Goal: Information Seeking & Learning: Learn about a topic

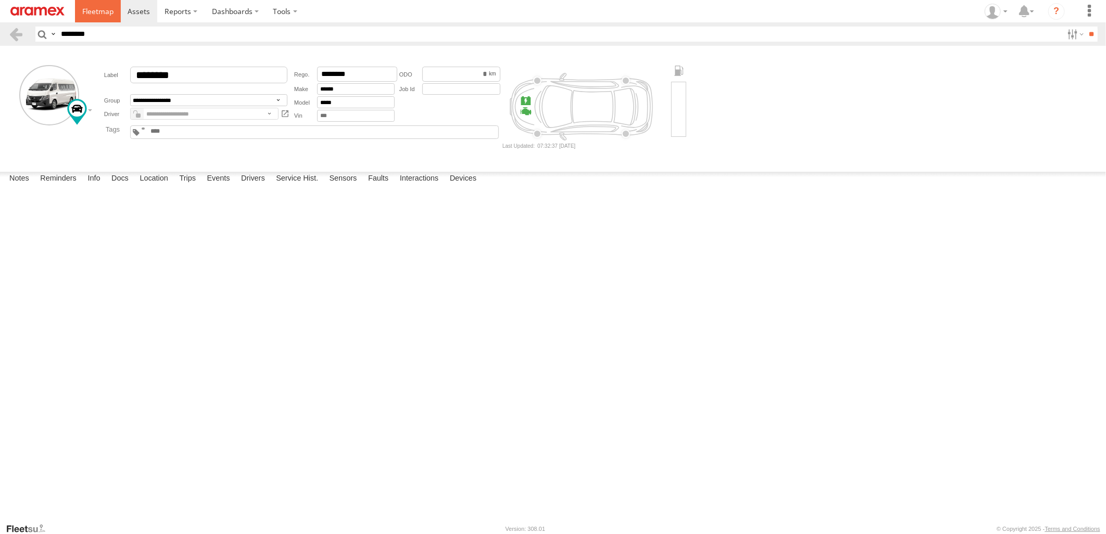
click at [106, 14] on span at bounding box center [97, 11] width 31 height 10
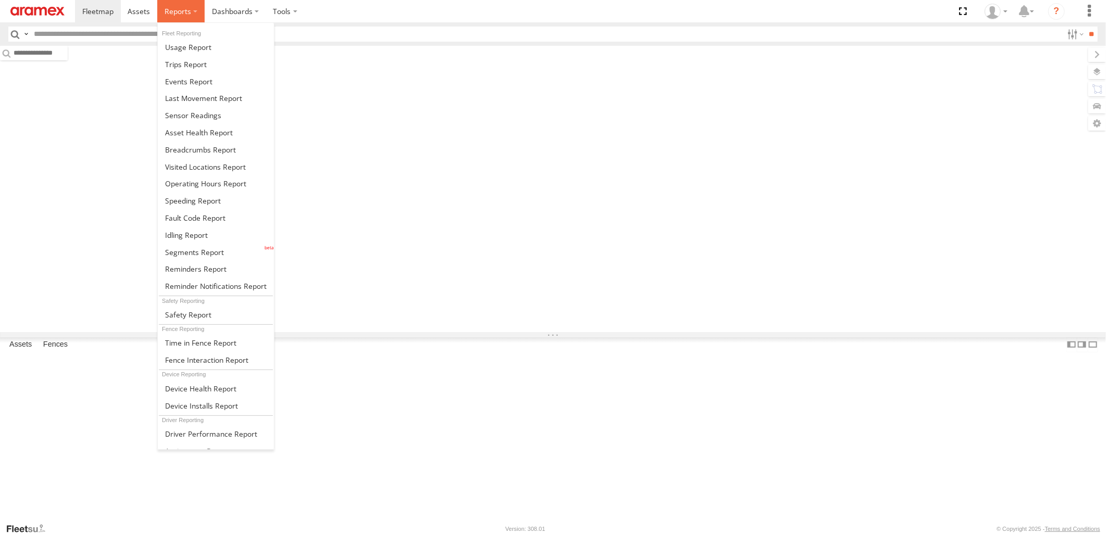
click at [170, 14] on span at bounding box center [178, 11] width 27 height 10
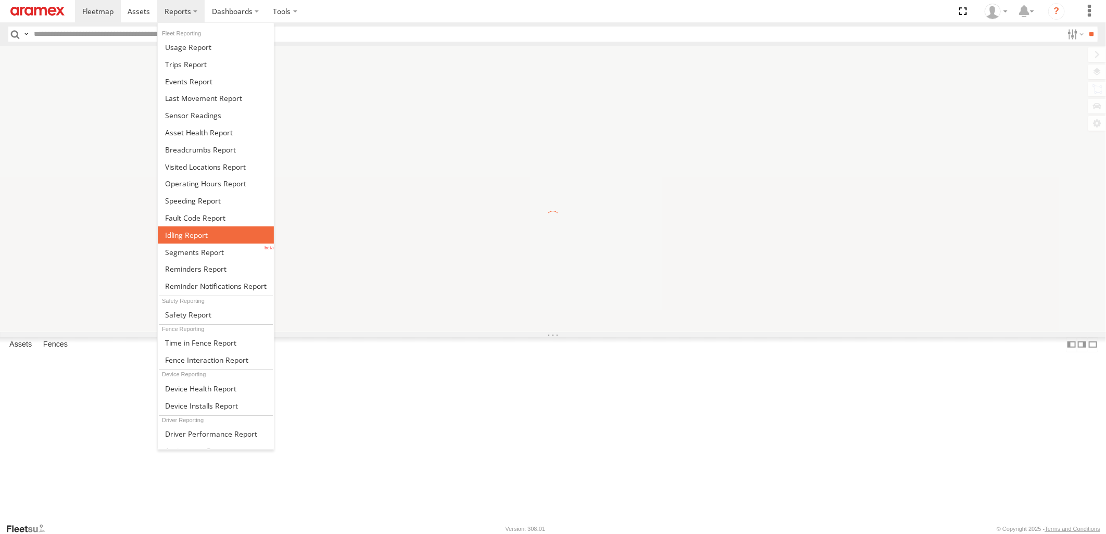
click at [209, 237] on link at bounding box center [216, 234] width 116 height 17
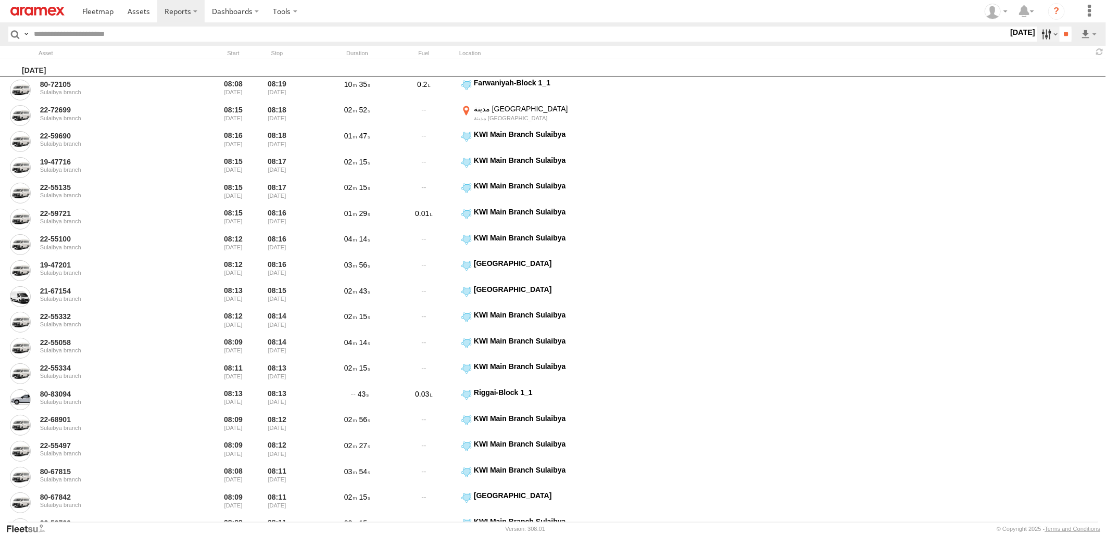
click at [1041, 37] on label at bounding box center [1048, 34] width 22 height 15
click at [0, 0] on label at bounding box center [0, 0] width 0 height 0
click at [0, 0] on span "> 10min" at bounding box center [0, 0] width 0 height 0
click at [1066, 35] on input "**" at bounding box center [1065, 34] width 12 height 15
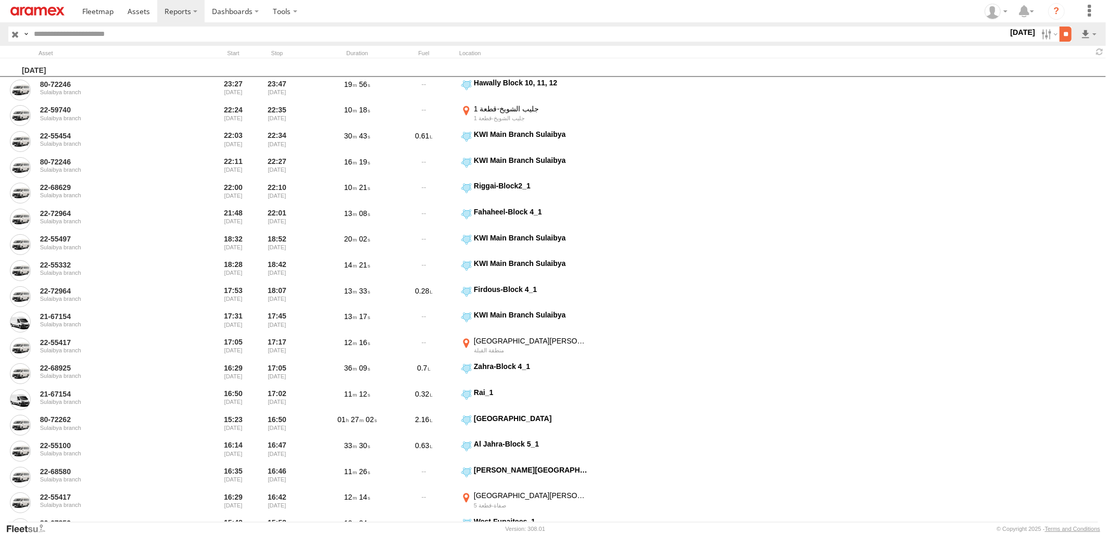
click at [1065, 39] on input "**" at bounding box center [1065, 34] width 12 height 15
click at [1083, 65] on link at bounding box center [1062, 72] width 64 height 16
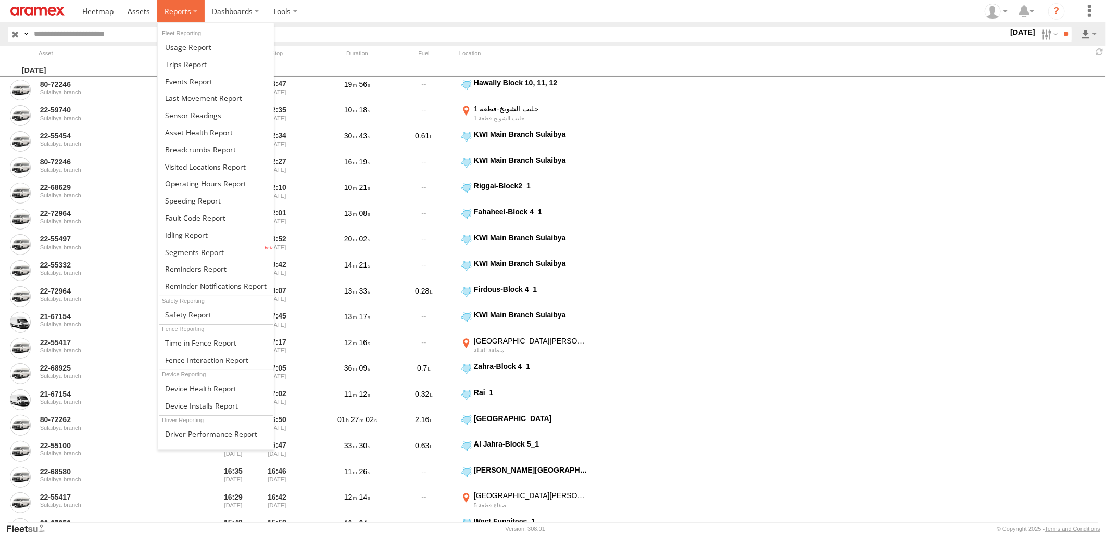
click at [159, 19] on label at bounding box center [180, 11] width 47 height 22
click at [218, 153] on span at bounding box center [200, 150] width 71 height 10
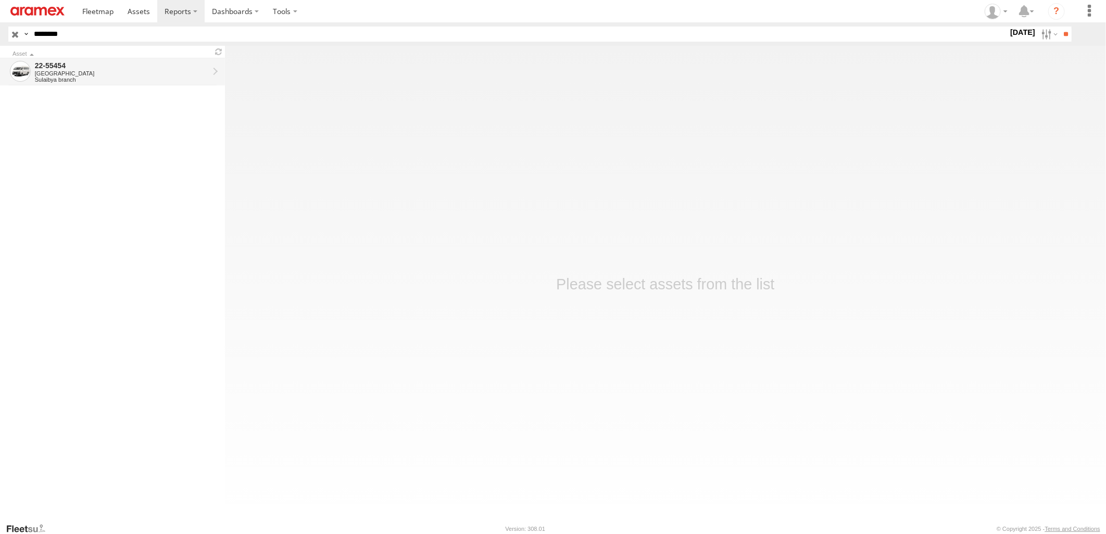
click at [156, 70] on div "[GEOGRAPHIC_DATA]" at bounding box center [122, 73] width 174 height 6
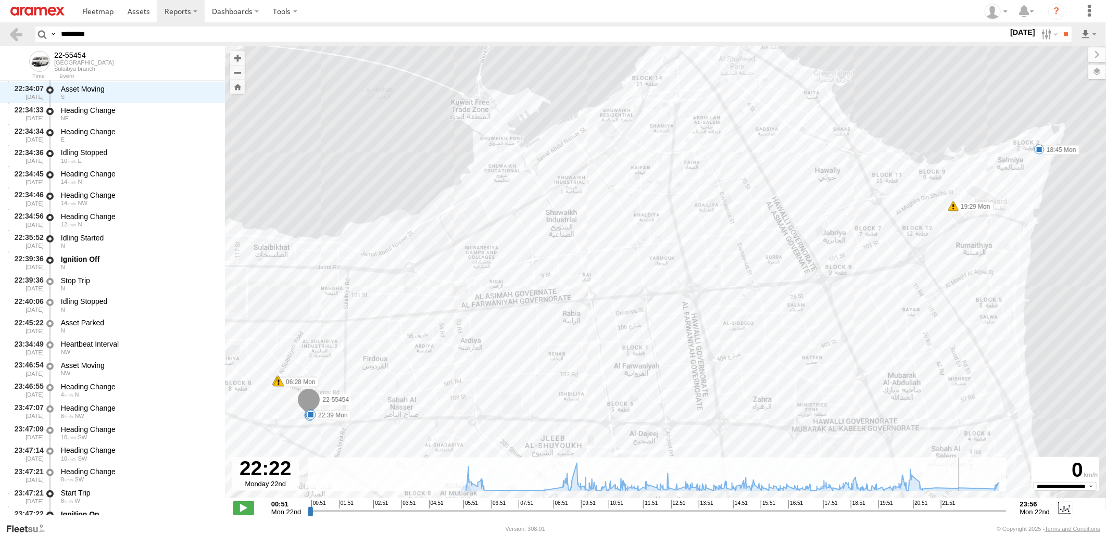
drag, startPoint x: 310, startPoint y: 511, endPoint x: 956, endPoint y: 514, distance: 645.5
type input "**********"
click at [956, 514] on input "range" at bounding box center [657, 511] width 698 height 10
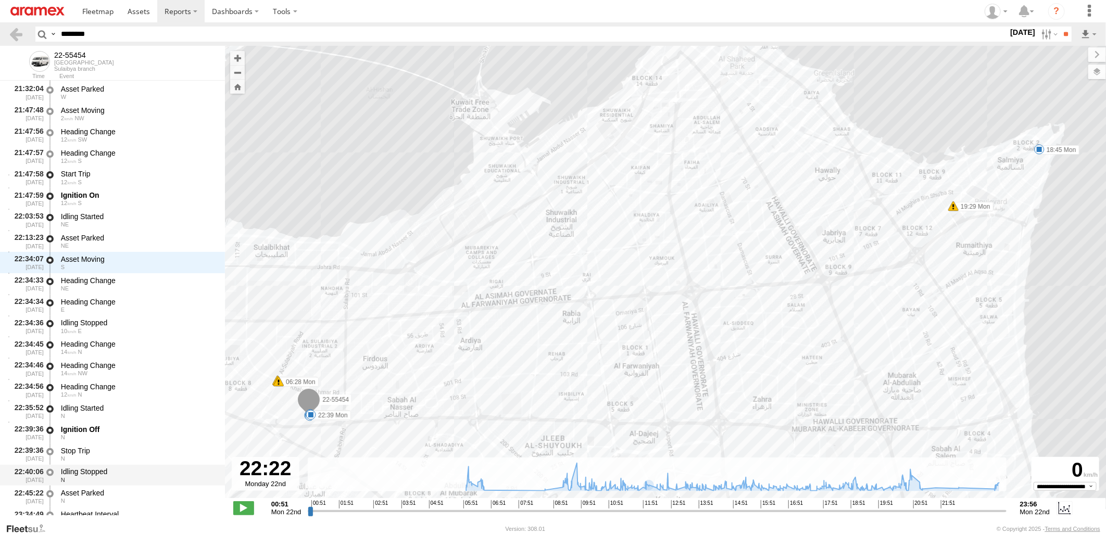
scroll to position [25542, 0]
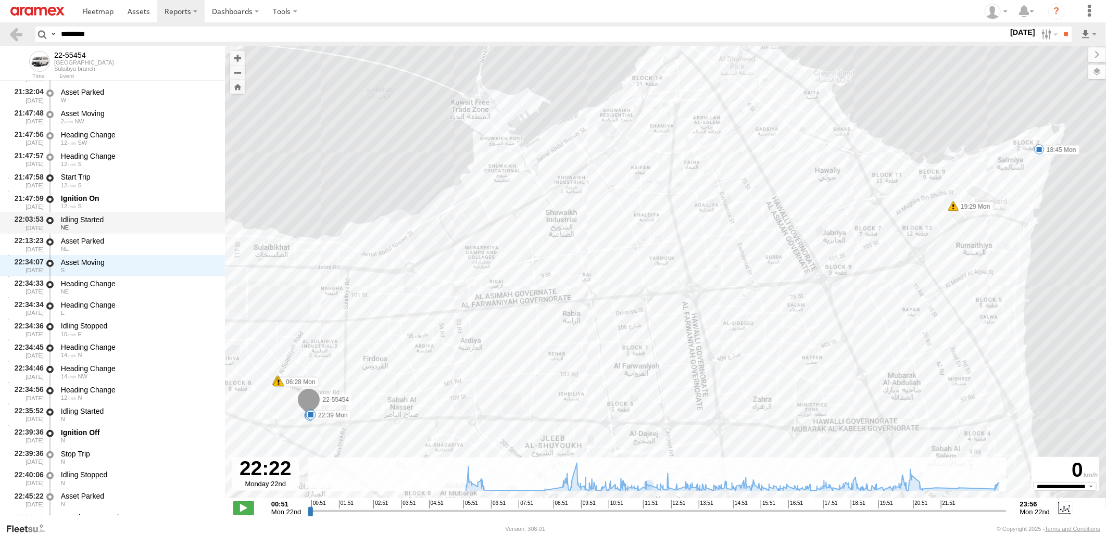
click at [143, 227] on div "NE" at bounding box center [138, 227] width 154 height 6
click at [143, 241] on div "Asset Parked" at bounding box center [138, 240] width 154 height 9
click at [148, 221] on div "Idling Started" at bounding box center [138, 219] width 154 height 9
click at [147, 236] on div "Asset Parked" at bounding box center [138, 240] width 154 height 9
click at [142, 258] on div "Asset Moving" at bounding box center [138, 262] width 154 height 9
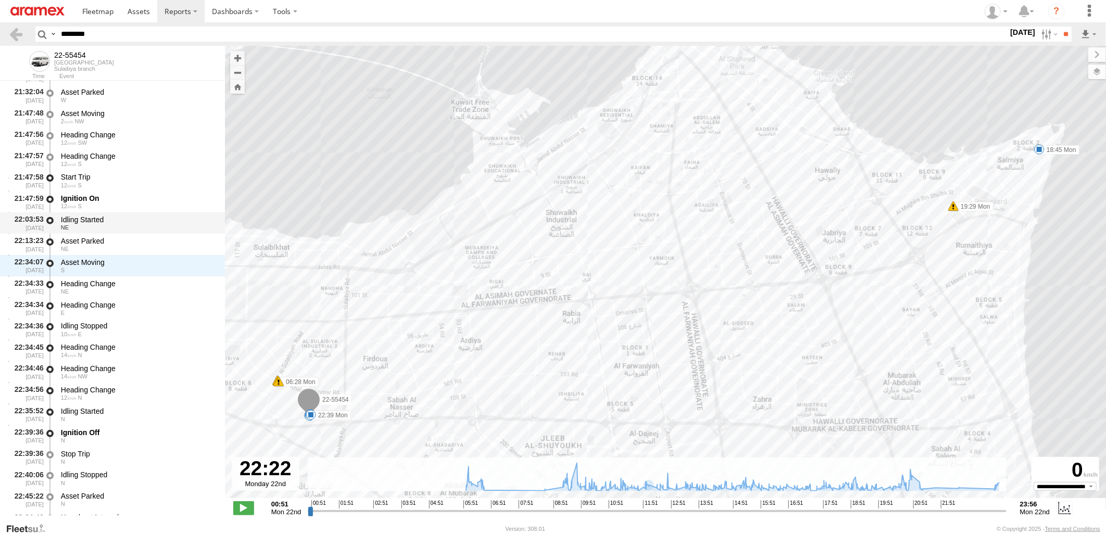
click at [144, 222] on div "Idling Started" at bounding box center [138, 219] width 154 height 9
click at [143, 240] on div "Asset Parked" at bounding box center [138, 240] width 154 height 9
click at [148, 203] on div "12 S" at bounding box center [138, 206] width 154 height 6
click at [148, 221] on div "Idling Started" at bounding box center [138, 219] width 154 height 9
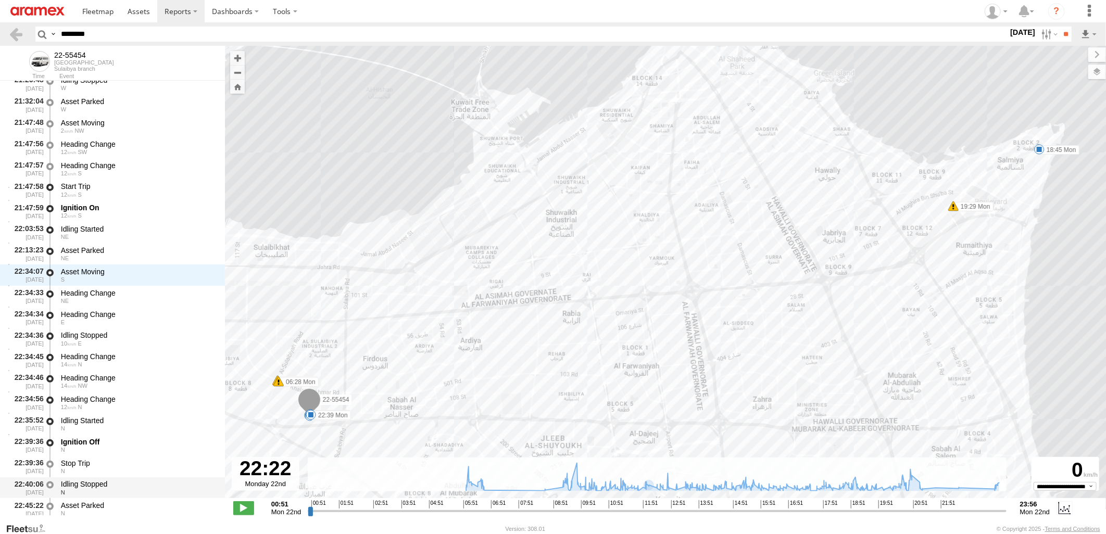
scroll to position [25600, 0]
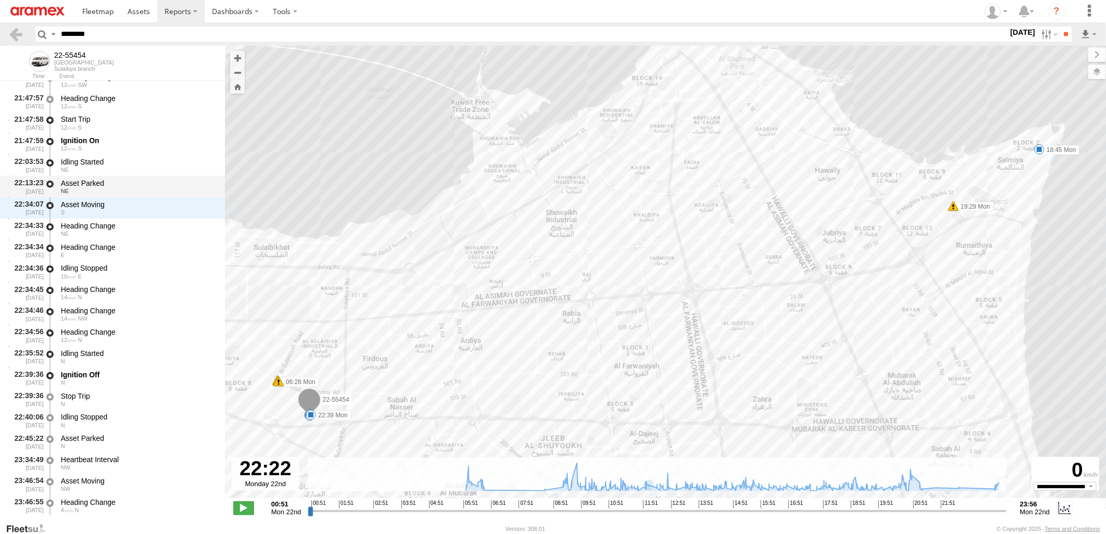
click at [128, 186] on div "Asset Parked" at bounding box center [138, 183] width 154 height 9
drag, startPoint x: 115, startPoint y: 34, endPoint x: -3, endPoint y: 43, distance: 118.0
click at [0, 43] on html at bounding box center [553, 267] width 1106 height 534
paste input "text"
type input "********"
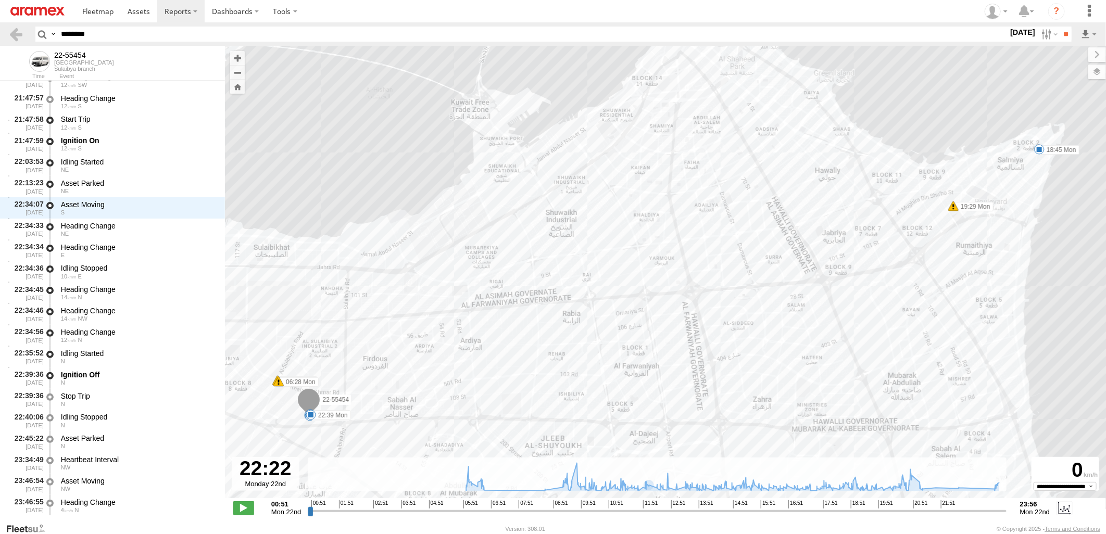
click at [1059, 27] on input "**" at bounding box center [1065, 34] width 12 height 15
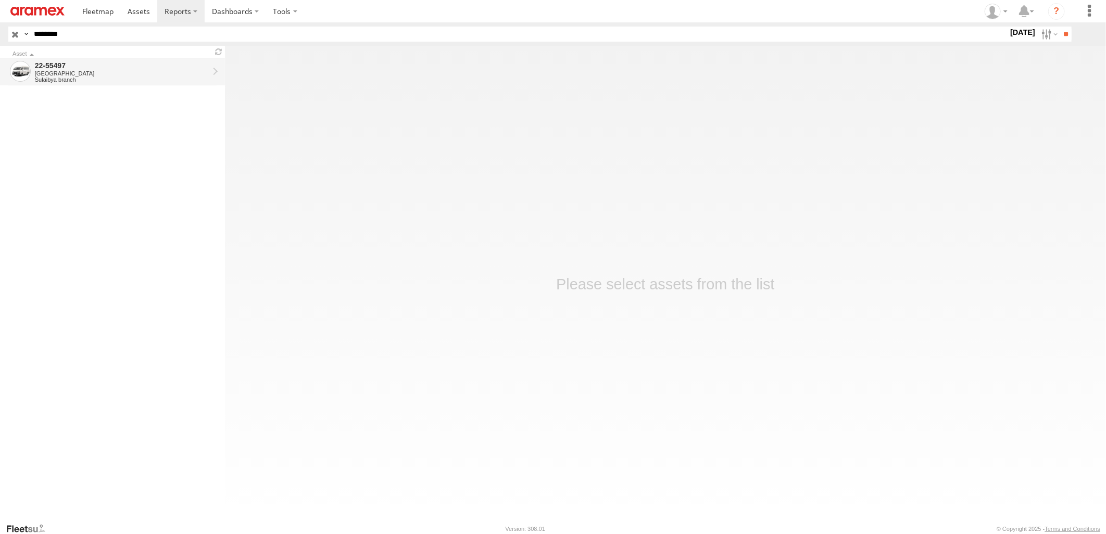
click at [168, 73] on div "[GEOGRAPHIC_DATA]" at bounding box center [122, 73] width 174 height 6
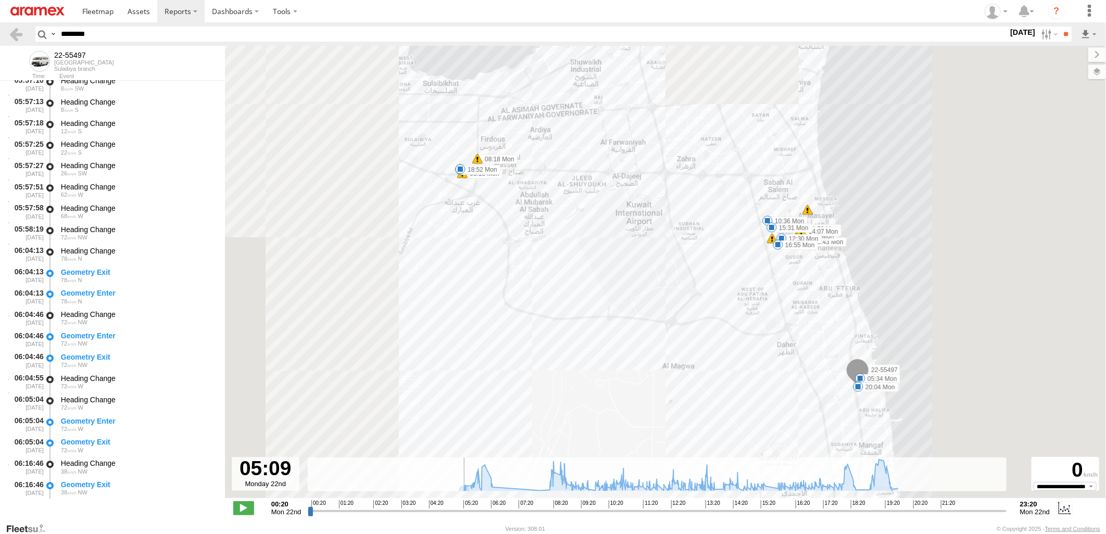
scroll to position [3722, 0]
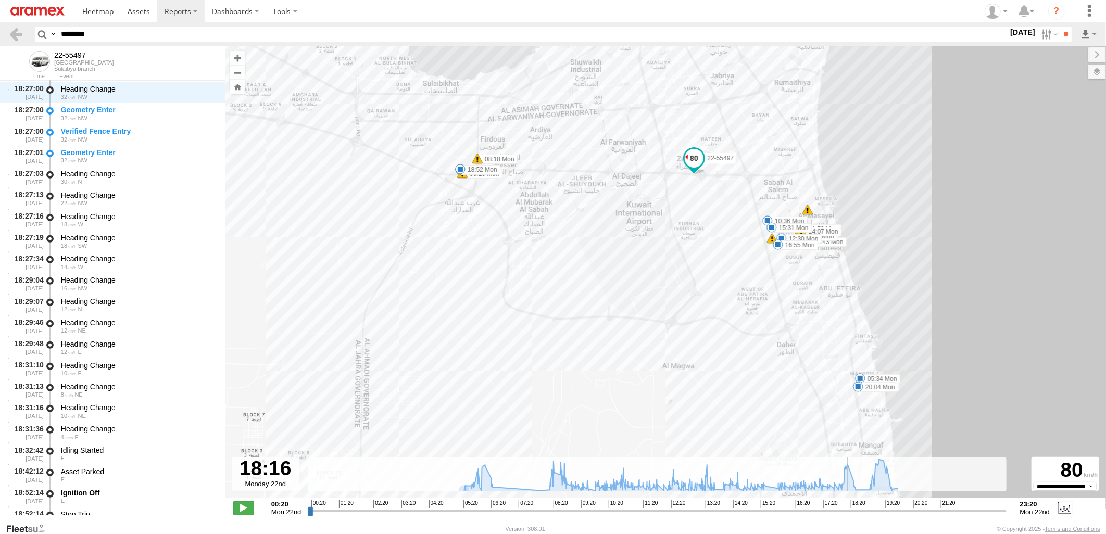
drag, startPoint x: 311, startPoint y: 512, endPoint x: 850, endPoint y: 517, distance: 539.3
type input "**********"
click at [850, 516] on input "range" at bounding box center [657, 511] width 698 height 10
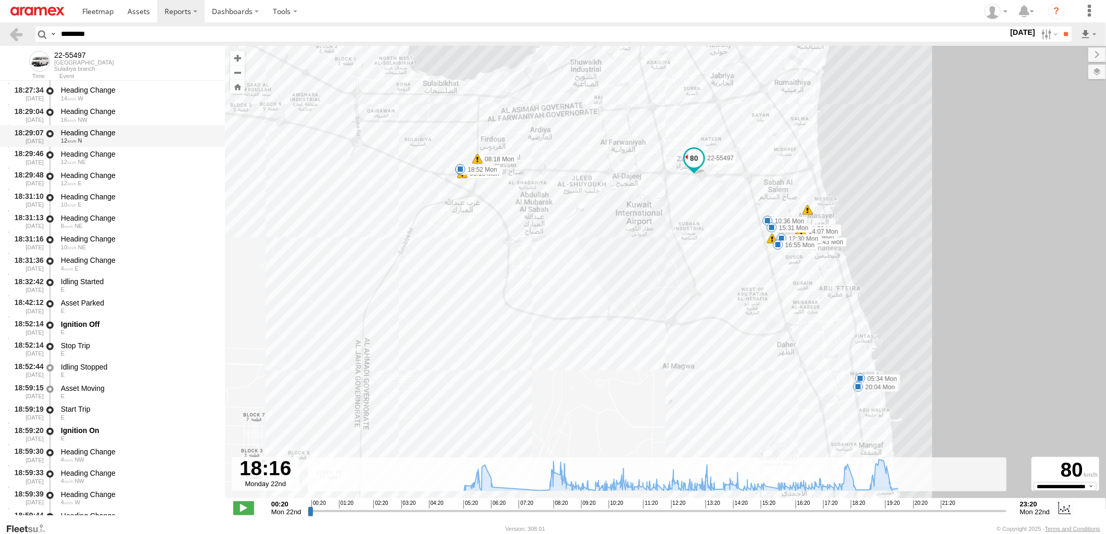
scroll to position [32760, 0]
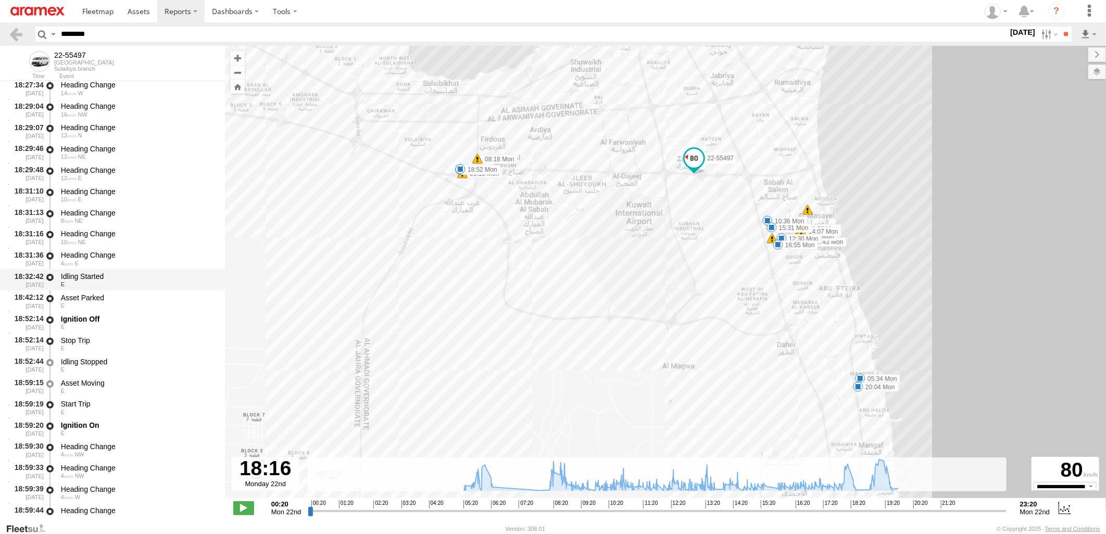
click at [155, 272] on div "Idling Started" at bounding box center [138, 276] width 154 height 9
click at [151, 296] on div "Asset Parked" at bounding box center [138, 297] width 154 height 9
click at [157, 274] on div "Idling Started" at bounding box center [138, 276] width 154 height 9
click at [155, 299] on div "Asset Parked" at bounding box center [138, 297] width 154 height 9
click at [149, 324] on div "E" at bounding box center [138, 327] width 154 height 6
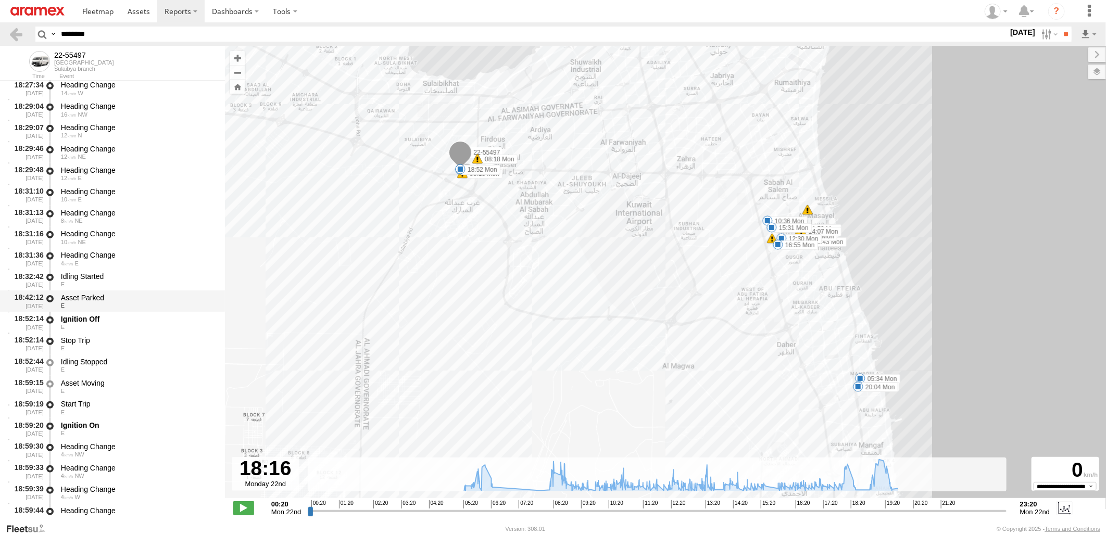
click at [154, 298] on div "Asset Parked" at bounding box center [138, 297] width 154 height 9
click at [160, 277] on div "Idling Started" at bounding box center [138, 276] width 154 height 9
click at [154, 310] on div "Asset Parked E" at bounding box center [137, 301] width 157 height 19
drag, startPoint x: 108, startPoint y: 32, endPoint x: -3, endPoint y: 42, distance: 110.8
click at [0, 42] on html at bounding box center [553, 267] width 1106 height 534
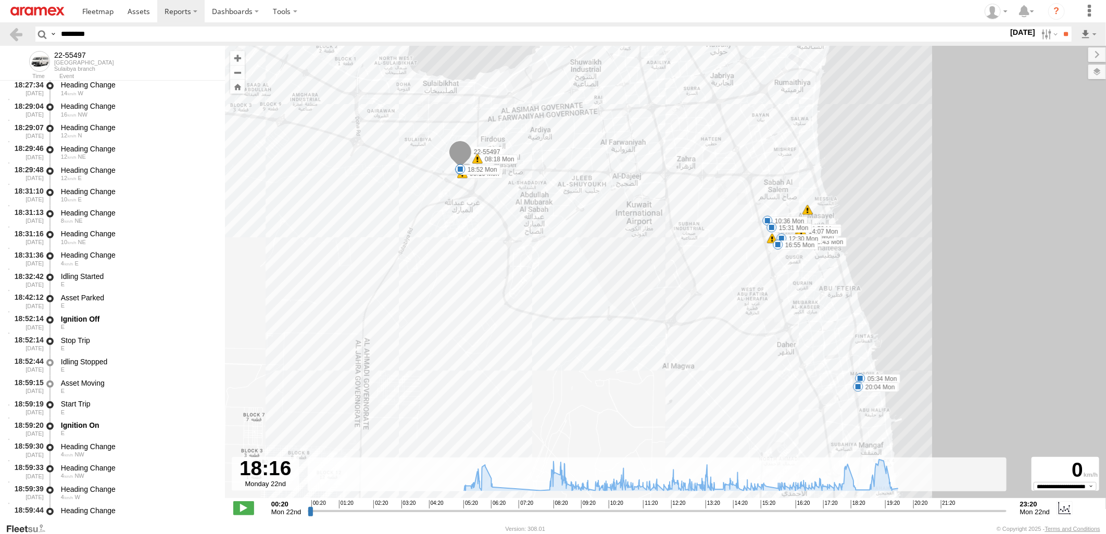
paste input "text"
type input "********"
click at [1059, 27] on input "**" at bounding box center [1065, 34] width 12 height 15
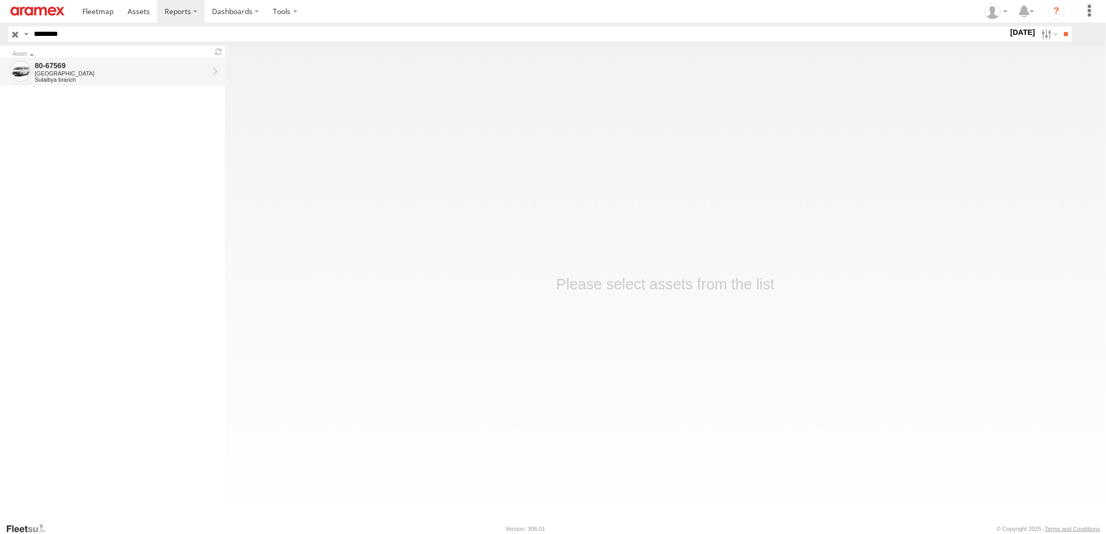
click at [147, 78] on div "Sulaibya branch" at bounding box center [122, 80] width 174 height 6
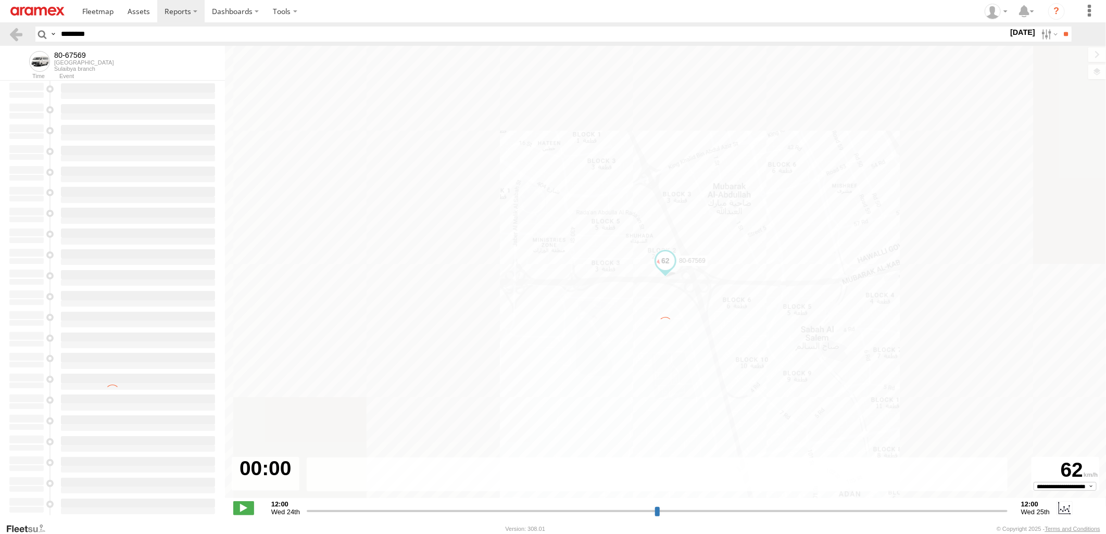
type input "**********"
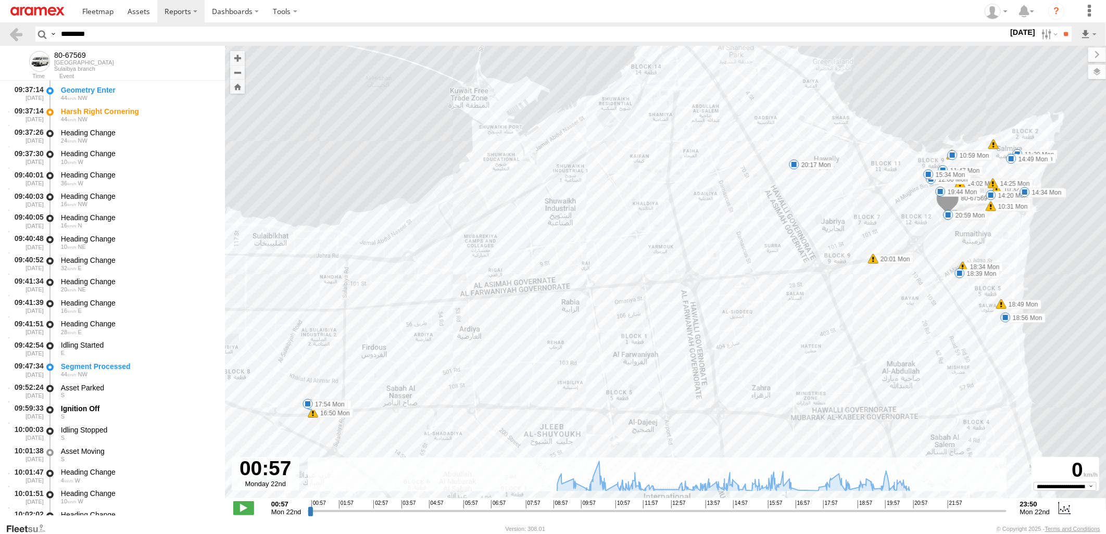
scroll to position [1041, 0]
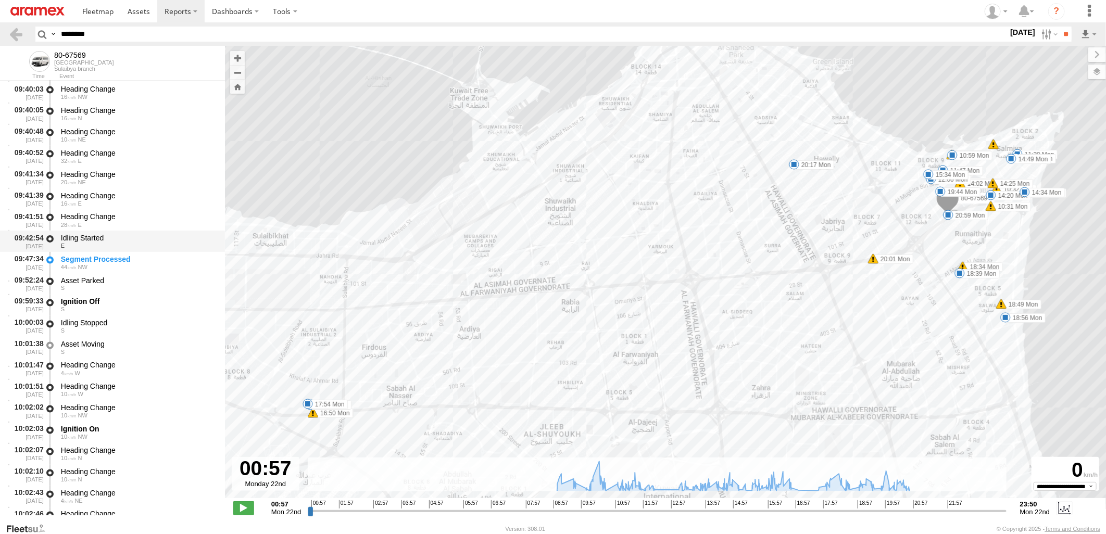
click at [164, 243] on div "E" at bounding box center [138, 246] width 154 height 6
click at [161, 263] on div "Segment Processed" at bounding box center [138, 259] width 154 height 9
drag, startPoint x: 143, startPoint y: 30, endPoint x: -3, endPoint y: 32, distance: 145.3
click at [0, 32] on html at bounding box center [553, 267] width 1106 height 534
paste input "text"
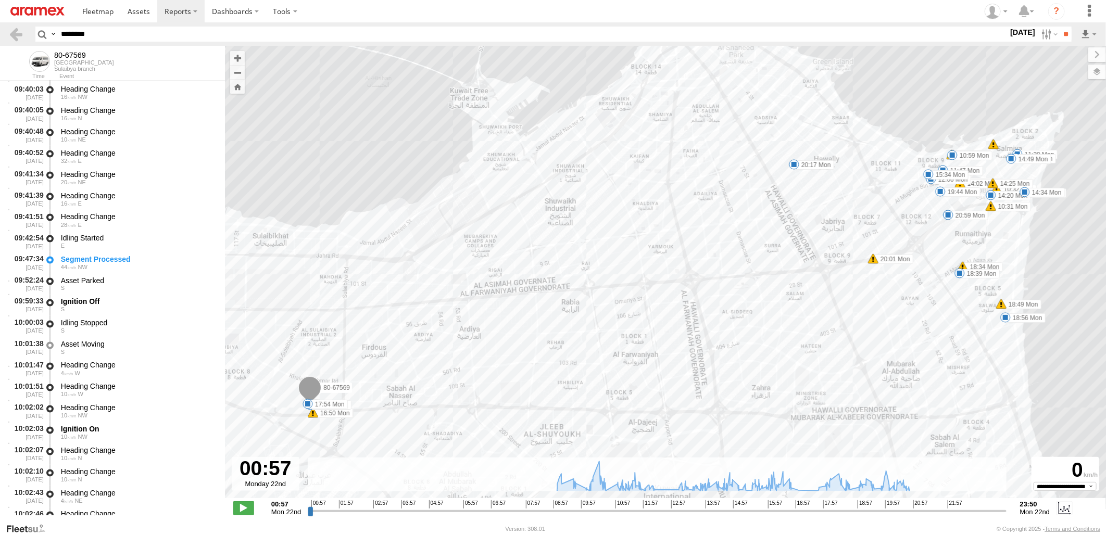
type input "********"
click at [1059, 27] on input "**" at bounding box center [1065, 34] width 12 height 15
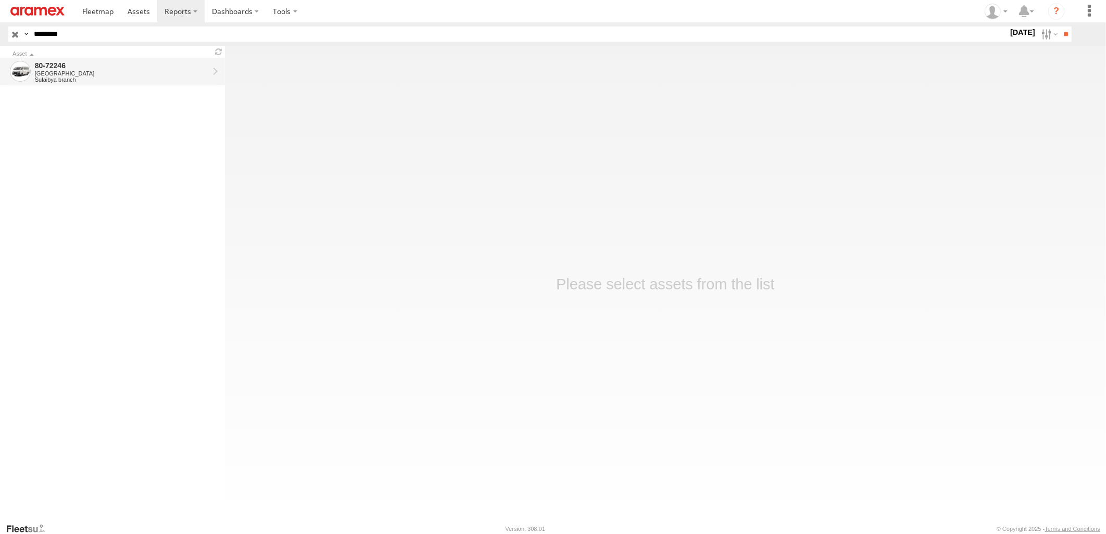
click at [131, 72] on div "[GEOGRAPHIC_DATA]" at bounding box center [122, 73] width 174 height 6
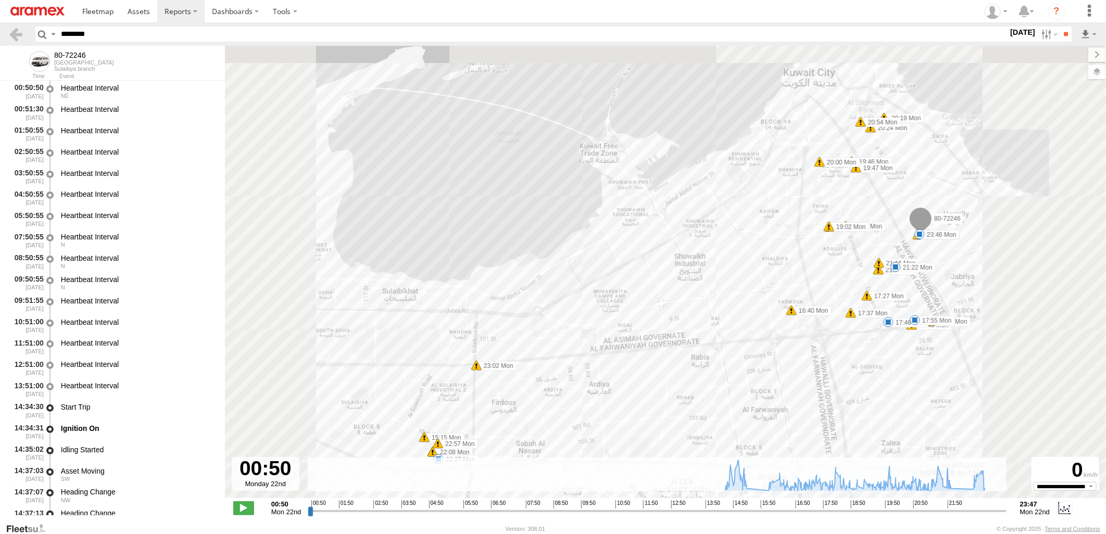
drag, startPoint x: 307, startPoint y: 511, endPoint x: 584, endPoint y: 520, distance: 277.1
click at [584, 520] on div "**********" at bounding box center [665, 509] width 881 height 22
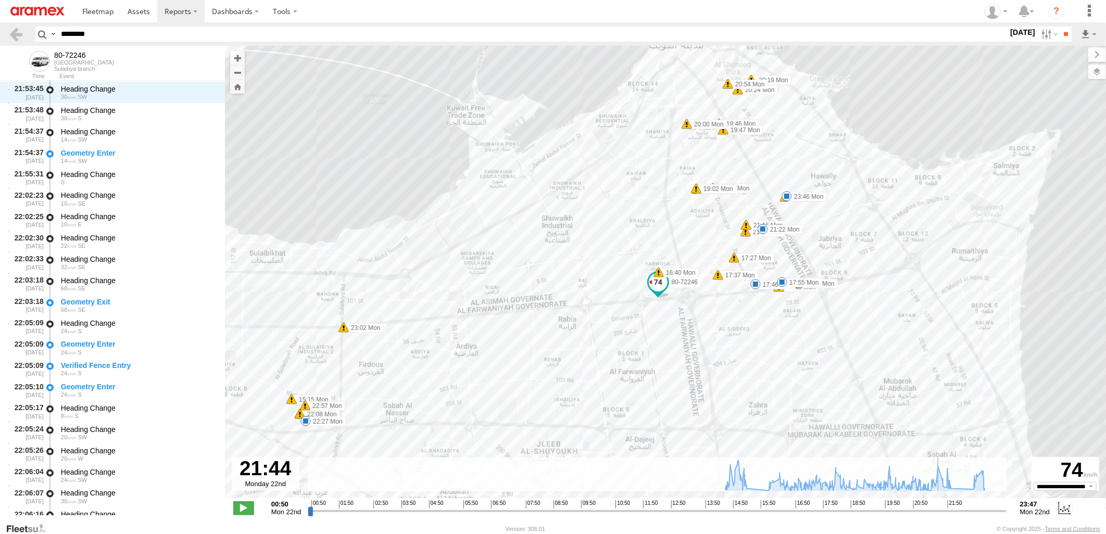
drag, startPoint x: 310, startPoint y: 509, endPoint x: 941, endPoint y: 513, distance: 630.4
type input "**********"
click at [941, 513] on input "range" at bounding box center [657, 511] width 698 height 10
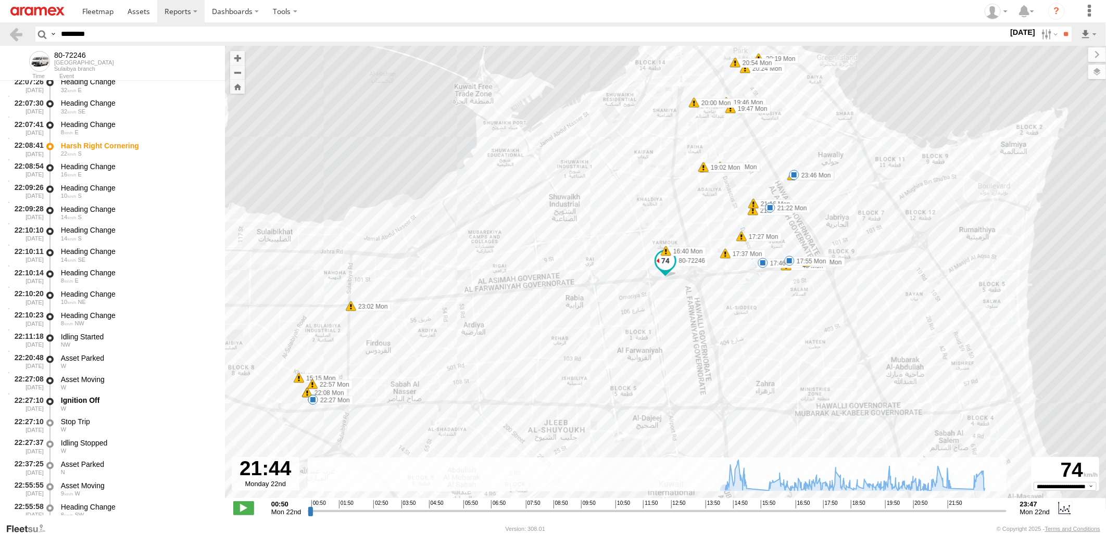
scroll to position [21082, 0]
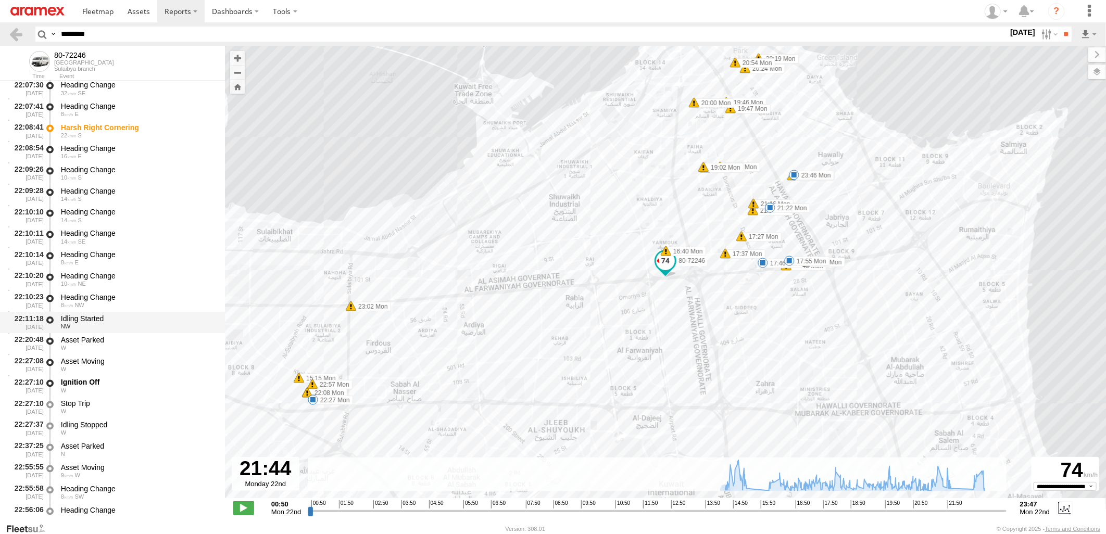
click at [185, 319] on div "Idling Started" at bounding box center [138, 318] width 154 height 9
click at [178, 345] on div "W" at bounding box center [138, 348] width 154 height 6
click at [185, 322] on div "Idling Started" at bounding box center [138, 318] width 154 height 9
click at [174, 339] on div "Asset Parked" at bounding box center [138, 340] width 154 height 9
click at [168, 365] on div "Asset Moving" at bounding box center [138, 361] width 154 height 9
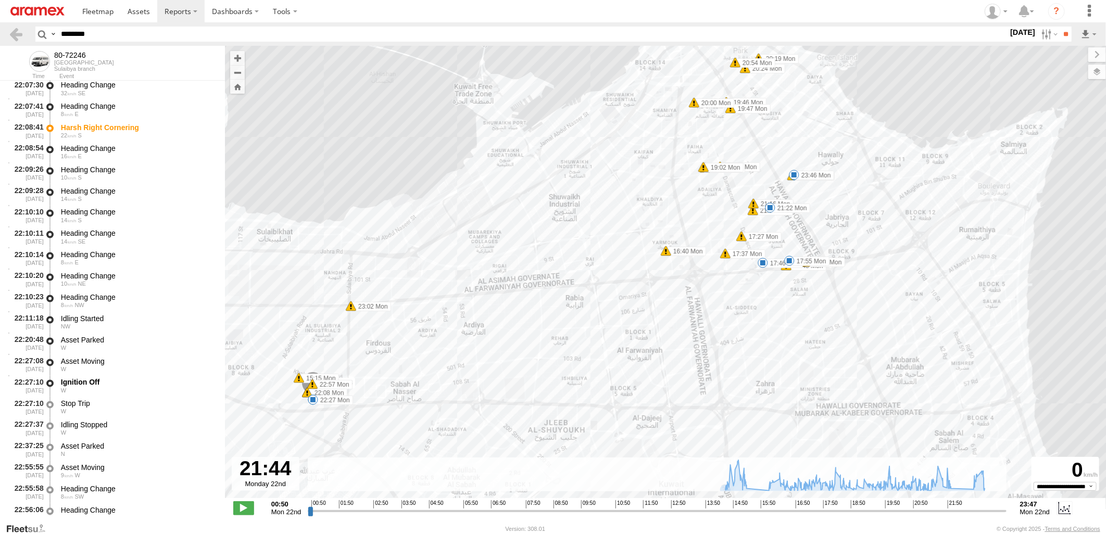
drag, startPoint x: 116, startPoint y: 31, endPoint x: -3, endPoint y: 34, distance: 118.2
click at [0, 34] on html at bounding box center [553, 267] width 1106 height 534
paste input "text"
type input "********"
click at [1059, 27] on input "**" at bounding box center [1065, 34] width 12 height 15
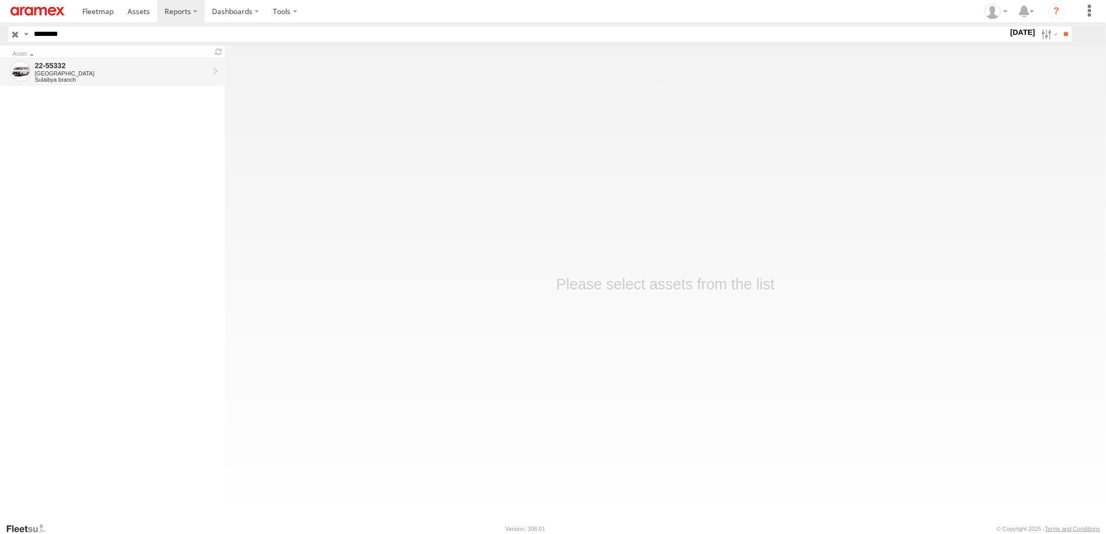
click at [159, 73] on div "[GEOGRAPHIC_DATA]" at bounding box center [122, 73] width 174 height 6
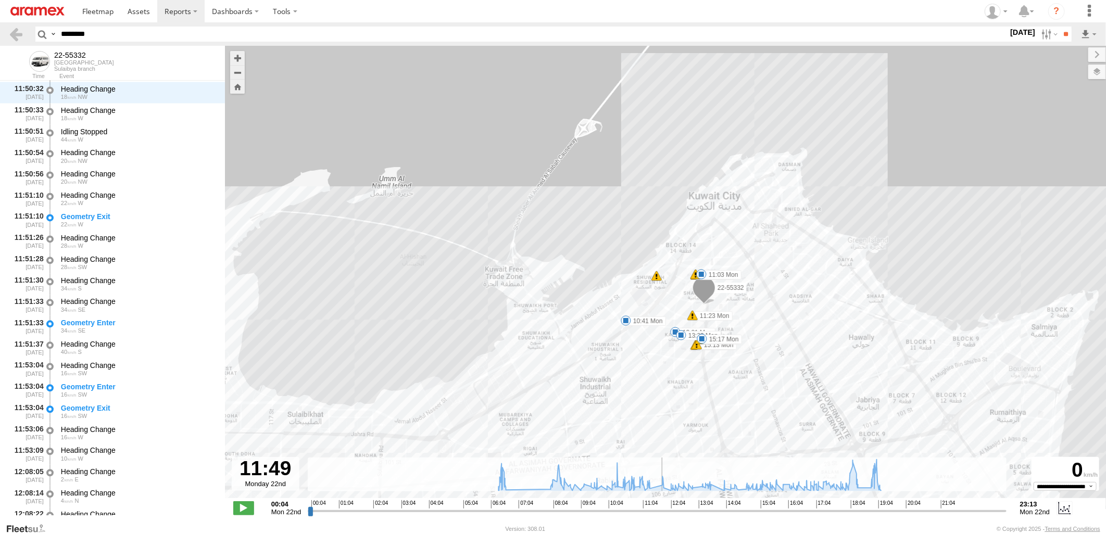
drag, startPoint x: 310, startPoint y: 513, endPoint x: 662, endPoint y: 526, distance: 352.1
click at [662, 516] on input "range" at bounding box center [657, 511] width 698 height 10
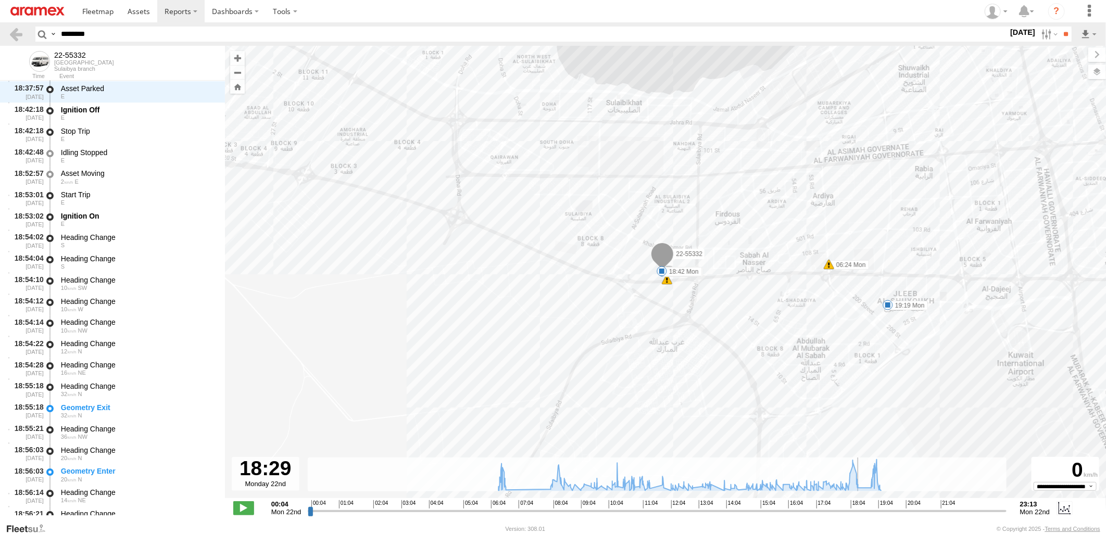
drag, startPoint x: 662, startPoint y: 513, endPoint x: 861, endPoint y: 512, distance: 198.9
type input "**********"
click at [861, 512] on input "range" at bounding box center [657, 511] width 698 height 10
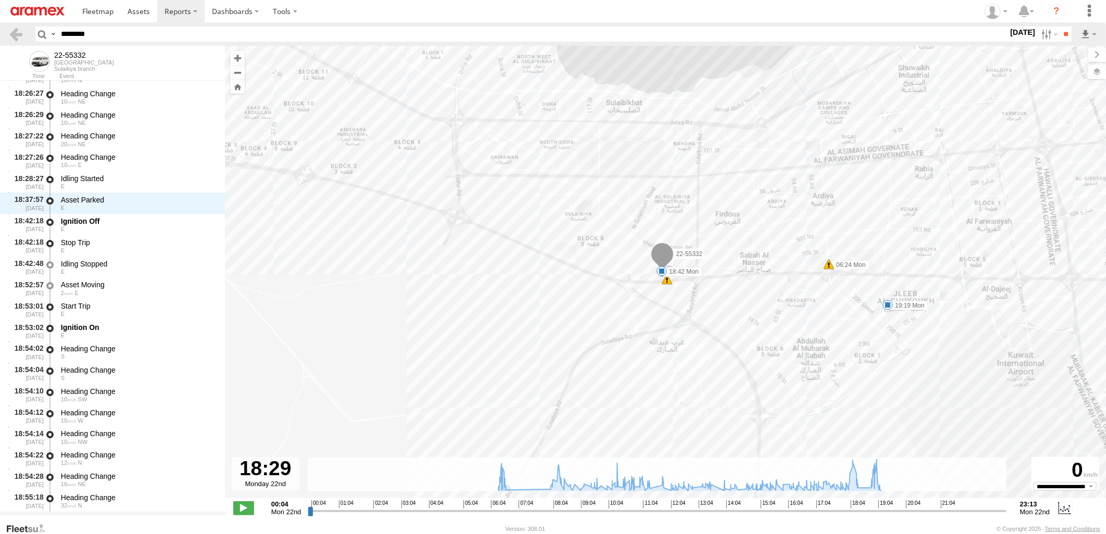
scroll to position [19496, 0]
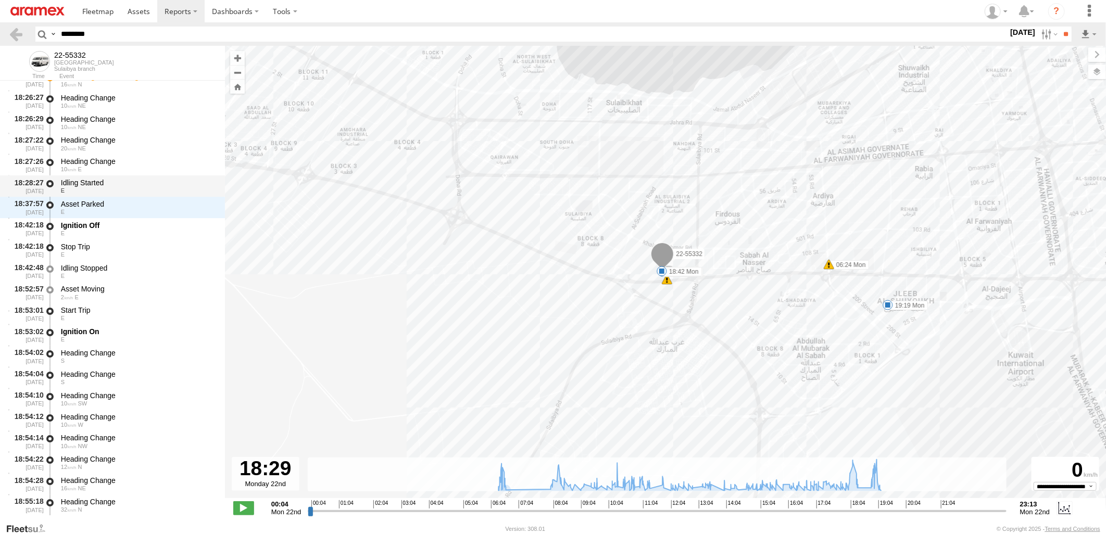
click at [154, 186] on div "Idling Started" at bounding box center [138, 182] width 154 height 9
click at [165, 188] on div "E" at bounding box center [138, 190] width 154 height 6
click at [151, 186] on div "Idling Started" at bounding box center [138, 182] width 154 height 9
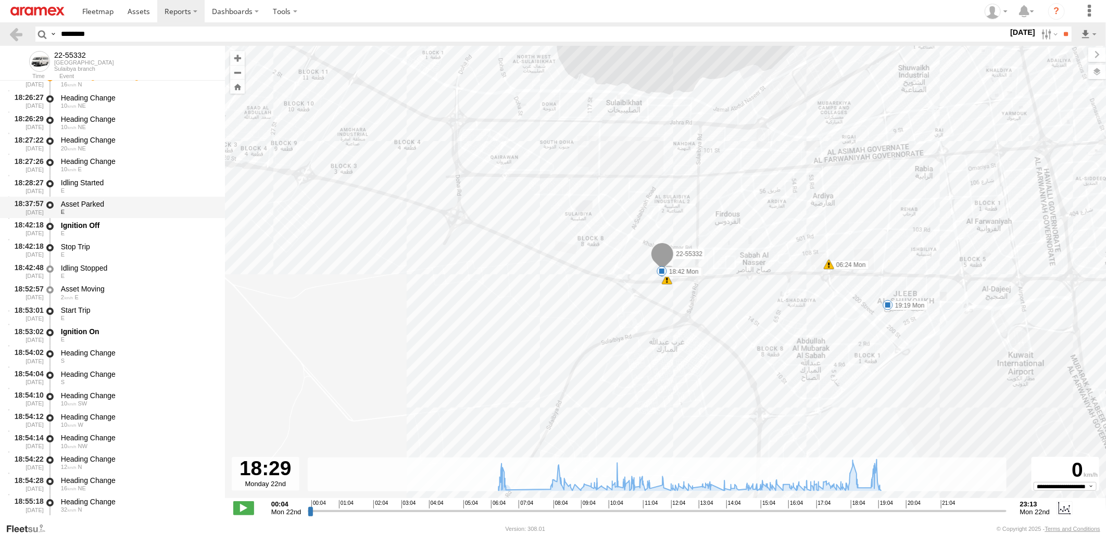
click at [148, 204] on div "Asset Parked" at bounding box center [138, 203] width 154 height 9
click at [155, 180] on div "Idling Started" at bounding box center [138, 182] width 154 height 9
click at [149, 204] on div "Asset Parked" at bounding box center [138, 203] width 154 height 9
click at [154, 185] on div "Idling Started" at bounding box center [138, 182] width 154 height 9
click at [124, 185] on div "Idling Started" at bounding box center [138, 182] width 154 height 9
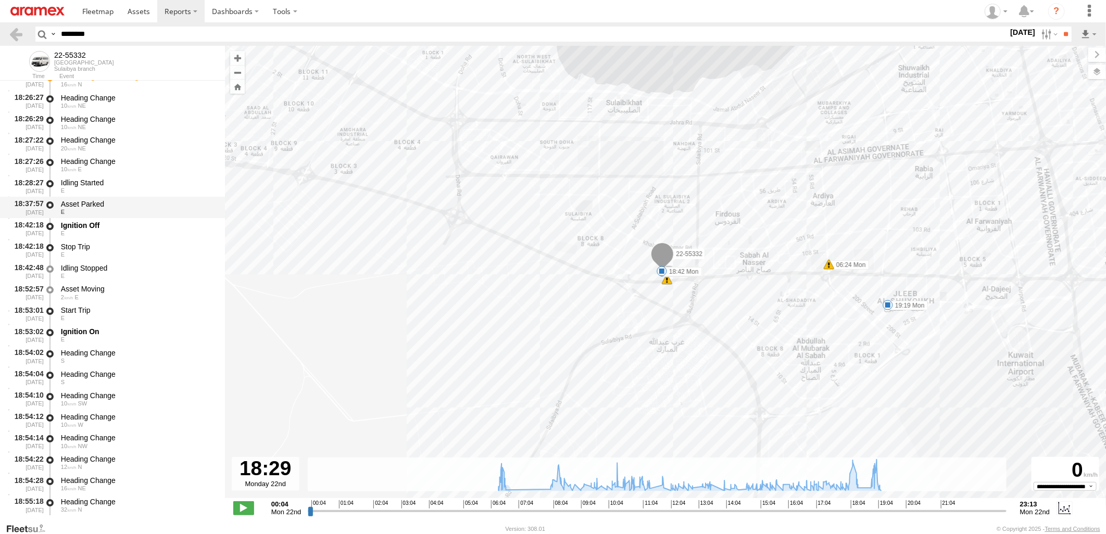
click at [124, 204] on div "Asset Parked" at bounding box center [138, 203] width 154 height 9
click at [130, 183] on div "Idling Started" at bounding box center [138, 182] width 154 height 9
click at [130, 199] on div "Asset Parked" at bounding box center [138, 203] width 154 height 9
drag, startPoint x: 135, startPoint y: 34, endPoint x: -3, endPoint y: 43, distance: 138.2
click at [0, 43] on html at bounding box center [553, 267] width 1106 height 534
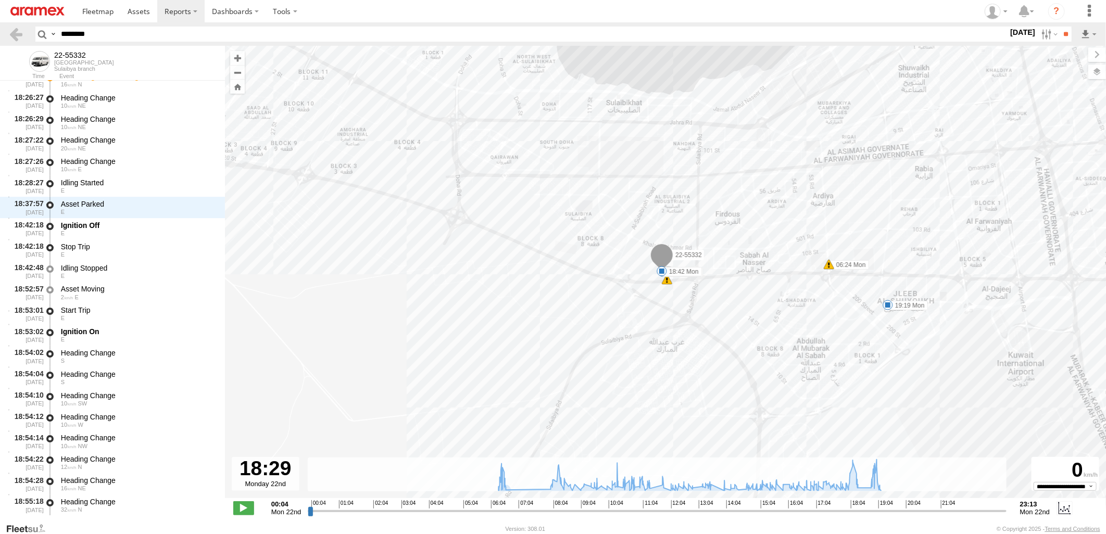
paste input "text"
type input "********"
click at [1059, 27] on input "**" at bounding box center [1065, 34] width 12 height 15
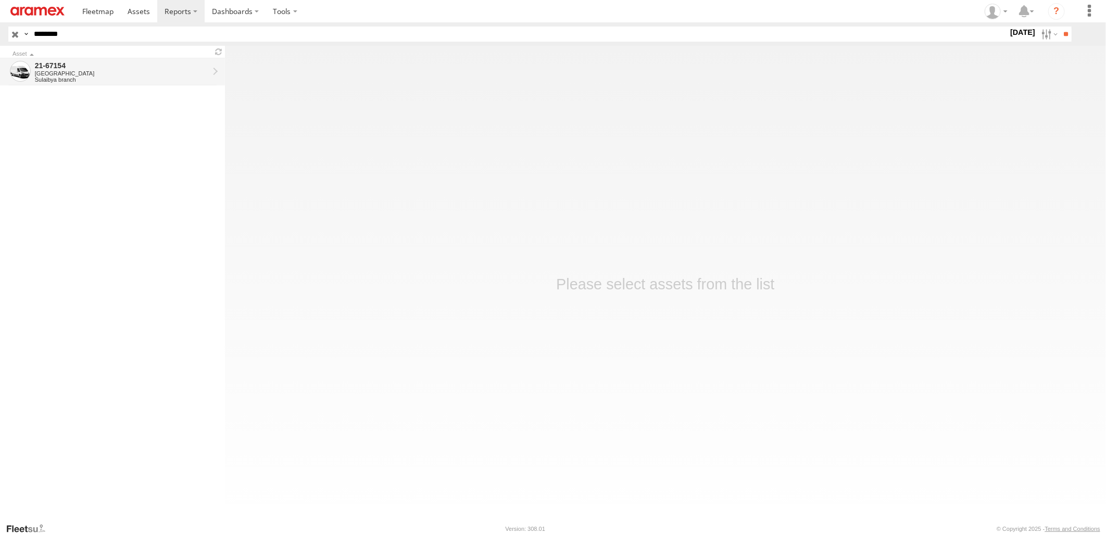
click at [131, 71] on div "[GEOGRAPHIC_DATA]" at bounding box center [122, 73] width 174 height 6
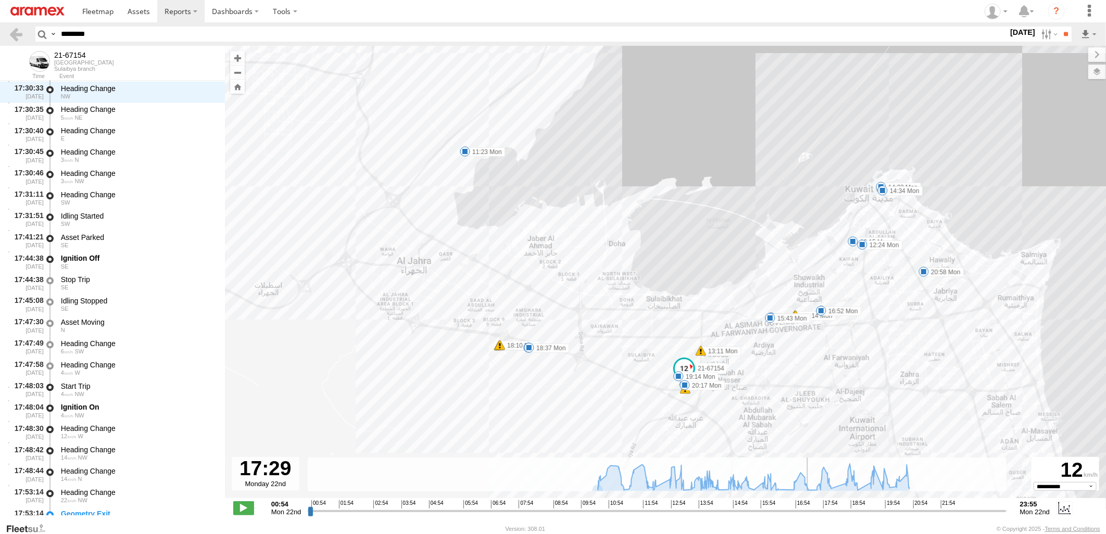
drag, startPoint x: 313, startPoint y: 512, endPoint x: 809, endPoint y: 524, distance: 496.3
type input "**********"
click at [809, 516] on input "range" at bounding box center [657, 511] width 698 height 10
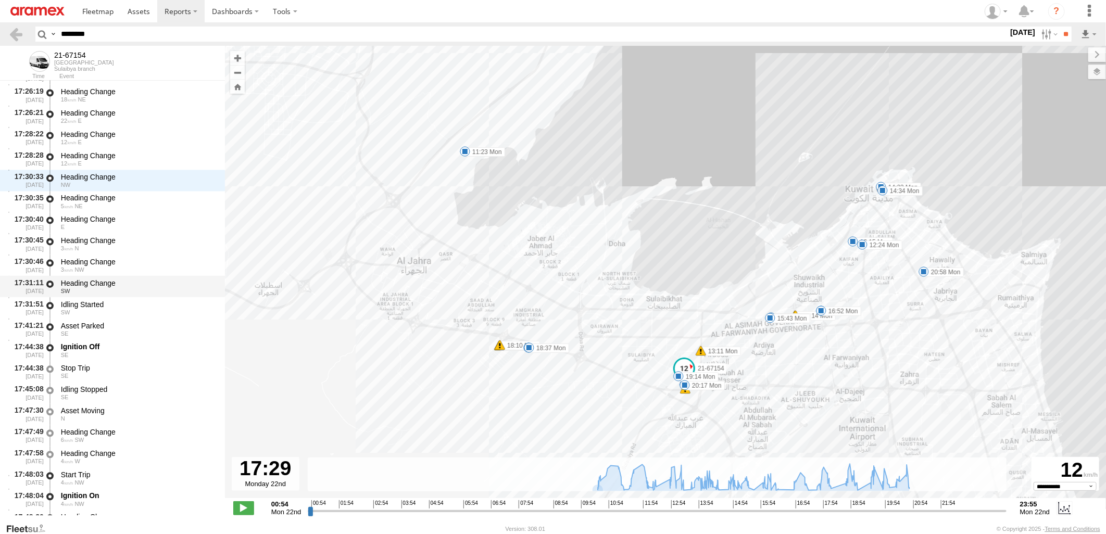
scroll to position [13795, 0]
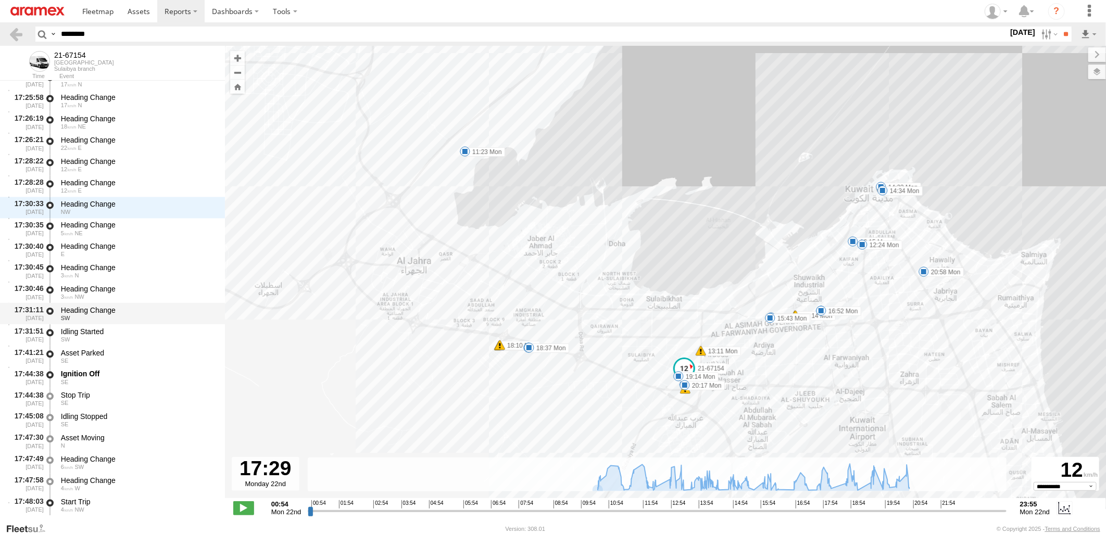
click at [150, 308] on div "Heading Change" at bounding box center [138, 310] width 154 height 9
click at [148, 332] on div "Idling Started" at bounding box center [138, 331] width 154 height 9
click at [146, 358] on div "SE" at bounding box center [138, 361] width 154 height 6
click at [147, 332] on div "Idling Started" at bounding box center [138, 331] width 154 height 9
click at [146, 359] on div "SE" at bounding box center [138, 361] width 154 height 6
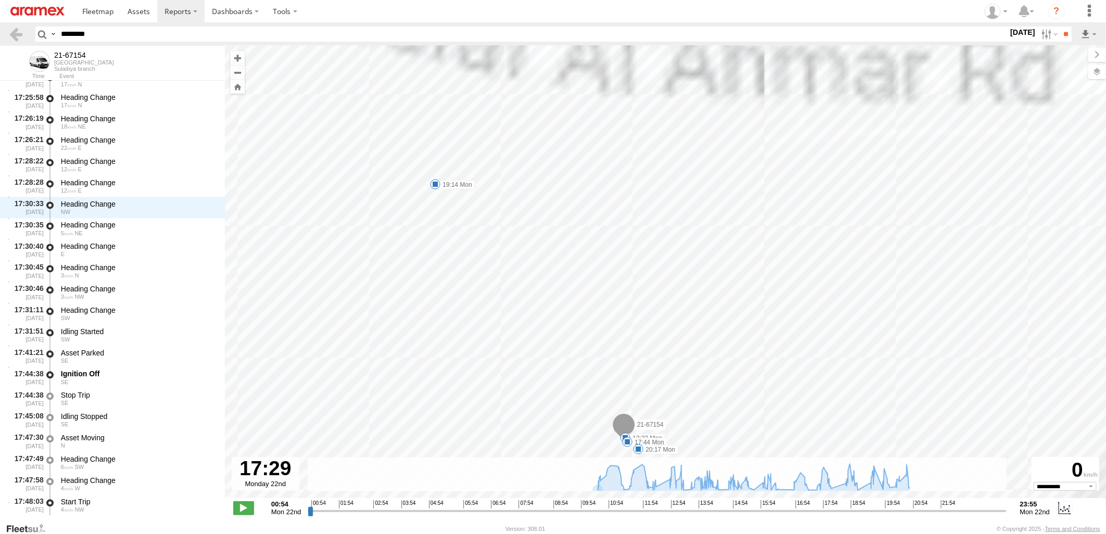
drag, startPoint x: 742, startPoint y: 396, endPoint x: 751, endPoint y: 325, distance: 70.8
click at [751, 325] on div "21-67154 11:23 Mon 12:15 Mon 12:24 Mon 13:11 Mon 13:32 Mon 14:22 Mon 14:34 Mon …" at bounding box center [665, 277] width 881 height 463
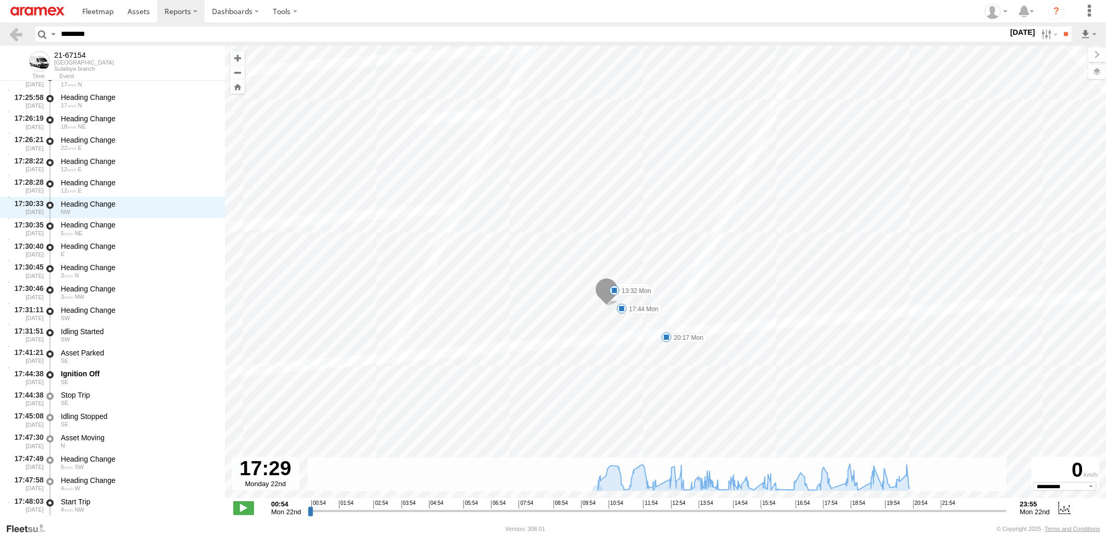
drag, startPoint x: 664, startPoint y: 356, endPoint x: 720, endPoint y: 352, distance: 56.3
click at [720, 352] on div "21-67154 11:23 Mon 12:15 Mon 12:24 Mon 13:11 Mon 13:32 Mon 14:22 Mon 14:34 Mon …" at bounding box center [665, 277] width 881 height 463
drag, startPoint x: 113, startPoint y: 33, endPoint x: -3, endPoint y: 40, distance: 115.8
click at [0, 40] on html at bounding box center [553, 267] width 1106 height 534
click at [1059, 27] on input "**" at bounding box center [1065, 34] width 12 height 15
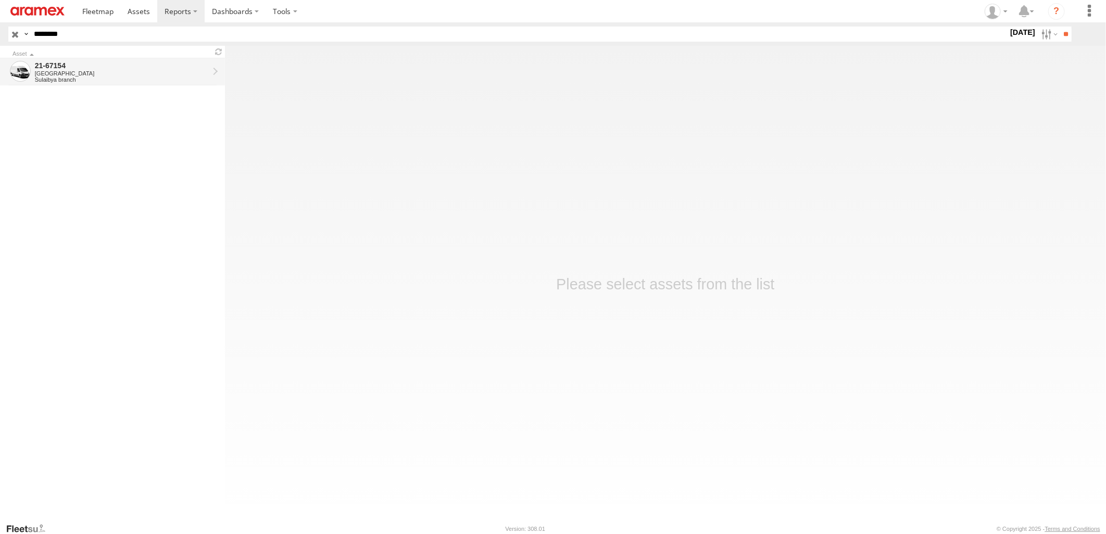
click at [107, 70] on div "21-67154" at bounding box center [122, 65] width 174 height 9
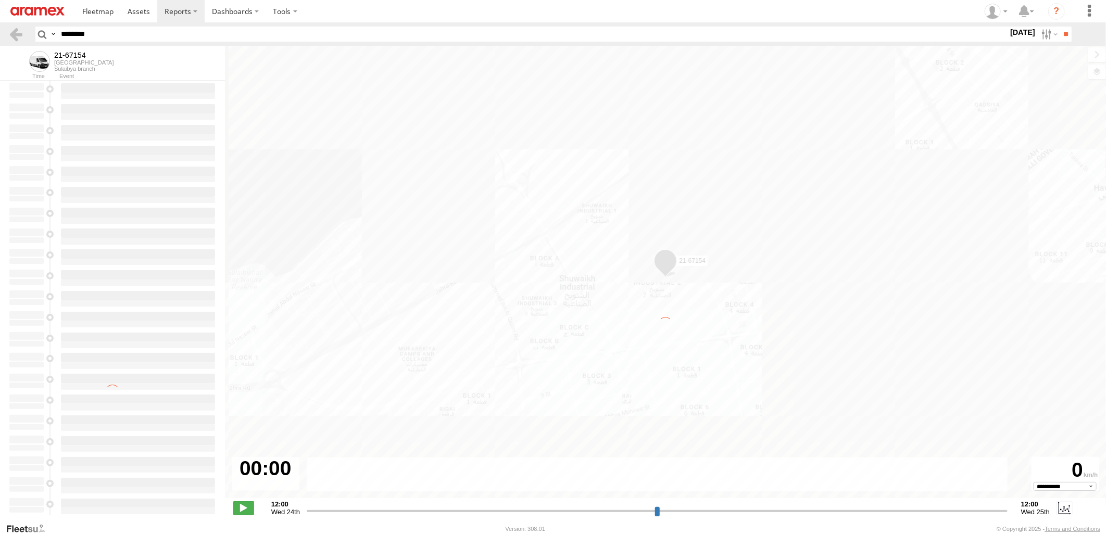
type input "**********"
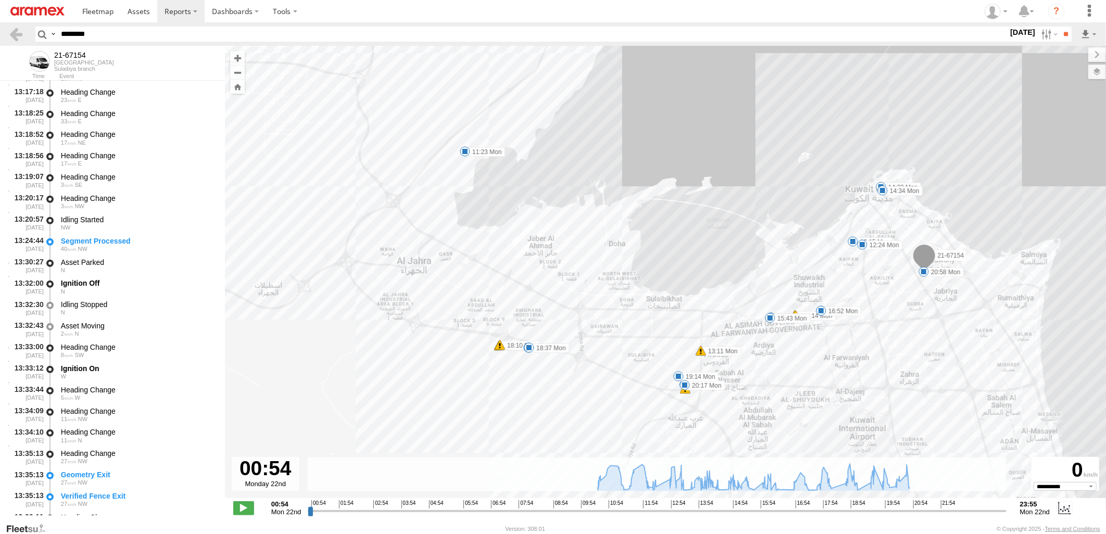
scroll to position [5322, 0]
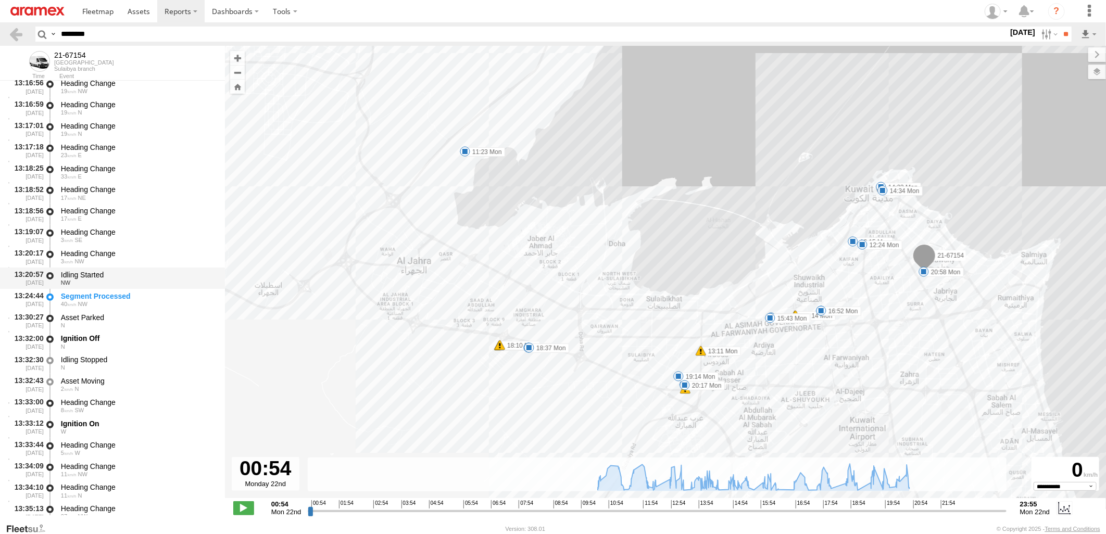
click at [156, 274] on div "Idling Started" at bounding box center [138, 274] width 154 height 9
drag, startPoint x: 133, startPoint y: 31, endPoint x: -3, endPoint y: 34, distance: 135.4
click at [0, 34] on html at bounding box center [553, 267] width 1106 height 534
paste input "text"
type input "********"
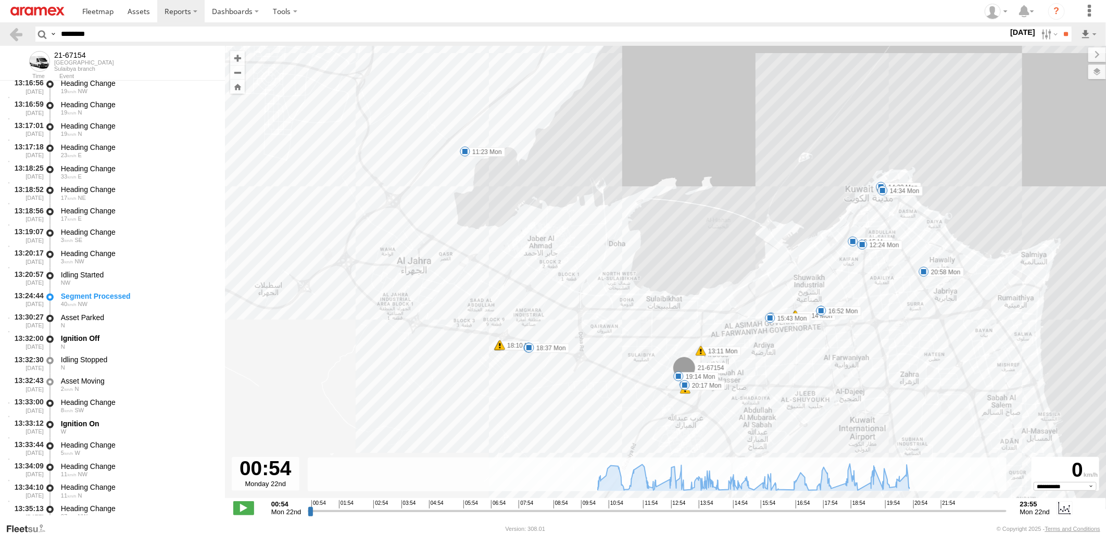
click at [1059, 27] on input "**" at bounding box center [1065, 34] width 12 height 15
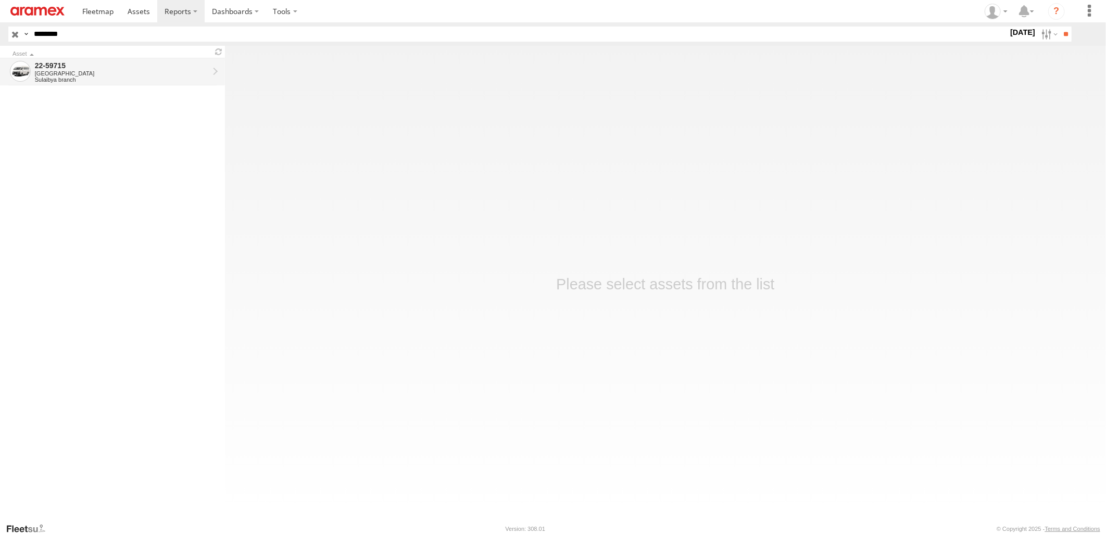
click at [137, 77] on div "Sulaibya branch" at bounding box center [122, 80] width 174 height 6
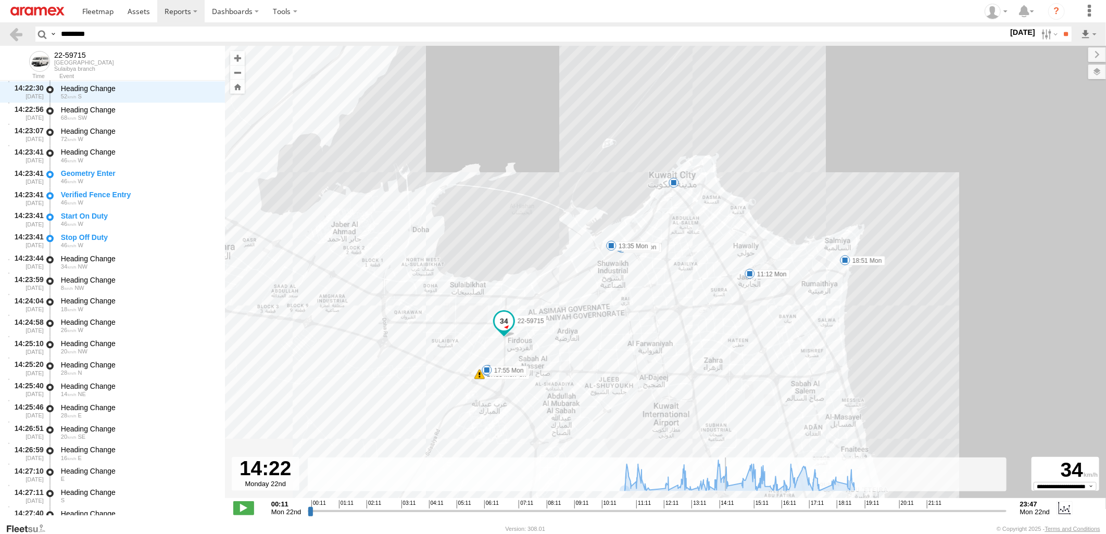
drag, startPoint x: 310, startPoint y: 513, endPoint x: 726, endPoint y: 520, distance: 416.5
type input "**********"
click at [726, 516] on input "range" at bounding box center [657, 511] width 698 height 10
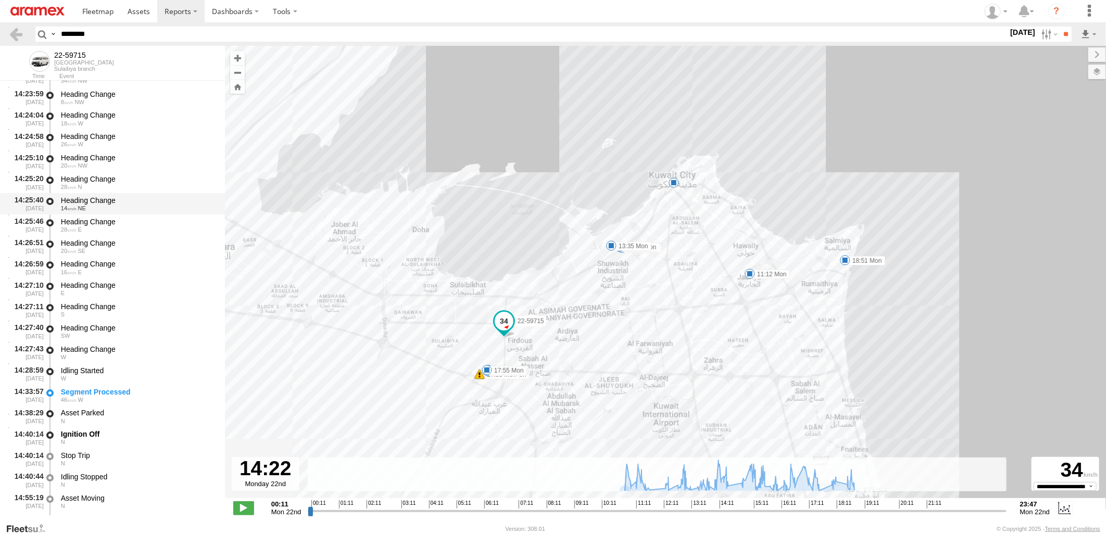
scroll to position [6952, 0]
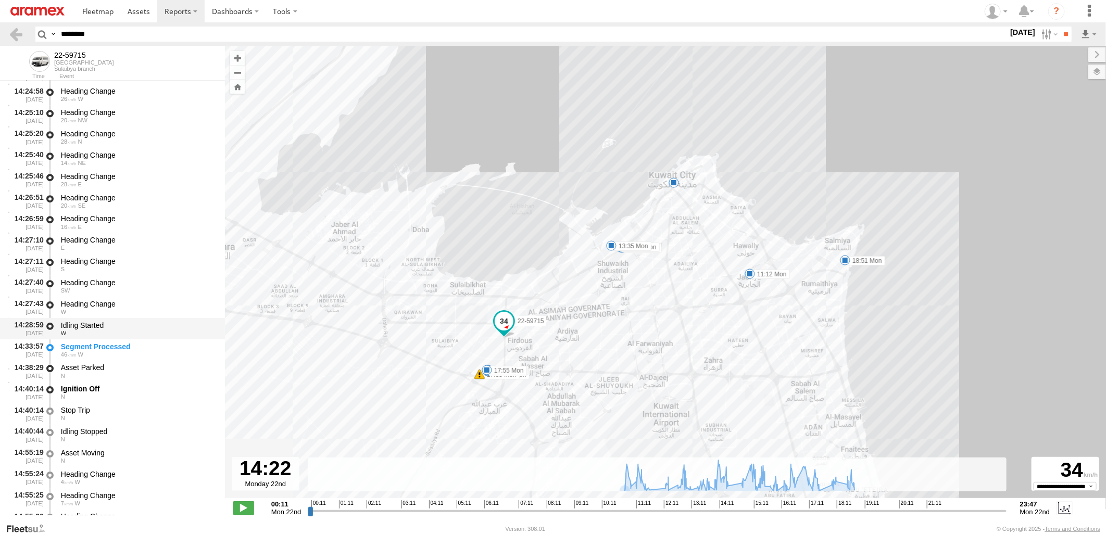
click at [169, 332] on div "W" at bounding box center [138, 333] width 154 height 6
click at [109, 16] on span at bounding box center [97, 11] width 31 height 10
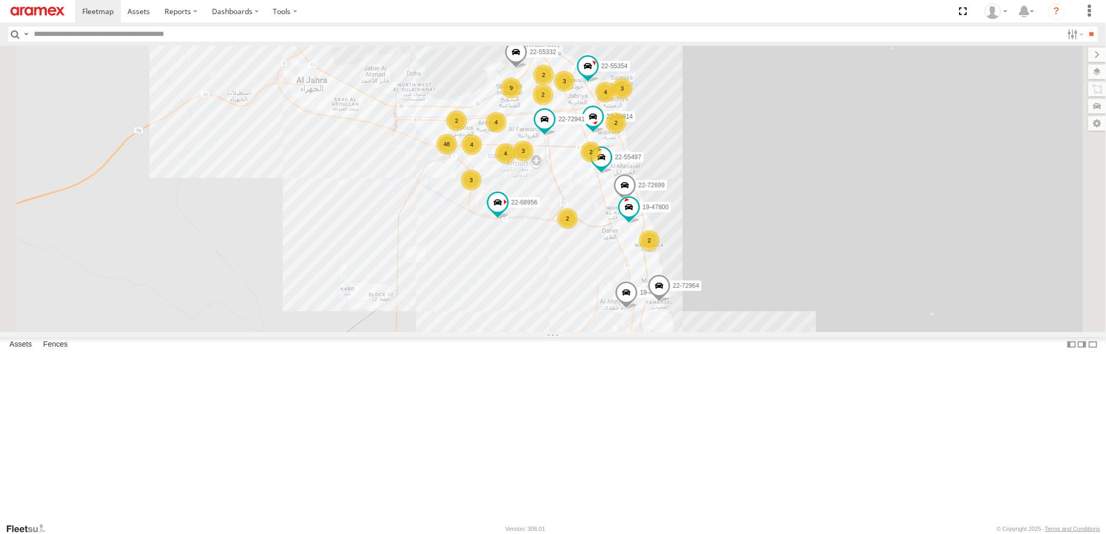
drag, startPoint x: 0, startPoint y: 0, endPoint x: 137, endPoint y: 34, distance: 141.7
click at [137, 34] on input "text" at bounding box center [546, 34] width 1033 height 15
paste input "********"
type input "********"
click at [1085, 27] on input "**" at bounding box center [1091, 34] width 12 height 15
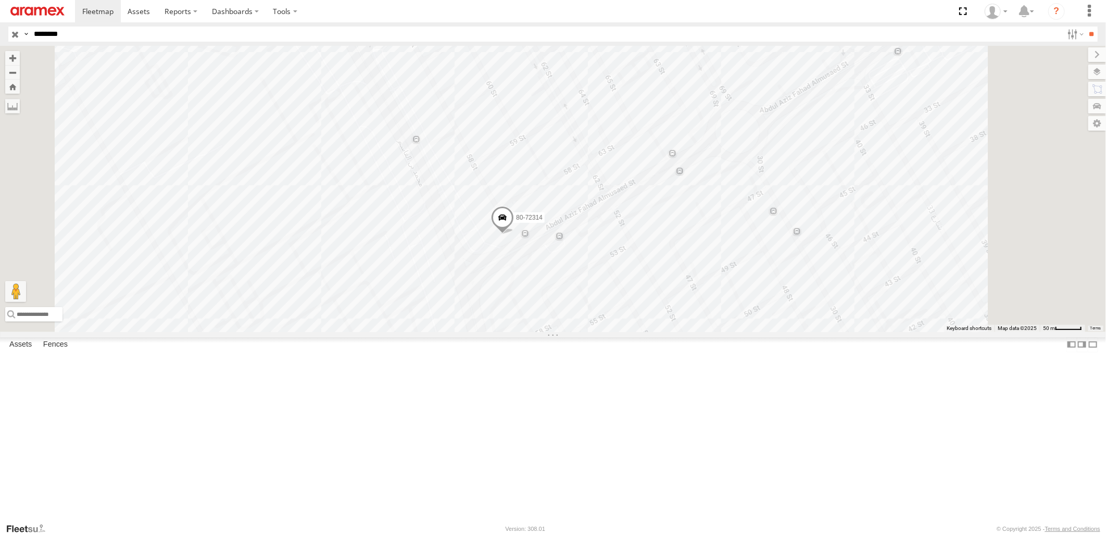
click at [514, 234] on span at bounding box center [502, 220] width 23 height 28
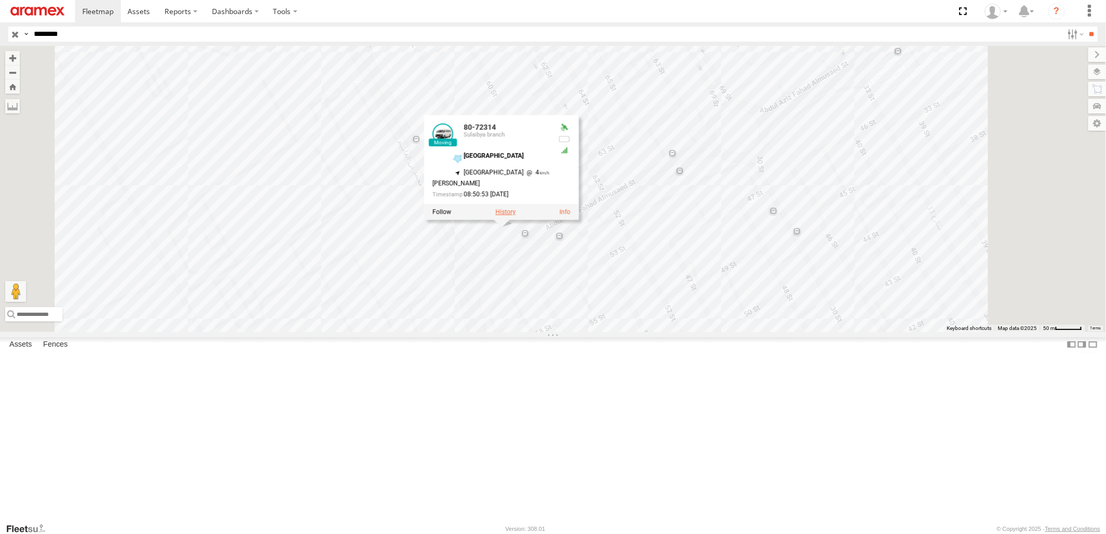
click at [515, 216] on label at bounding box center [505, 211] width 20 height 7
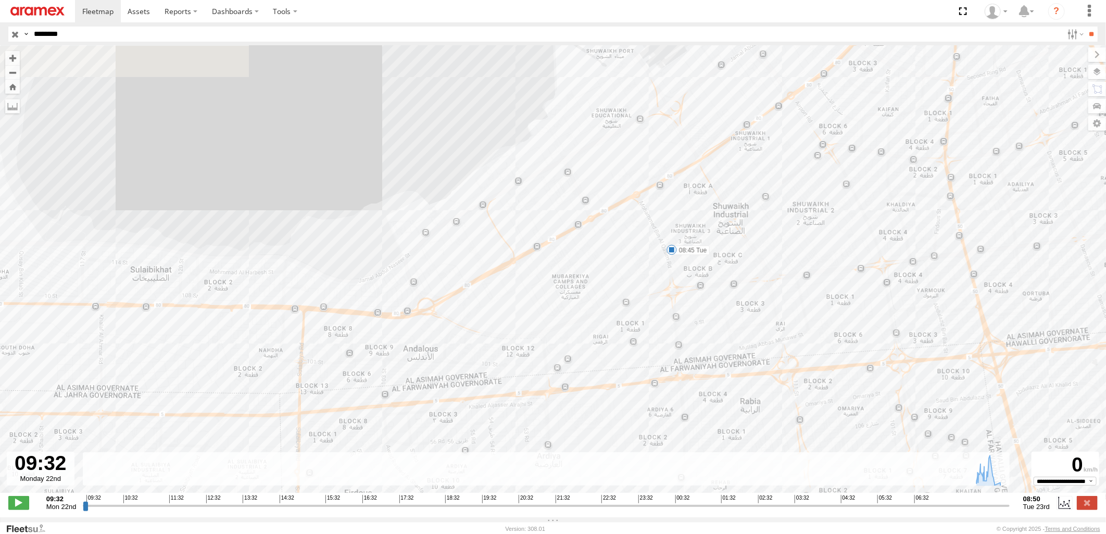
drag, startPoint x: 821, startPoint y: 294, endPoint x: 705, endPoint y: 449, distance: 194.1
click at [709, 451] on div "80-72314 07:57 Tue 08:05 Tue 08:45 Tue" at bounding box center [553, 275] width 1106 height 458
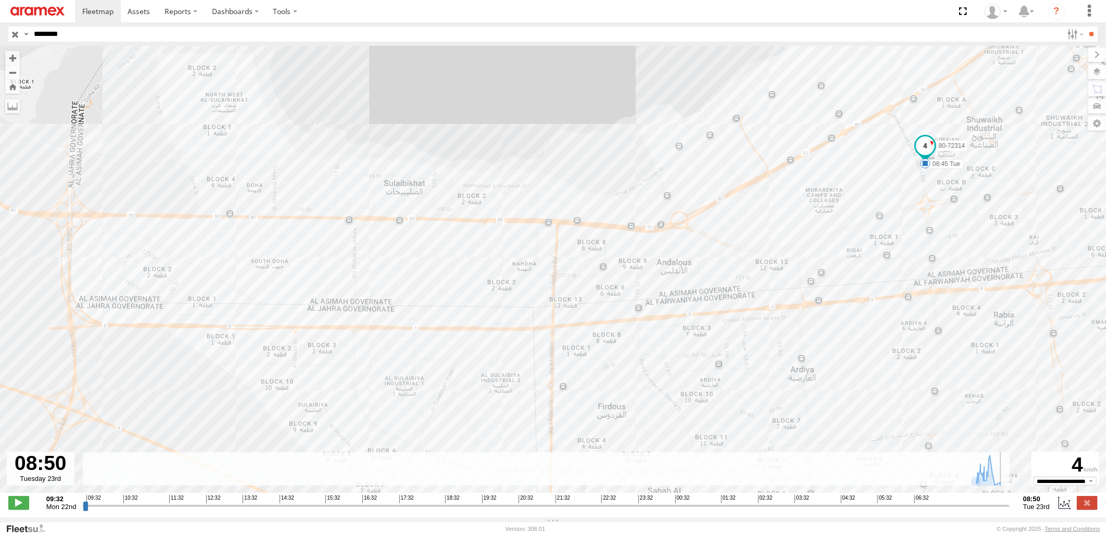
drag, startPoint x: 85, startPoint y: 513, endPoint x: 1016, endPoint y: 472, distance: 931.7
type input "**********"
click at [1009, 507] on input "range" at bounding box center [546, 506] width 927 height 10
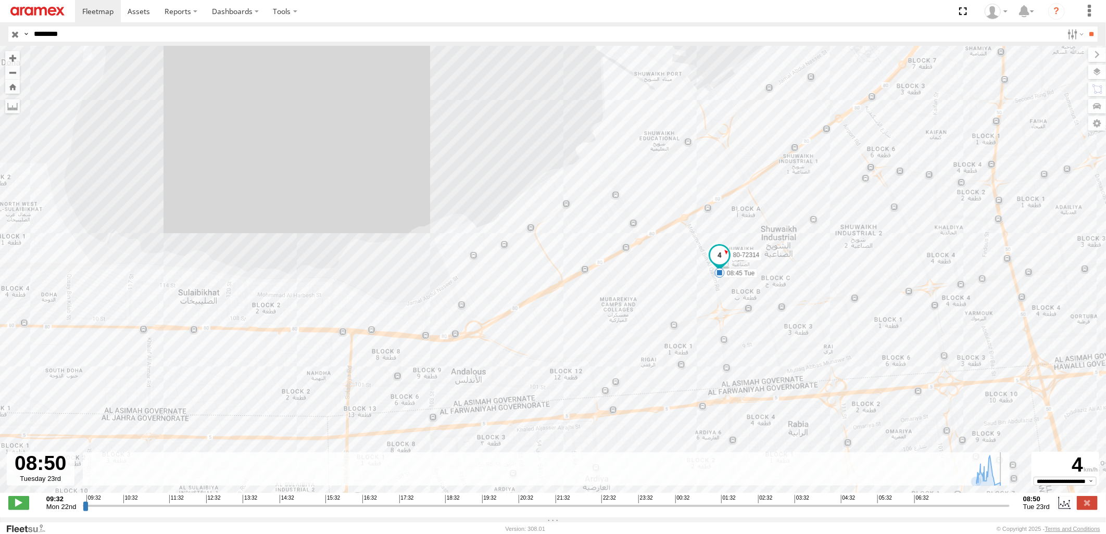
drag, startPoint x: 918, startPoint y: 295, endPoint x: 708, endPoint y: 410, distance: 239.7
click at [708, 410] on div "80-72314 07:57 Tue 08:05 Tue 08:45 Tue" at bounding box center [553, 275] width 1106 height 458
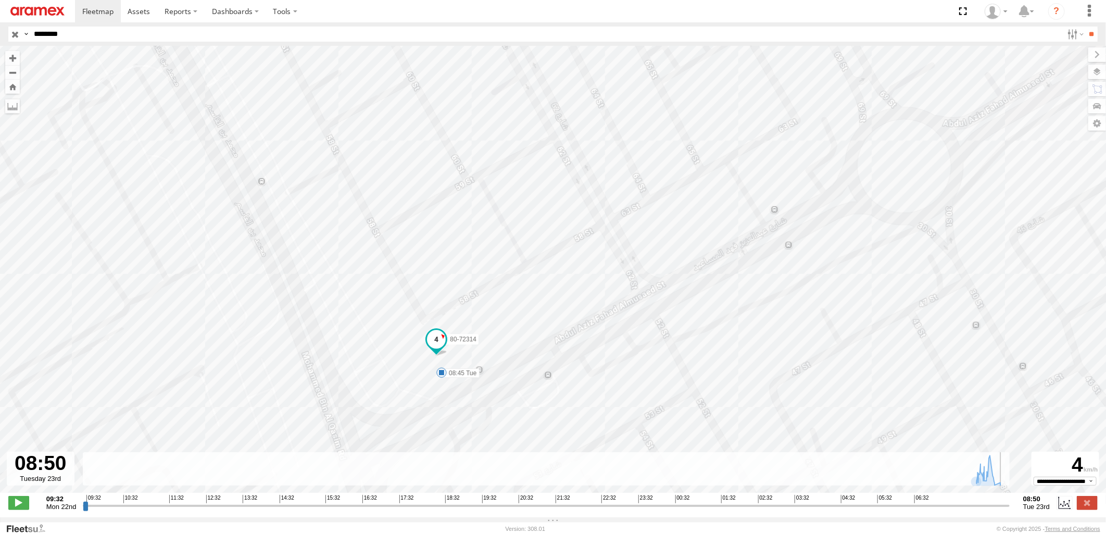
click at [604, 280] on div "80-72314 07:57 Tue 08:05 Tue 08:45 Tue" at bounding box center [553, 275] width 1106 height 458
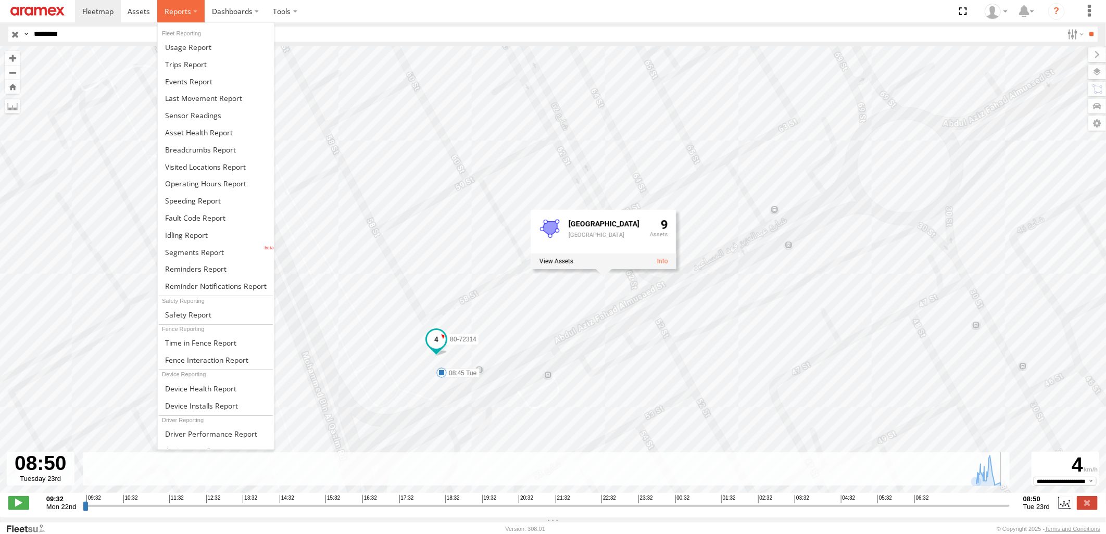
click at [177, 14] on span at bounding box center [178, 11] width 27 height 10
click at [210, 160] on link at bounding box center [216, 166] width 116 height 17
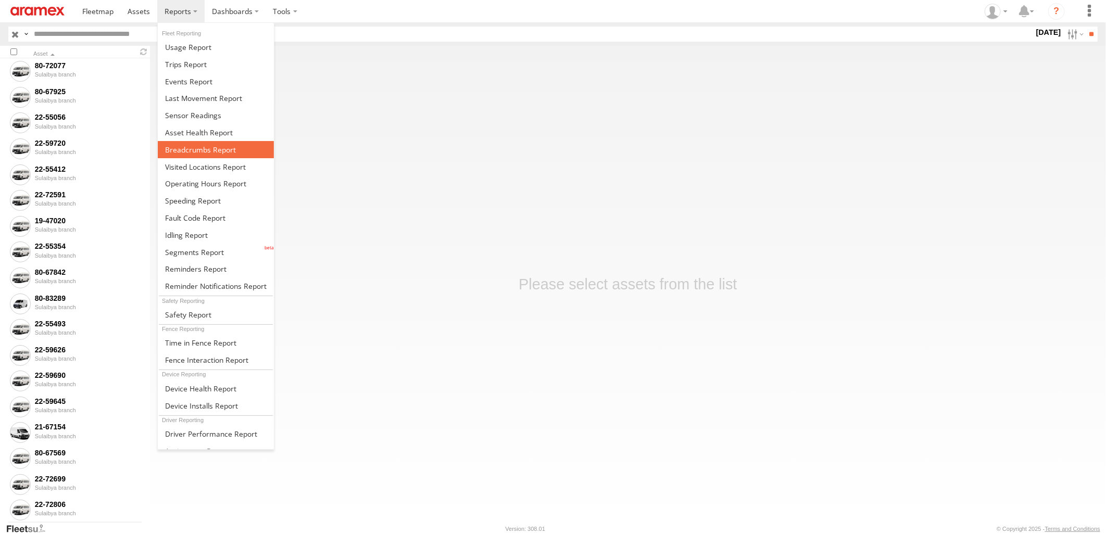
click at [204, 154] on link at bounding box center [216, 149] width 116 height 17
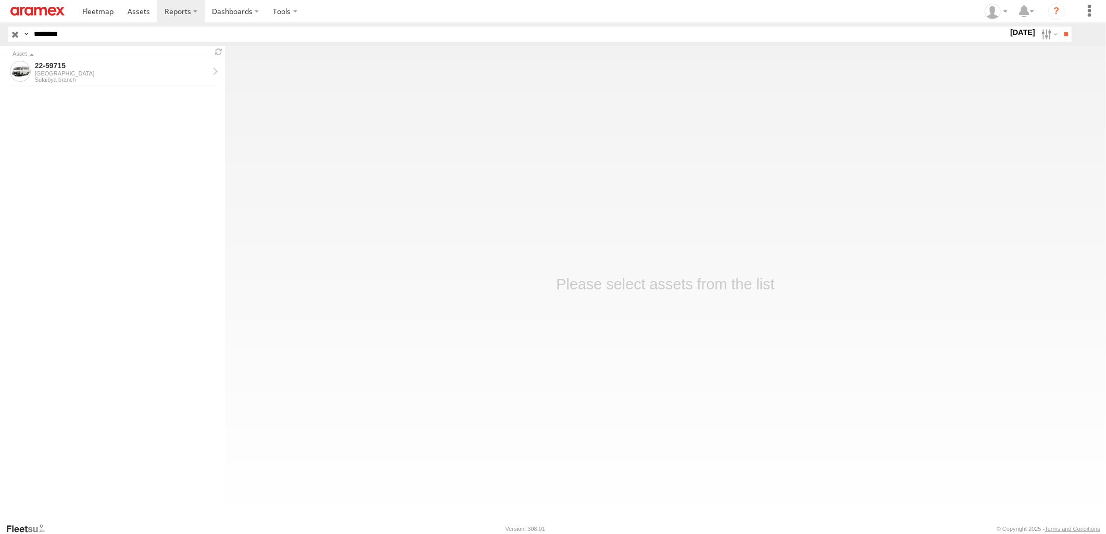
click at [16, 32] on input "button" at bounding box center [15, 34] width 14 height 15
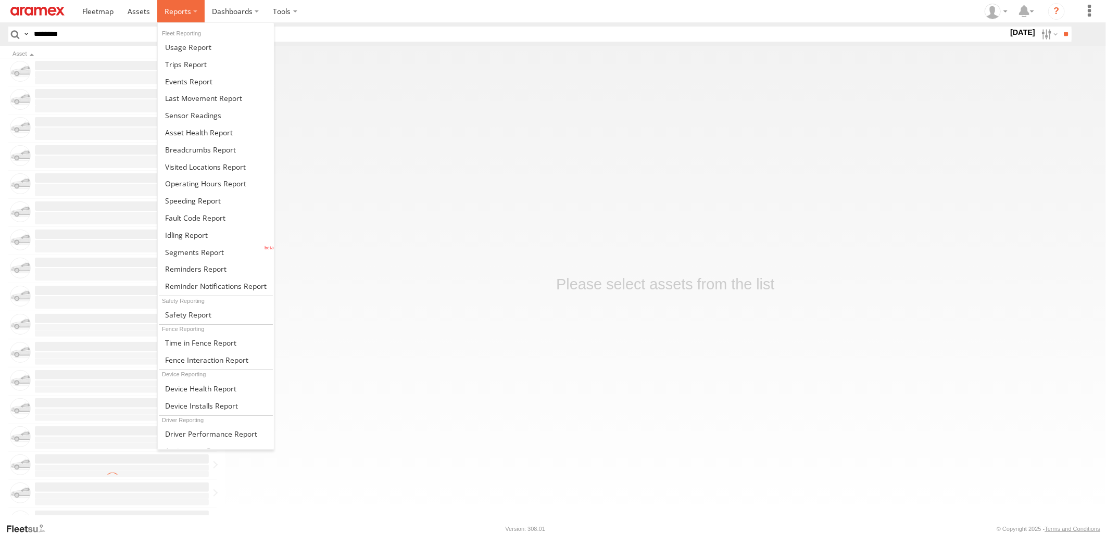
click at [191, 12] on label at bounding box center [180, 11] width 47 height 22
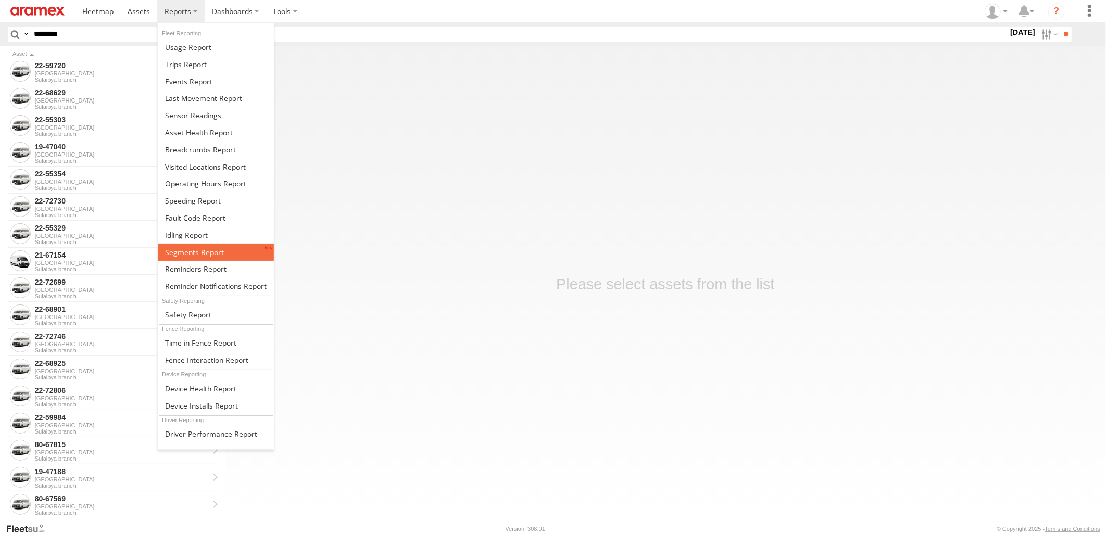
click at [204, 247] on span at bounding box center [194, 252] width 59 height 10
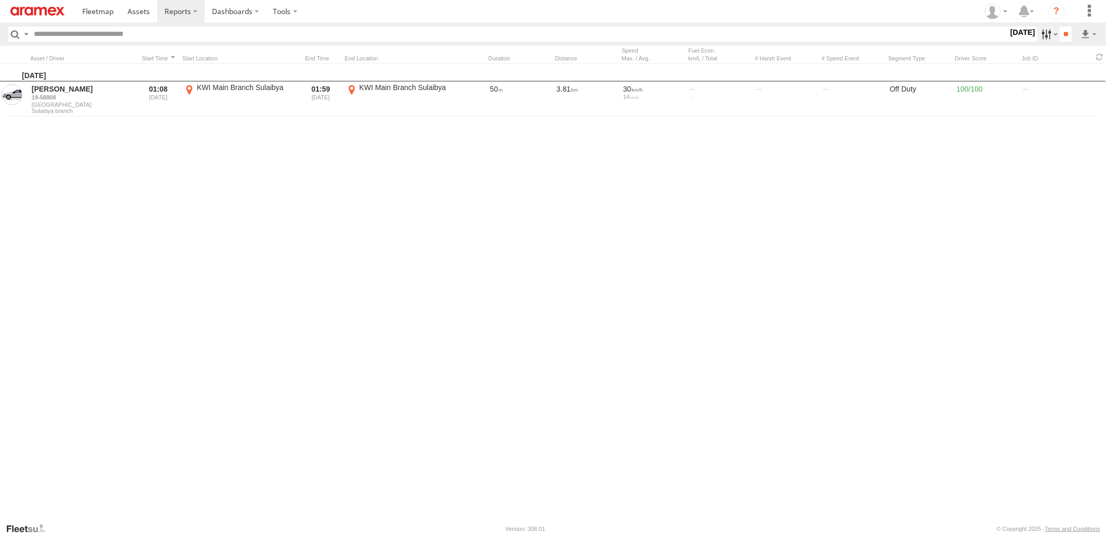
click at [1037, 33] on label at bounding box center [1048, 34] width 22 height 15
click at [0, 0] on label at bounding box center [0, 0] width 0 height 0
click at [1064, 33] on input "**" at bounding box center [1065, 34] width 12 height 15
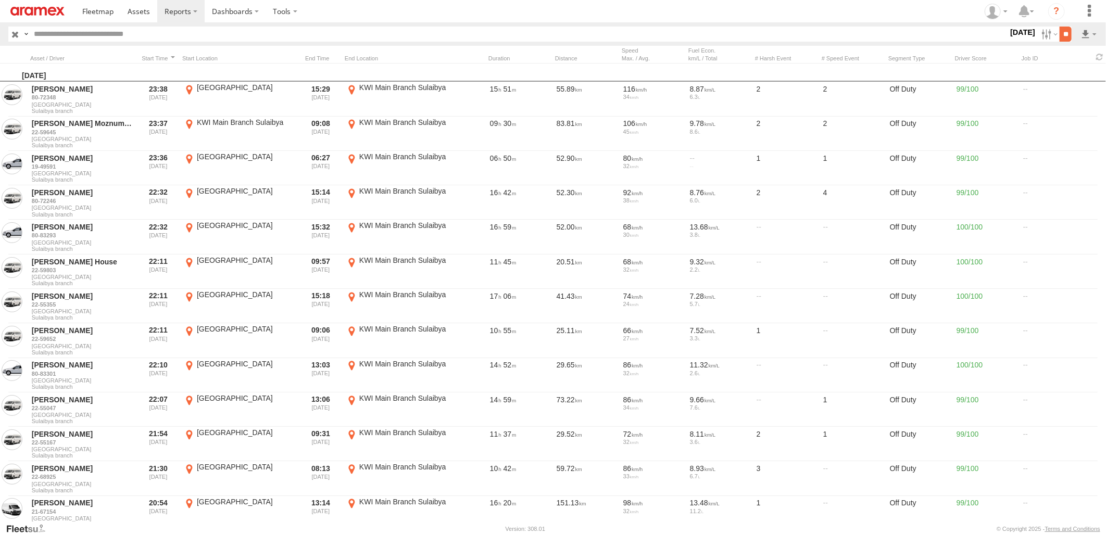
click at [1064, 35] on input "**" at bounding box center [1065, 34] width 12 height 15
click at [1079, 70] on link at bounding box center [1062, 72] width 64 height 16
click at [247, 33] on input "text" at bounding box center [519, 34] width 978 height 15
paste input "********"
type input "********"
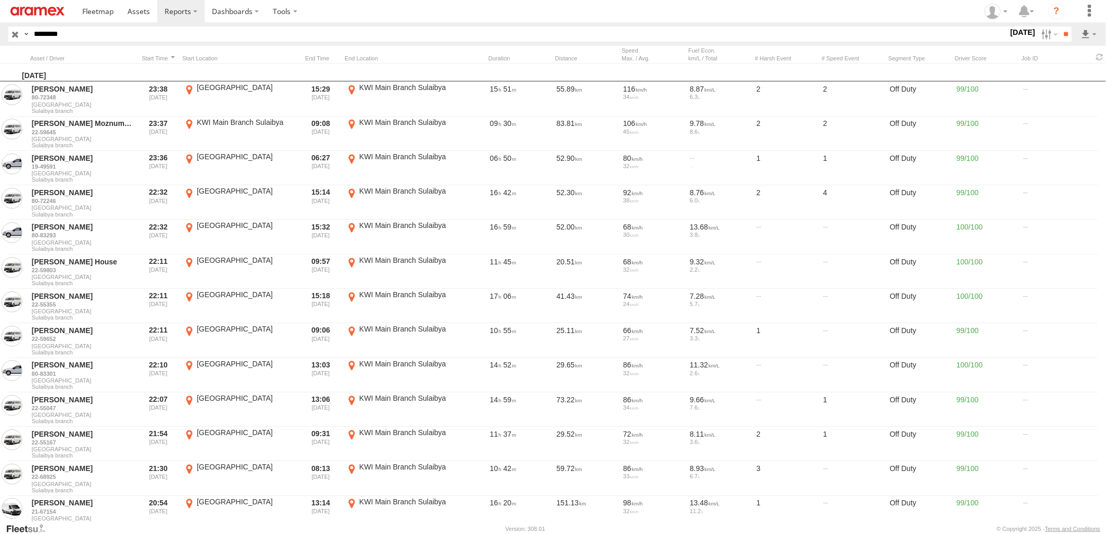
click at [1059, 27] on input "**" at bounding box center [1065, 34] width 12 height 15
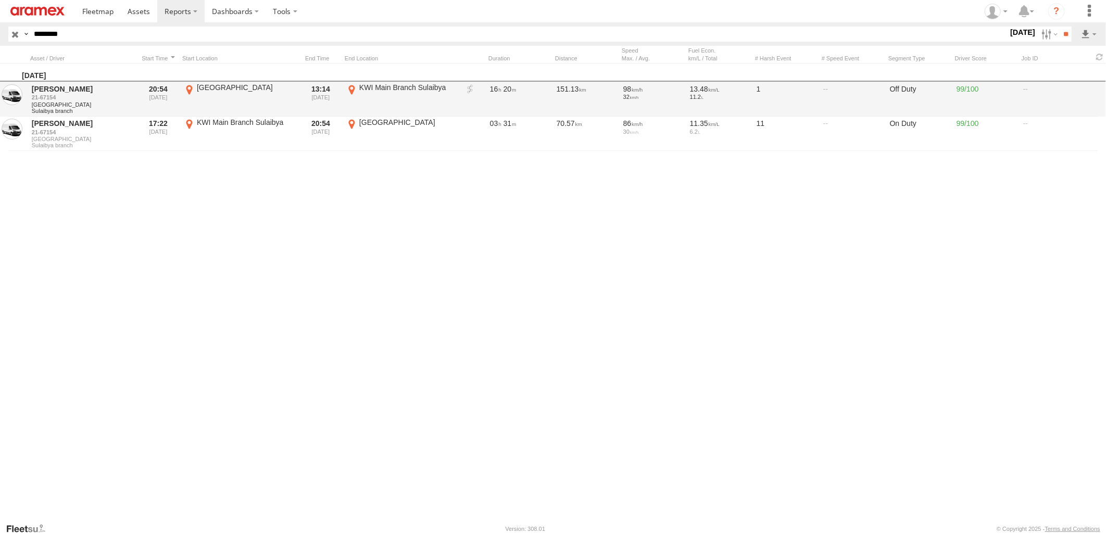
click at [469, 91] on link at bounding box center [470, 89] width 10 height 10
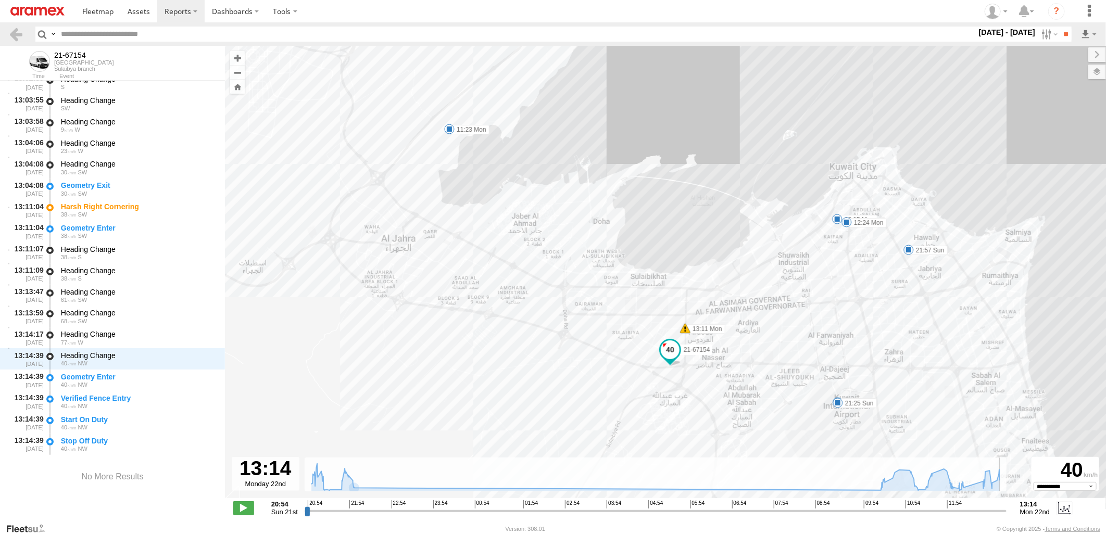
drag, startPoint x: 308, startPoint y: 512, endPoint x: 1035, endPoint y: 532, distance: 727.5
type input "**********"
click at [1006, 516] on input "range" at bounding box center [656, 511] width 702 height 10
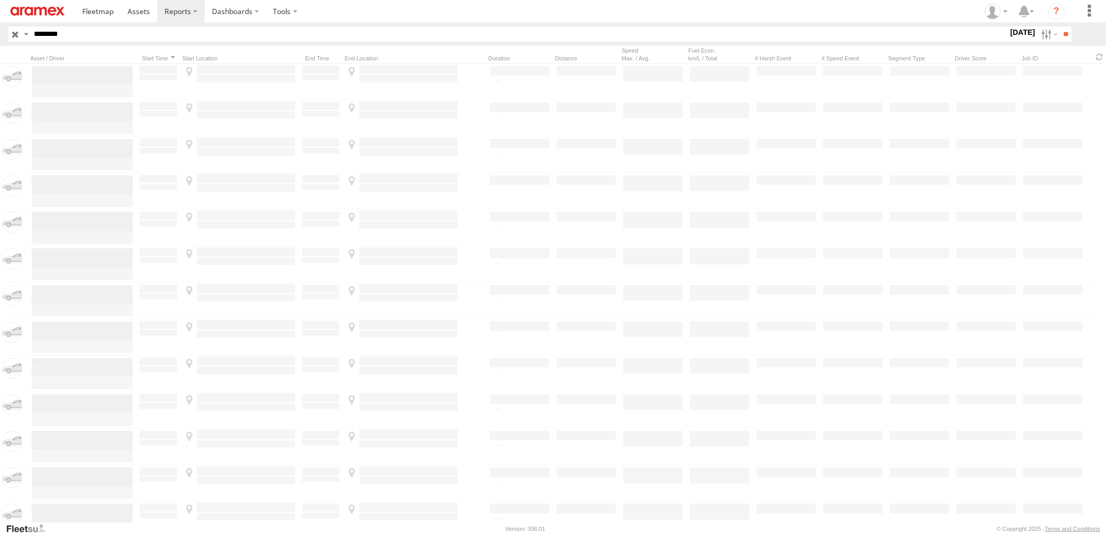
drag, startPoint x: 117, startPoint y: 34, endPoint x: 0, endPoint y: 42, distance: 117.4
click at [0, 42] on html at bounding box center [553, 267] width 1106 height 534
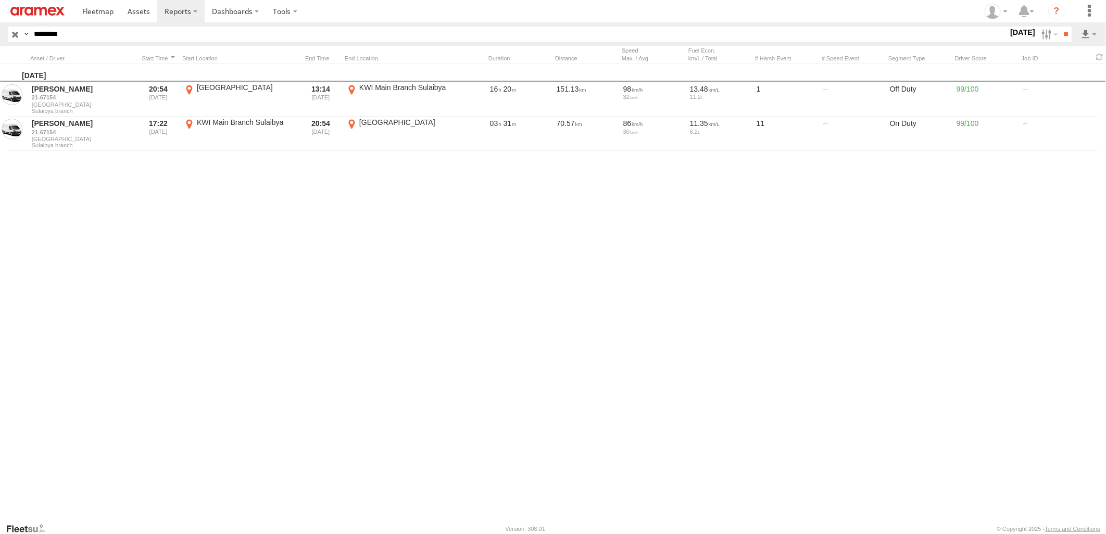
paste input "text"
type input "********"
click at [1059, 27] on input "**" at bounding box center [1065, 34] width 12 height 15
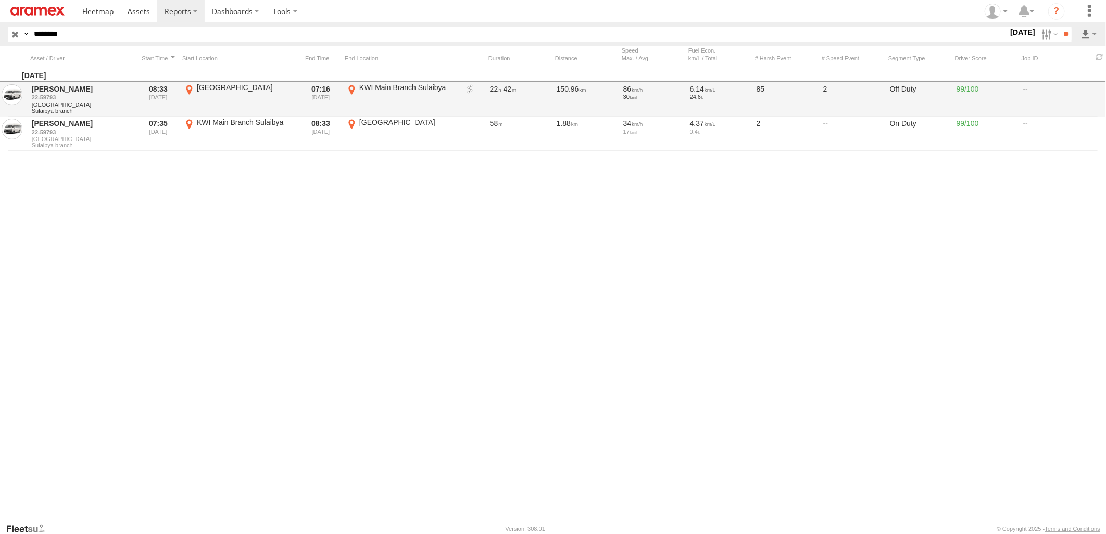
click at [469, 89] on link at bounding box center [470, 89] width 10 height 10
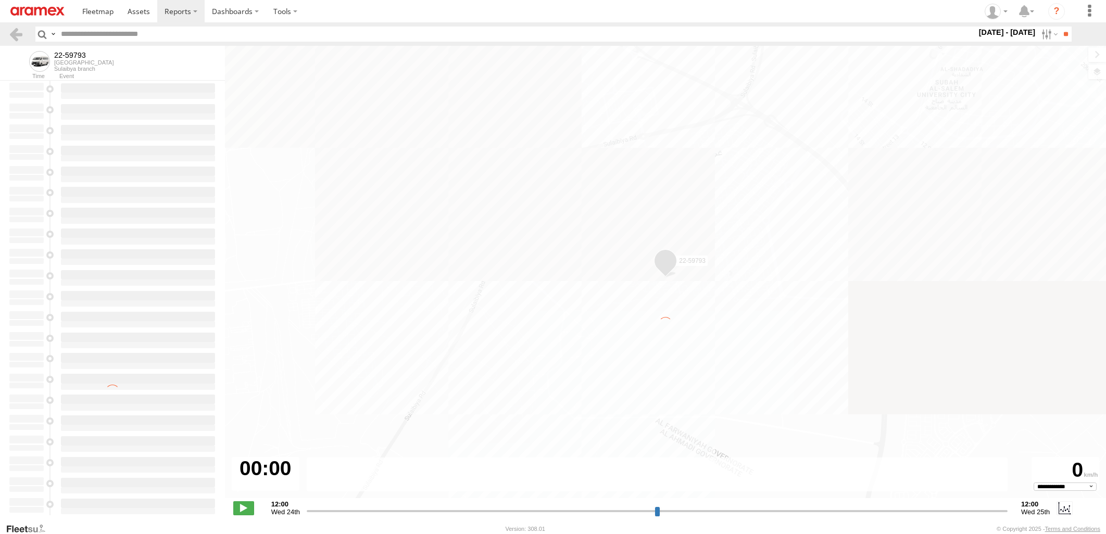
select select "**********"
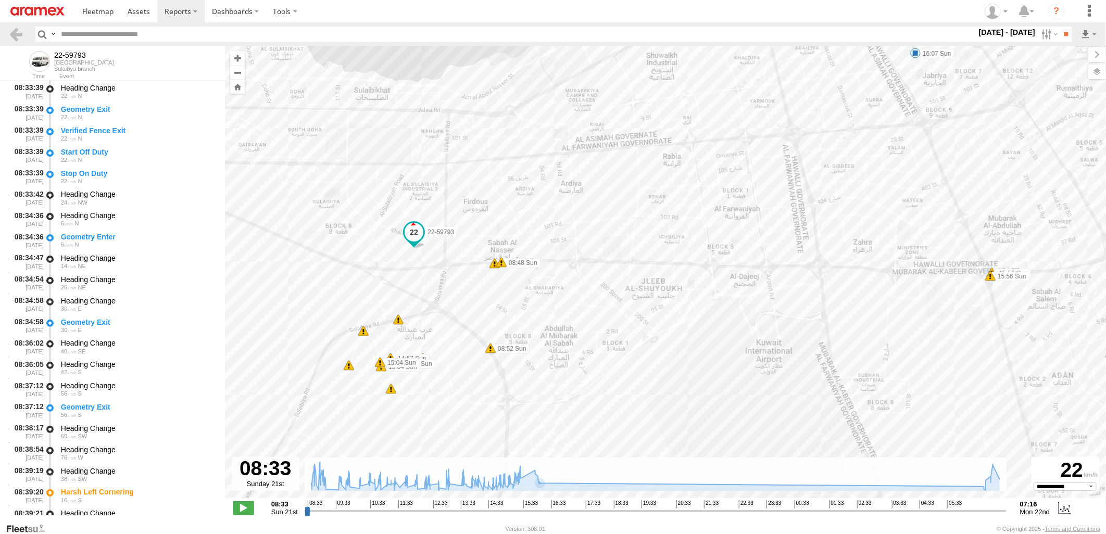
drag, startPoint x: 599, startPoint y: 435, endPoint x: 601, endPoint y: 370, distance: 65.1
click at [601, 370] on div "22-59793 08:42 Sun 08:48 Sun 08:52 Sun 15:56 Sun 15:56 Sun 16:03 Sun 16:07 Sun …" at bounding box center [665, 277] width 881 height 463
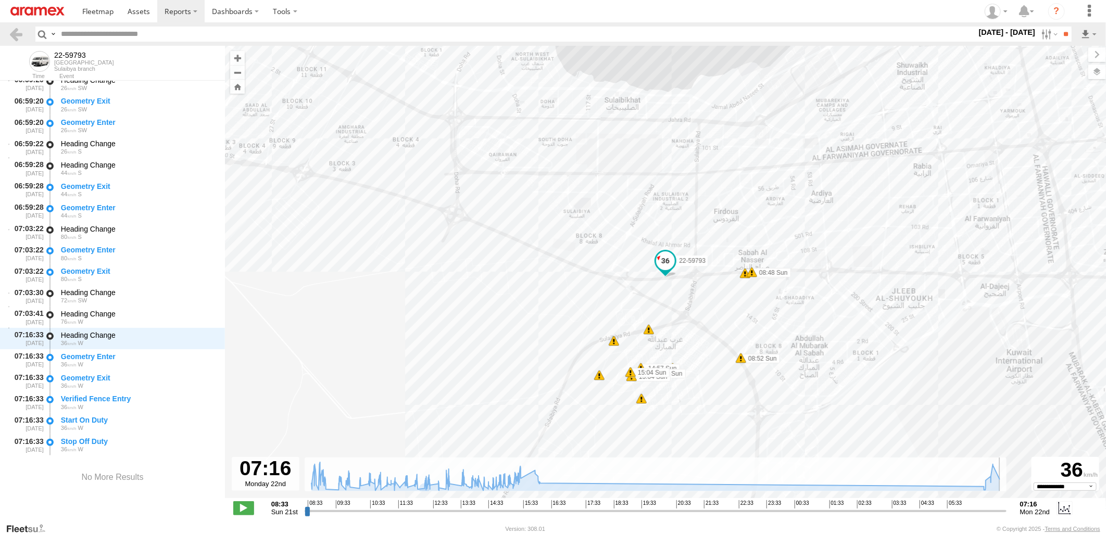
drag, startPoint x: 308, startPoint y: 512, endPoint x: 1004, endPoint y: 521, distance: 696.1
type input "**********"
click at [1004, 516] on input "range" at bounding box center [656, 511] width 702 height 10
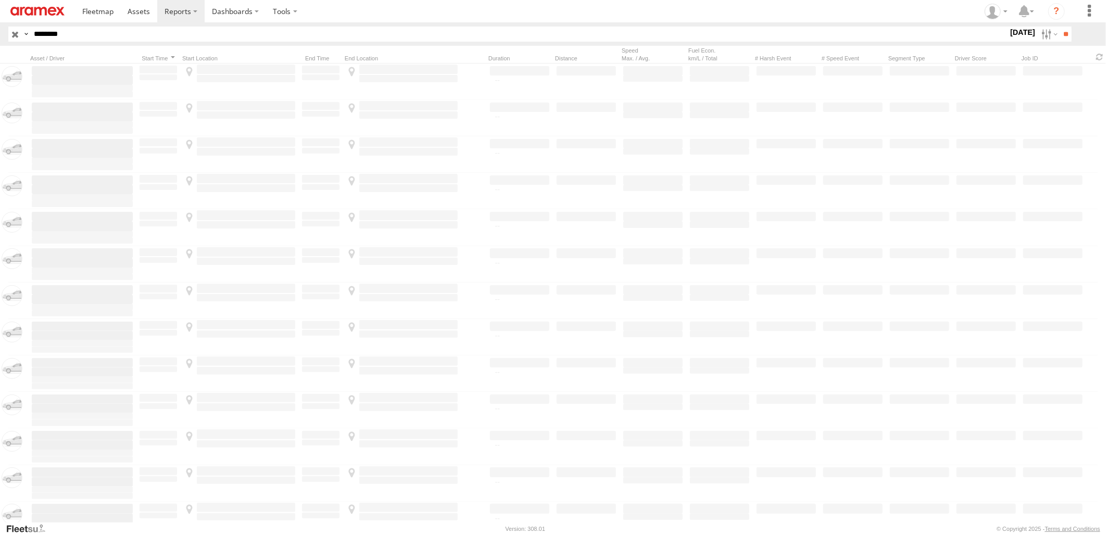
drag, startPoint x: 102, startPoint y: 32, endPoint x: 0, endPoint y: 60, distance: 105.5
click at [0, 60] on html at bounding box center [553, 267] width 1106 height 534
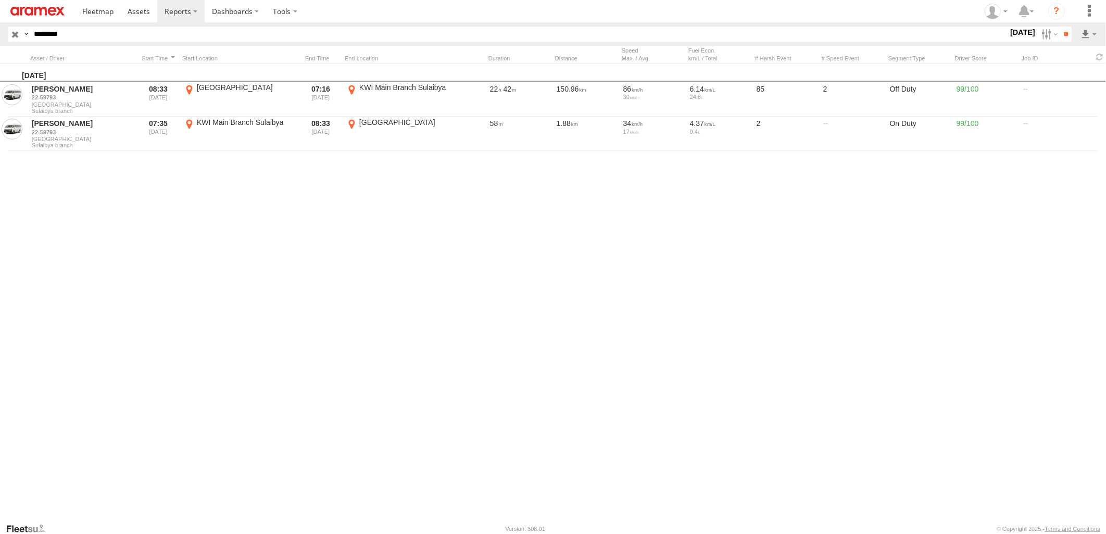
paste input "text"
type input "********"
click at [1059, 27] on input "**" at bounding box center [1065, 34] width 12 height 15
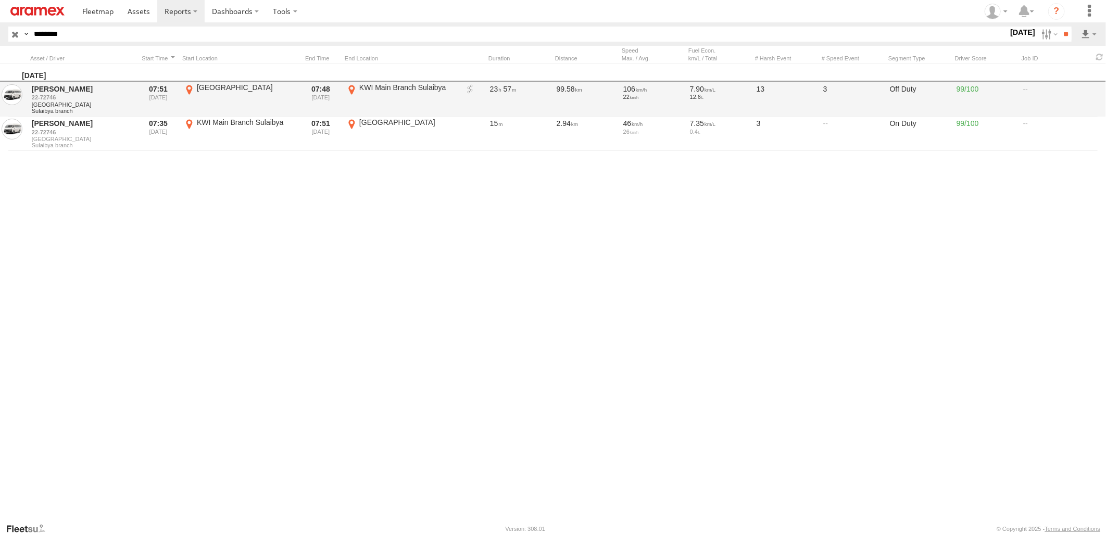
click at [471, 87] on link at bounding box center [470, 89] width 10 height 10
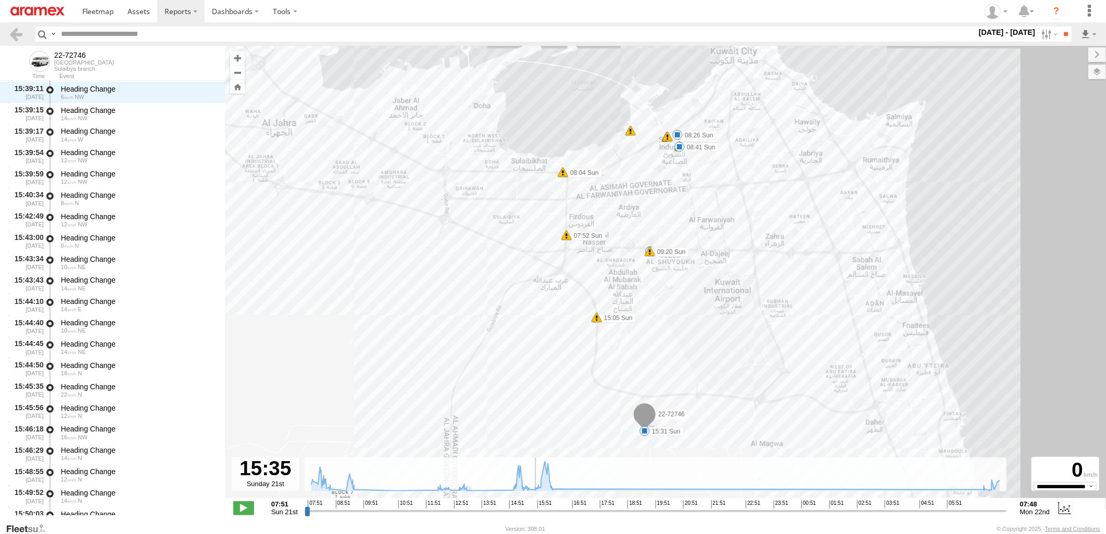
drag, startPoint x: 309, startPoint y: 512, endPoint x: 674, endPoint y: 465, distance: 368.4
click at [536, 509] on input "range" at bounding box center [656, 511] width 702 height 10
drag, startPoint x: 719, startPoint y: 436, endPoint x: 711, endPoint y: 367, distance: 69.3
click at [712, 368] on div "22-72746 07:52 Sun 08:04 Sun 08:20 Sun 08:20 Sun 08:26 Sun 08:31 Sun 08:41 Sun …" at bounding box center [665, 277] width 881 height 463
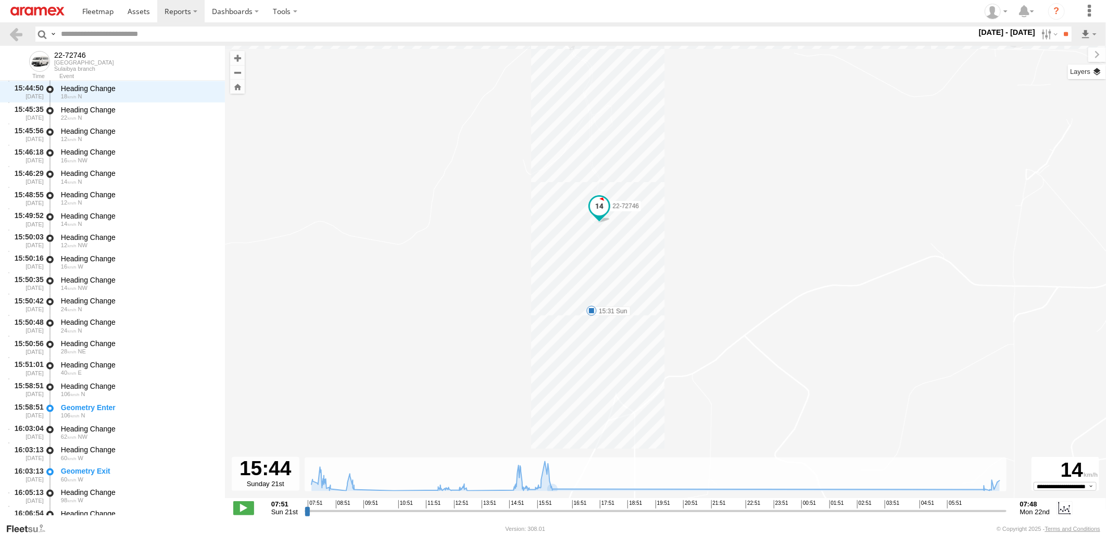
click at [1096, 73] on label at bounding box center [1087, 72] width 38 height 15
click at [0, 0] on span "Basemaps" at bounding box center [0, 0] width 0 height 0
click at [0, 0] on span "Satellite + Roadmap" at bounding box center [0, 0] width 0 height 0
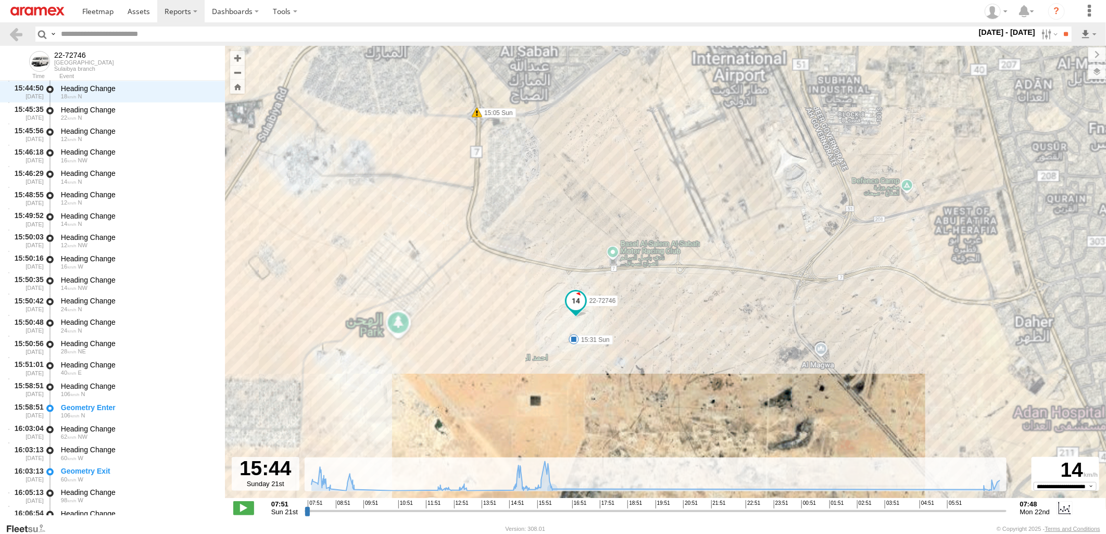
drag, startPoint x: 732, startPoint y: 341, endPoint x: 623, endPoint y: 313, distance: 112.9
click at [664, 315] on div "22-72746 07:52 Sun 08:04 Sun 08:20 Sun 08:20 Sun 08:26 Sun 08:31 Sun 08:41 Sun …" at bounding box center [665, 277] width 881 height 463
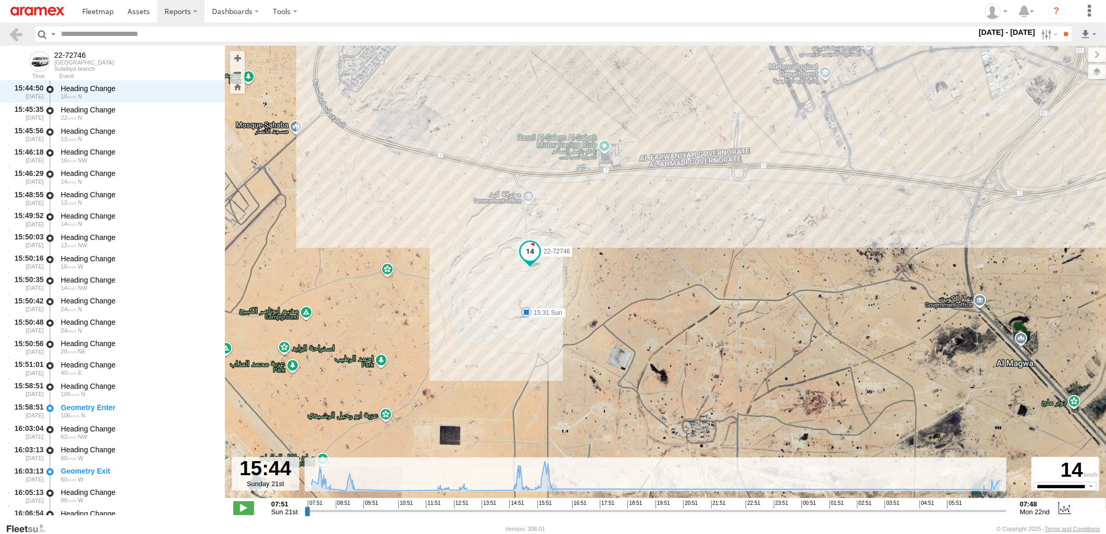
drag, startPoint x: 554, startPoint y: 320, endPoint x: 587, endPoint y: 293, distance: 42.5
click at [587, 294] on div "22-72746 07:52 Sun 08:04 Sun 08:20 Sun 08:20 Sun 08:26 Sun 08:31 Sun 08:41 Sun …" at bounding box center [665, 277] width 881 height 463
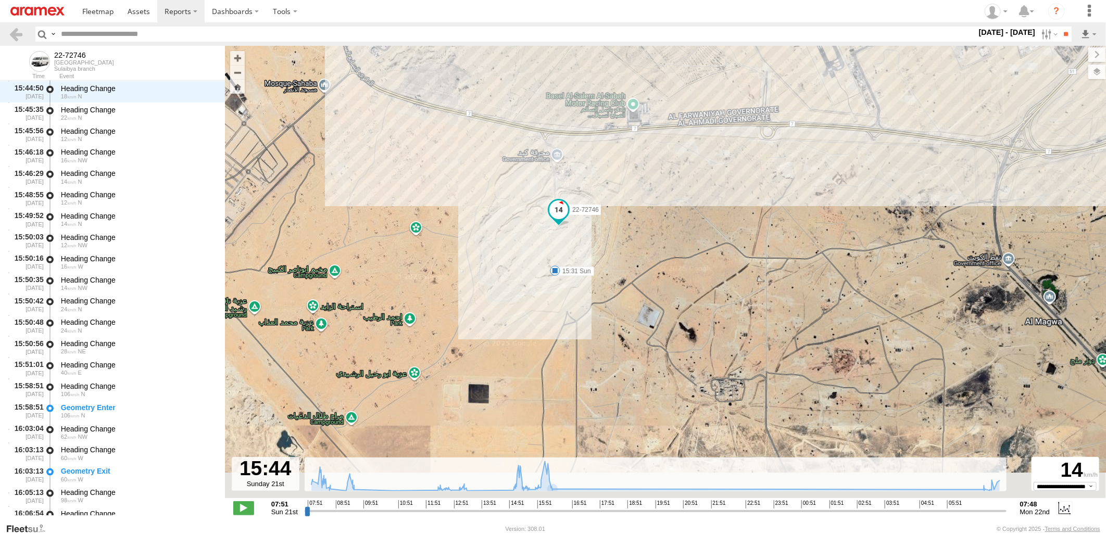
drag, startPoint x: 619, startPoint y: 321, endPoint x: 623, endPoint y: 241, distance: 80.3
click at [623, 241] on div "22-72746 07:52 Sun 08:04 Sun 08:20 Sun 08:20 Sun 08:26 Sun 08:31 Sun 08:41 Sun …" at bounding box center [665, 277] width 881 height 463
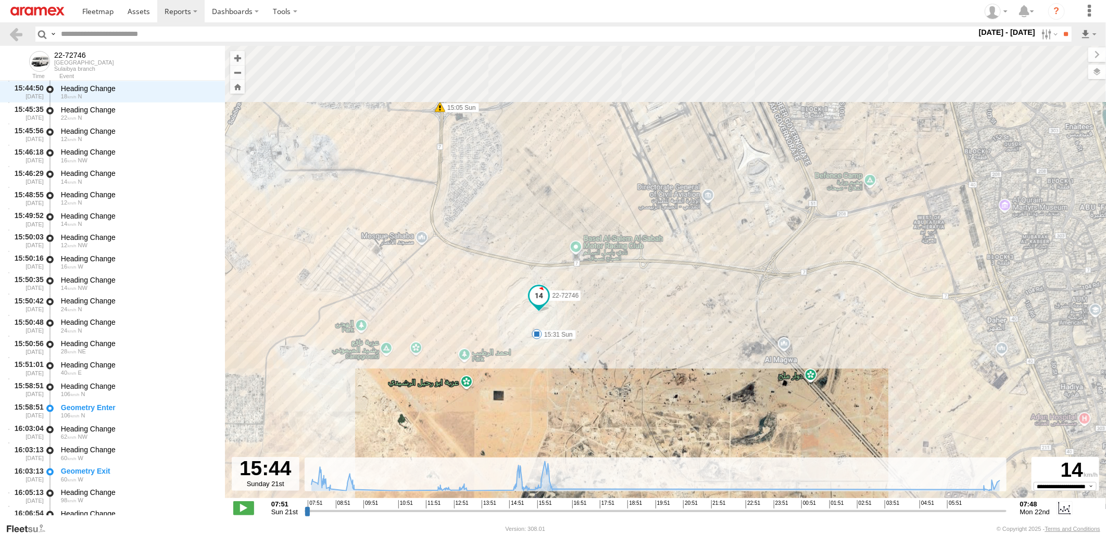
drag, startPoint x: 648, startPoint y: 230, endPoint x: 594, endPoint y: 313, distance: 98.6
click at [594, 313] on div "22-72746 07:52 Sun 08:04 Sun 08:20 Sun 08:20 Sun 08:26 Sun 08:31 Sun 08:41 Sun …" at bounding box center [665, 277] width 881 height 463
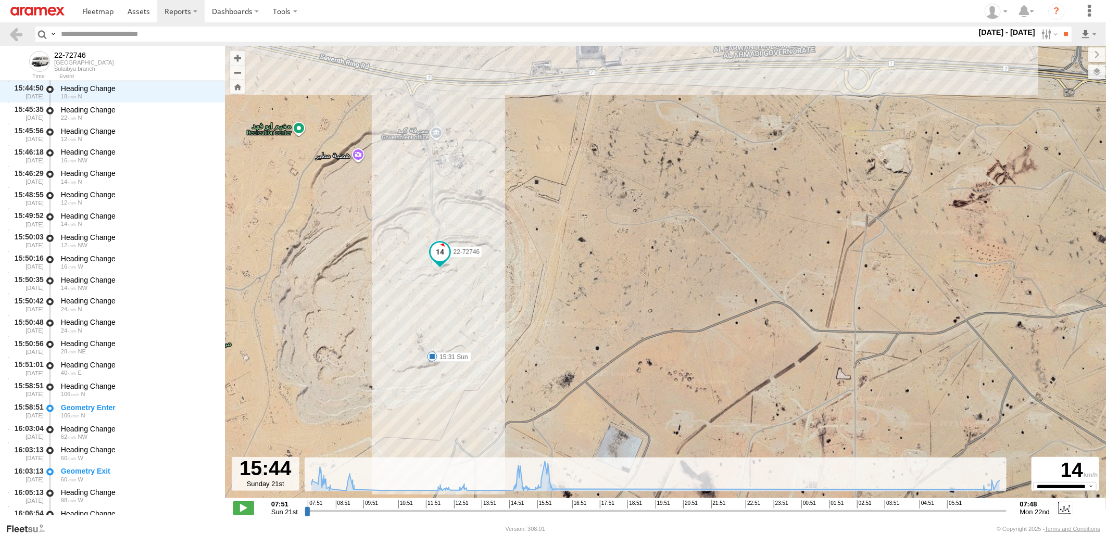
drag, startPoint x: 479, startPoint y: 324, endPoint x: 534, endPoint y: 292, distance: 63.5
click at [533, 292] on div "22-72746 07:52 Sun 08:04 Sun 08:20 Sun 08:20 Sun 08:26 Sun 08:31 Sun 08:41 Sun …" at bounding box center [665, 277] width 881 height 463
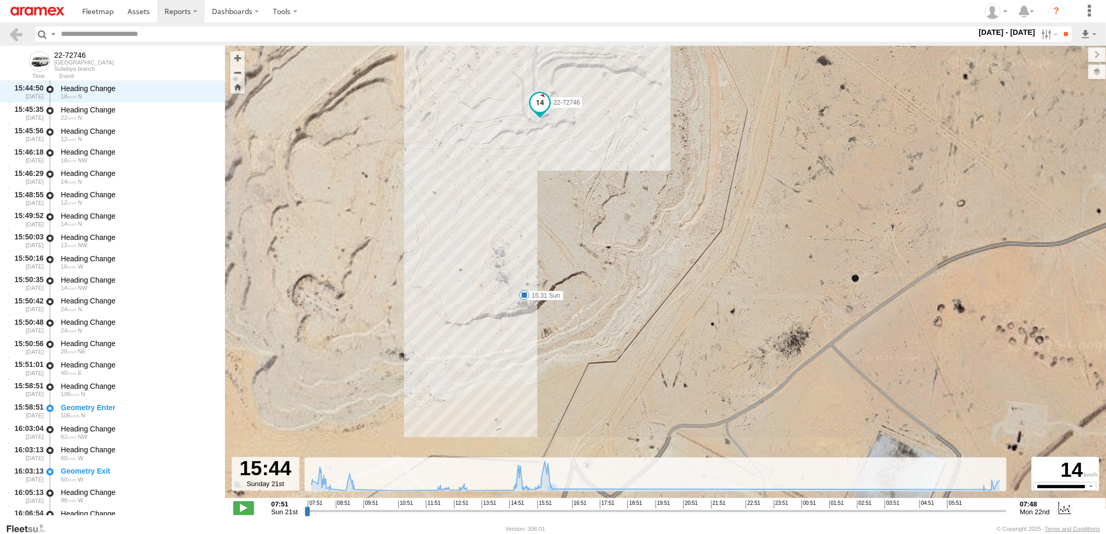
drag, startPoint x: 537, startPoint y: 297, endPoint x: 567, endPoint y: 269, distance: 41.3
click at [567, 269] on div "22-72746 07:52 Sun 08:04 Sun 08:20 Sun 08:20 Sun 08:26 Sun 08:31 Sun 08:41 Sun …" at bounding box center [665, 277] width 881 height 463
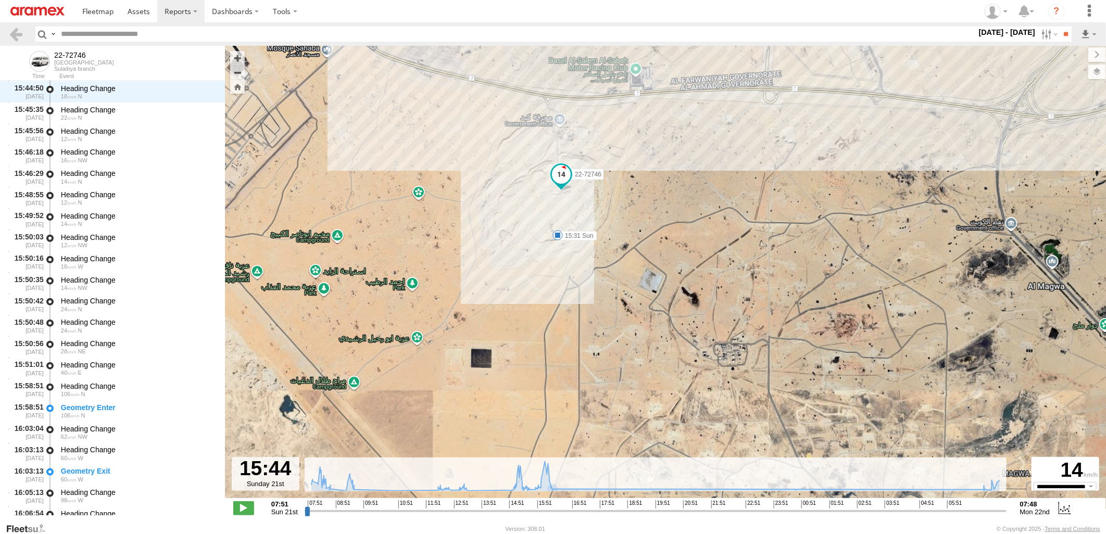
drag, startPoint x: 599, startPoint y: 257, endPoint x: 611, endPoint y: 225, distance: 34.1
click at [611, 225] on div "22-72746 07:52 Sun 08:04 Sun 08:20 Sun 08:20 Sun 08:26 Sun 08:31 Sun 08:41 Sun …" at bounding box center [665, 277] width 881 height 463
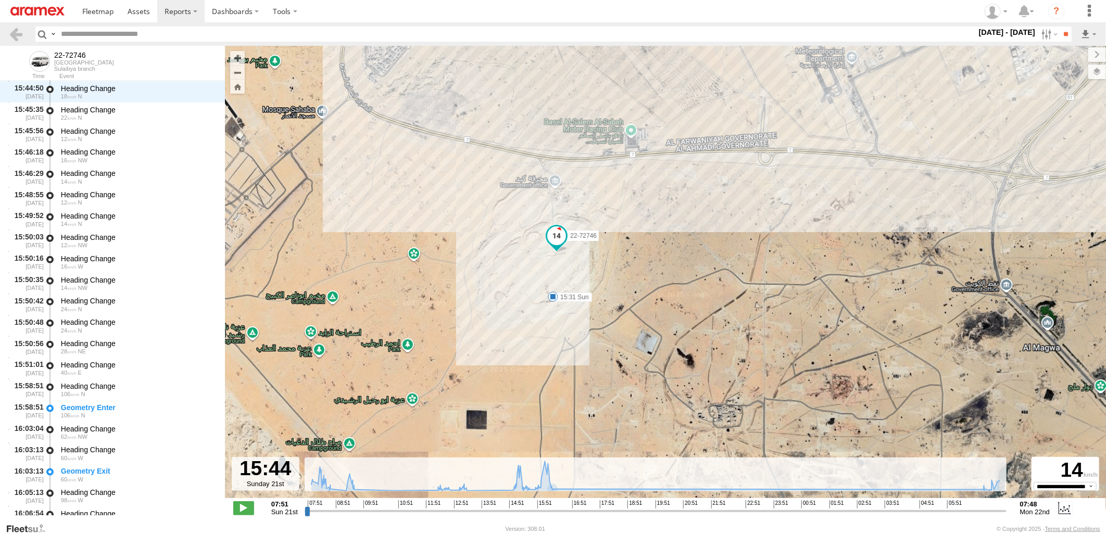
drag, startPoint x: 596, startPoint y: 255, endPoint x: 587, endPoint y: 329, distance: 74.5
click at [587, 329] on div "22-72746 07:52 Sun 08:04 Sun 08:20 Sun 08:20 Sun 08:26 Sun 08:31 Sun 08:41 Sun …" at bounding box center [665, 277] width 881 height 463
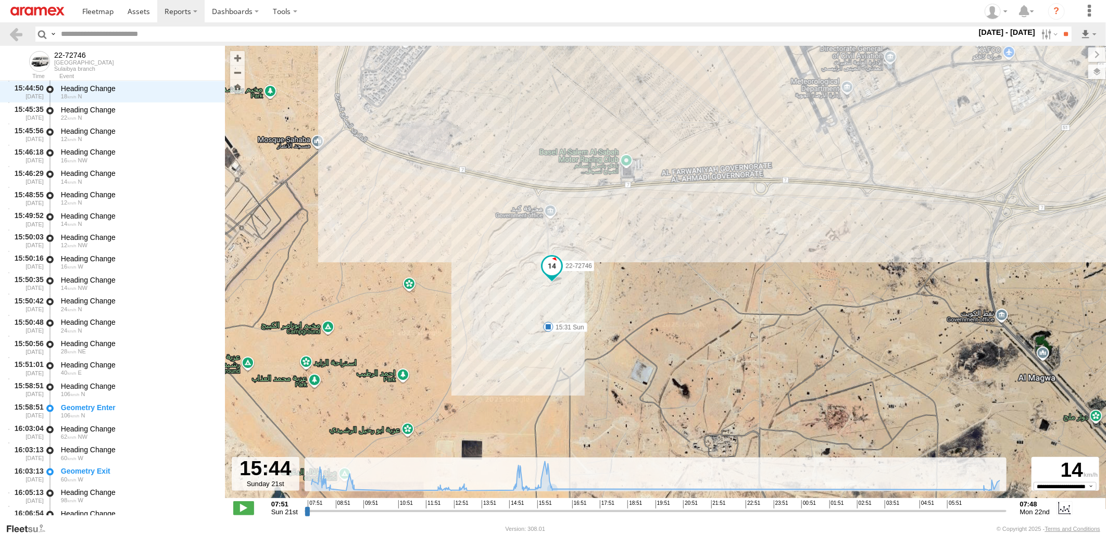
drag, startPoint x: 615, startPoint y: 272, endPoint x: 611, endPoint y: 300, distance: 28.4
click at [611, 300] on div "22-72746 07:52 Sun 08:04 Sun 08:20 Sun 08:20 Sun 08:26 Sun 08:31 Sun 08:41 Sun …" at bounding box center [665, 277] width 881 height 463
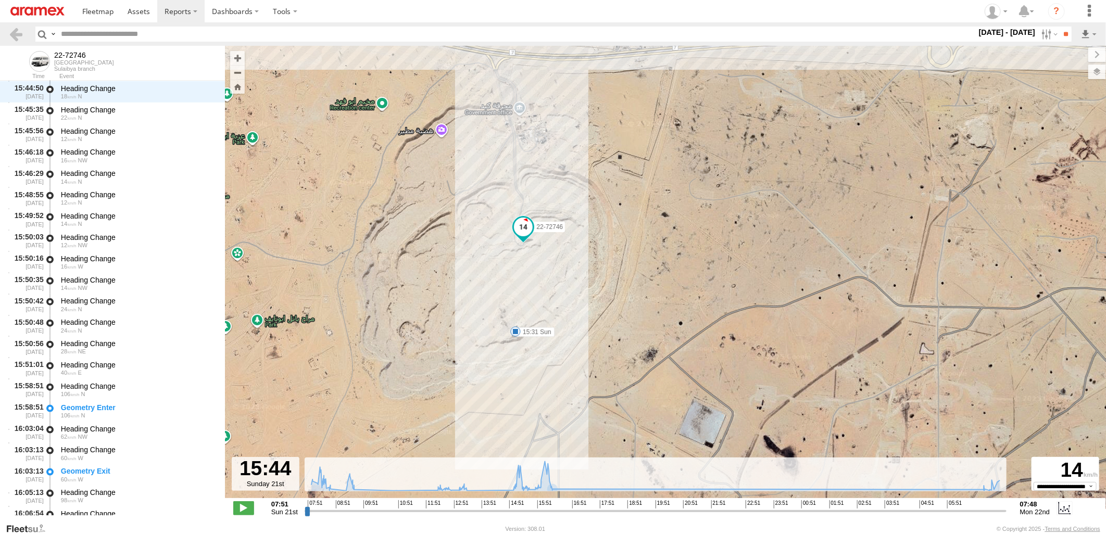
drag, startPoint x: 568, startPoint y: 321, endPoint x: 599, endPoint y: 302, distance: 36.4
click at [599, 302] on div "22-72746 07:52 Sun 08:04 Sun 08:20 Sun 08:20 Sun 08:26 Sun 08:31 Sun 08:41 Sun …" at bounding box center [665, 277] width 881 height 463
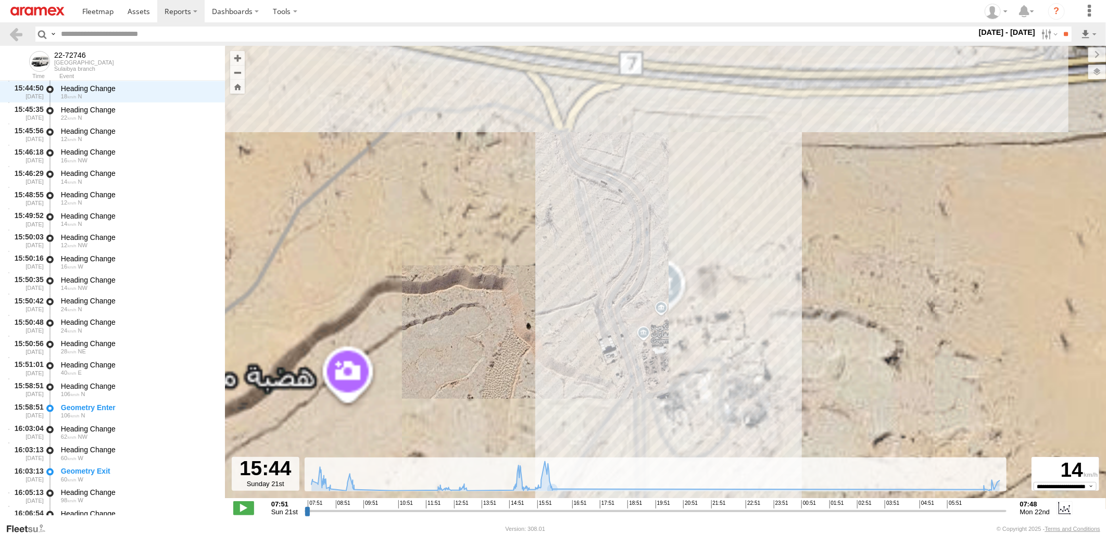
drag, startPoint x: 660, startPoint y: 323, endPoint x: 594, endPoint y: 305, distance: 67.9
click at [594, 305] on div "22-72746 07:52 Sun 08:04 Sun 08:20 Sun 08:20 Sun 08:26 Sun 08:31 Sun 08:41 Sun …" at bounding box center [665, 277] width 881 height 463
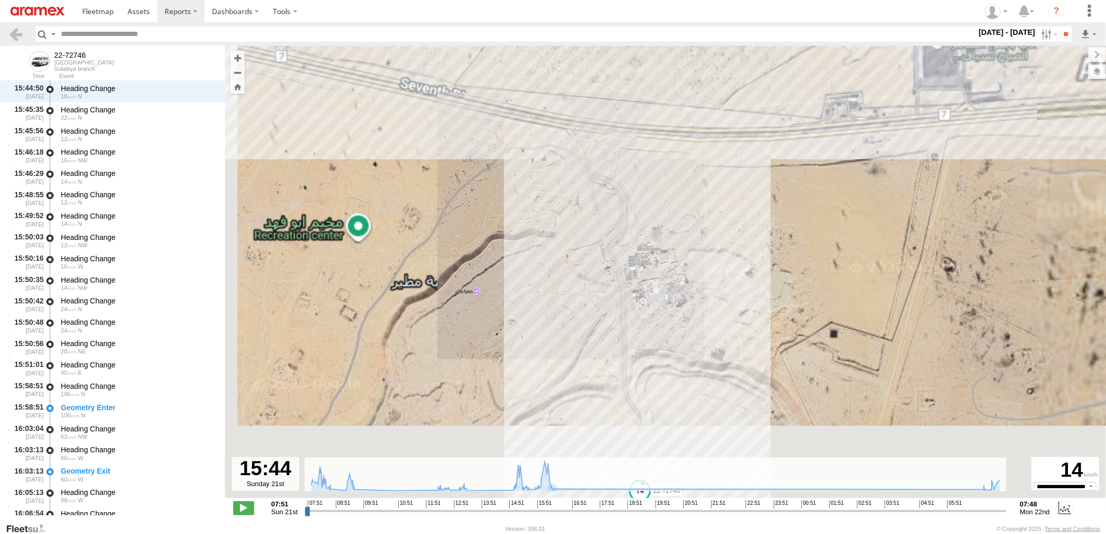
drag, startPoint x: 721, startPoint y: 357, endPoint x: 636, endPoint y: 248, distance: 138.3
click at [638, 255] on div "22-72746 07:52 Sun 08:04 Sun 08:20 Sun 08:20 Sun 08:26 Sun 08:31 Sun 08:41 Sun …" at bounding box center [665, 277] width 881 height 463
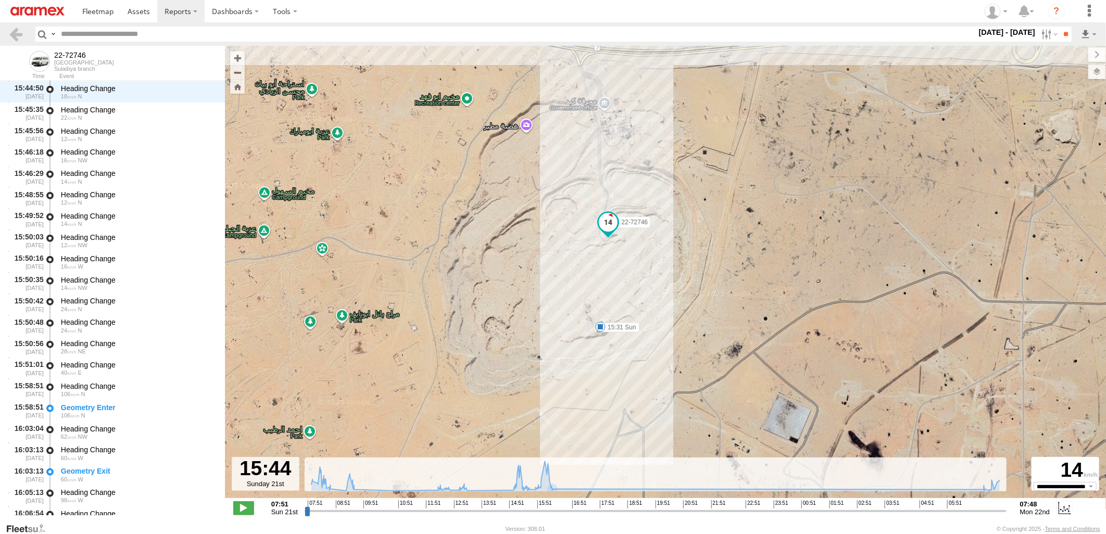
drag, startPoint x: 675, startPoint y: 340, endPoint x: 675, endPoint y: 253, distance: 87.5
click at [675, 253] on div "22-72746 07:52 Sun 08:04 Sun 08:20 Sun 08:20 Sun 08:26 Sun 08:31 Sun 08:41 Sun …" at bounding box center [665, 277] width 881 height 463
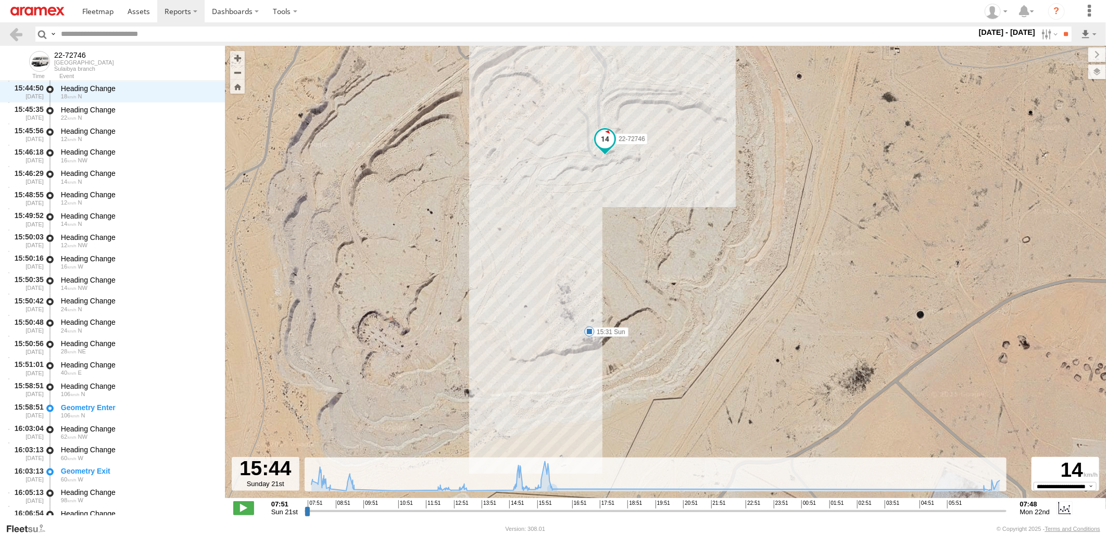
drag, startPoint x: 608, startPoint y: 289, endPoint x: 636, endPoint y: 264, distance: 37.7
click at [636, 264] on div "22-72746 07:52 Sun 08:04 Sun 08:20 Sun 08:20 Sun 08:26 Sun 08:31 Sun 08:41 Sun …" at bounding box center [665, 277] width 881 height 463
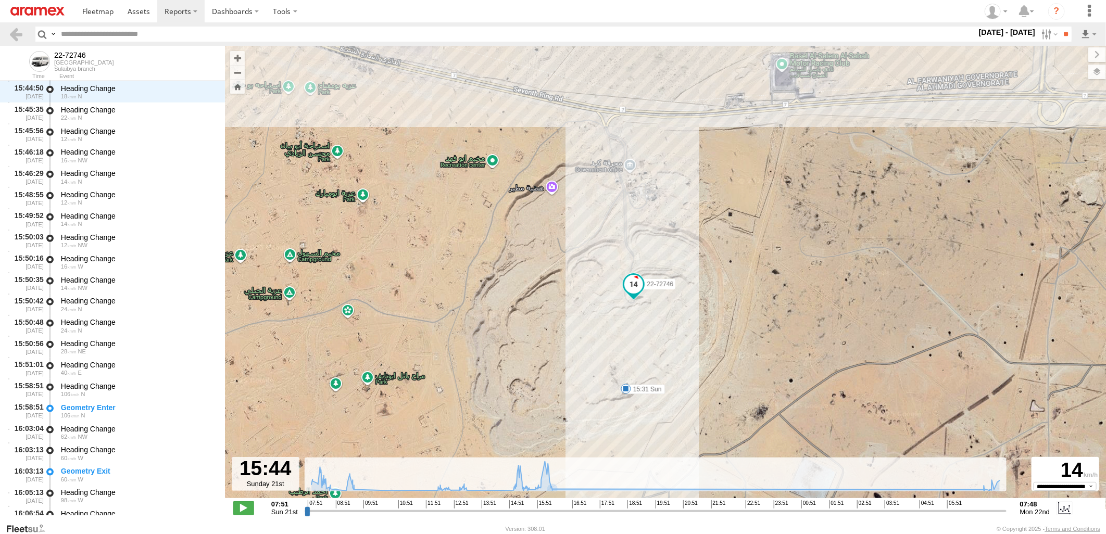
drag, startPoint x: 659, startPoint y: 257, endPoint x: 659, endPoint y: 353, distance: 96.3
click at [659, 353] on div "22-72746 07:52 Sun 08:04 Sun 08:20 Sun 08:20 Sun 08:26 Sun 08:31 Sun 08:41 Sun …" at bounding box center [665, 277] width 881 height 463
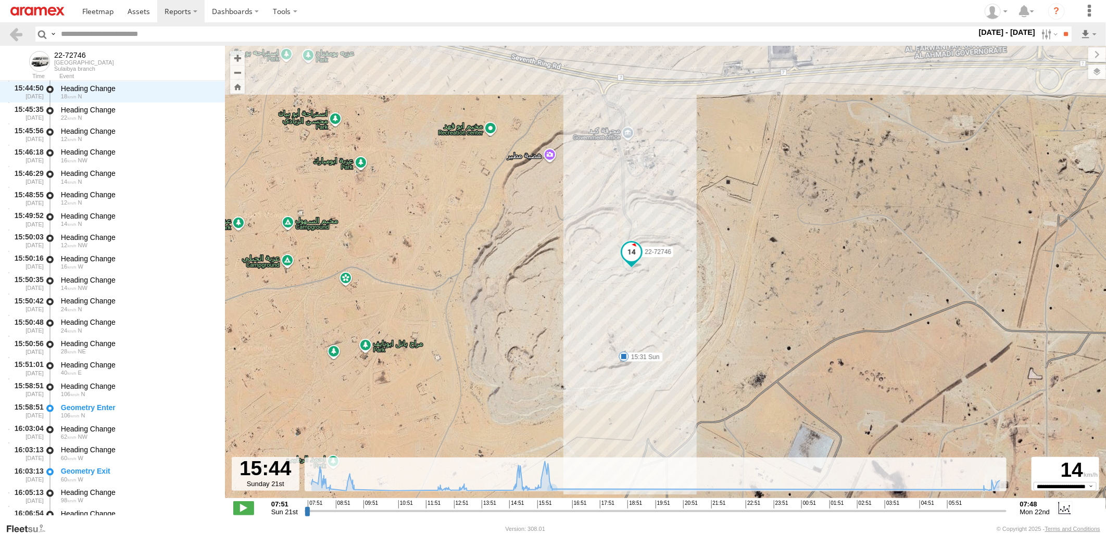
drag, startPoint x: 659, startPoint y: 337, endPoint x: 653, endPoint y: 284, distance: 52.8
click at [653, 284] on div "22-72746 07:52 Sun 08:04 Sun 08:20 Sun 08:20 Sun 08:26 Sun 08:31 Sun 08:41 Sun …" at bounding box center [665, 277] width 881 height 463
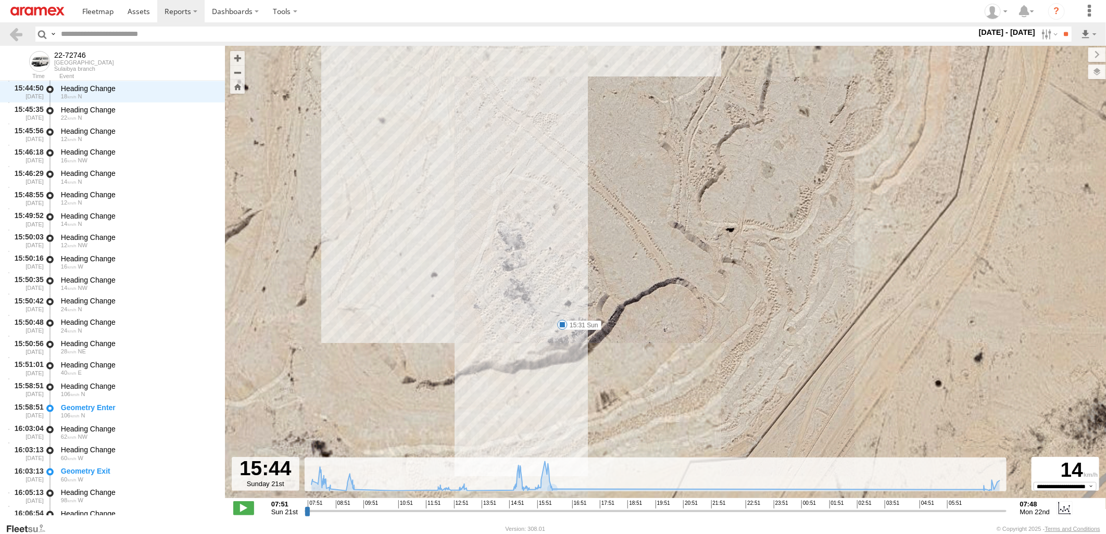
drag, startPoint x: 584, startPoint y: 336, endPoint x: 597, endPoint y: 292, distance: 45.6
click at [597, 292] on div "22-72746 07:52 Sun 08:04 Sun 08:20 Sun 08:20 Sun 08:26 Sun 08:31 Sun 08:41 Sun …" at bounding box center [665, 277] width 881 height 463
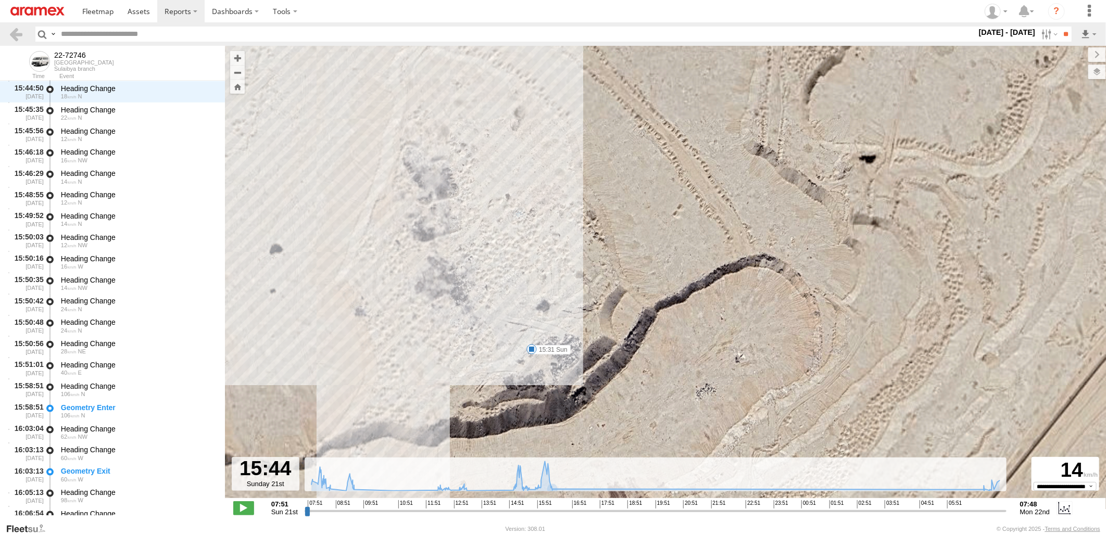
click at [532, 351] on span at bounding box center [531, 349] width 10 height 10
click at [851, 249] on div "22-72746 07:52 Sun 08:04 Sun 08:20 Sun 08:20 Sun 08:26 Sun 08:31 Sun 08:41 Sun …" at bounding box center [665, 277] width 881 height 463
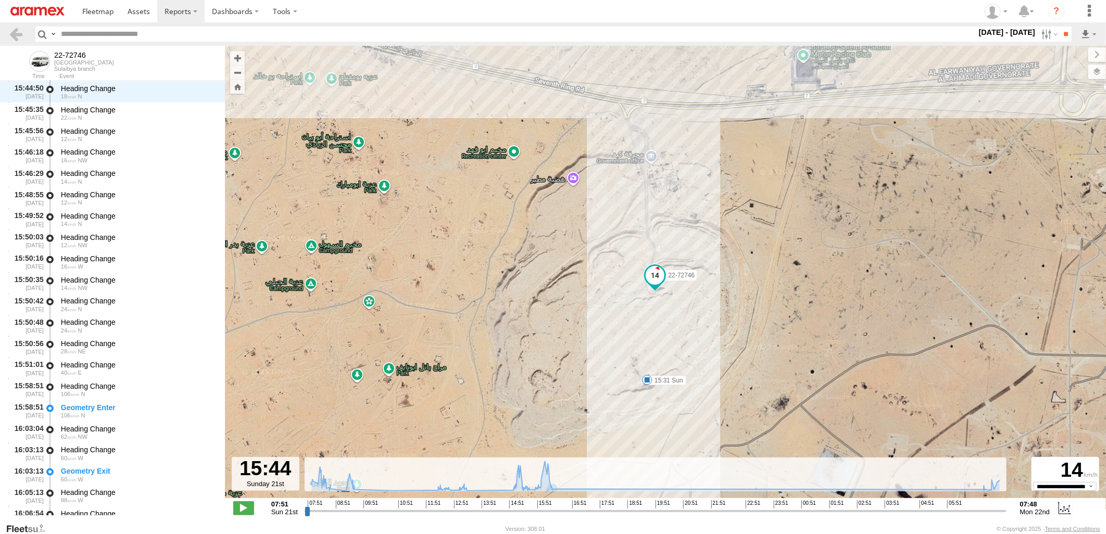
drag, startPoint x: 735, startPoint y: 247, endPoint x: 643, endPoint y: 387, distance: 166.9
click at [643, 387] on div "22-72746 07:52 Sun 08:04 Sun 08:20 Sun 08:20 Sun 08:26 Sun 08:31 Sun 08:41 Sun …" at bounding box center [665, 277] width 881 height 463
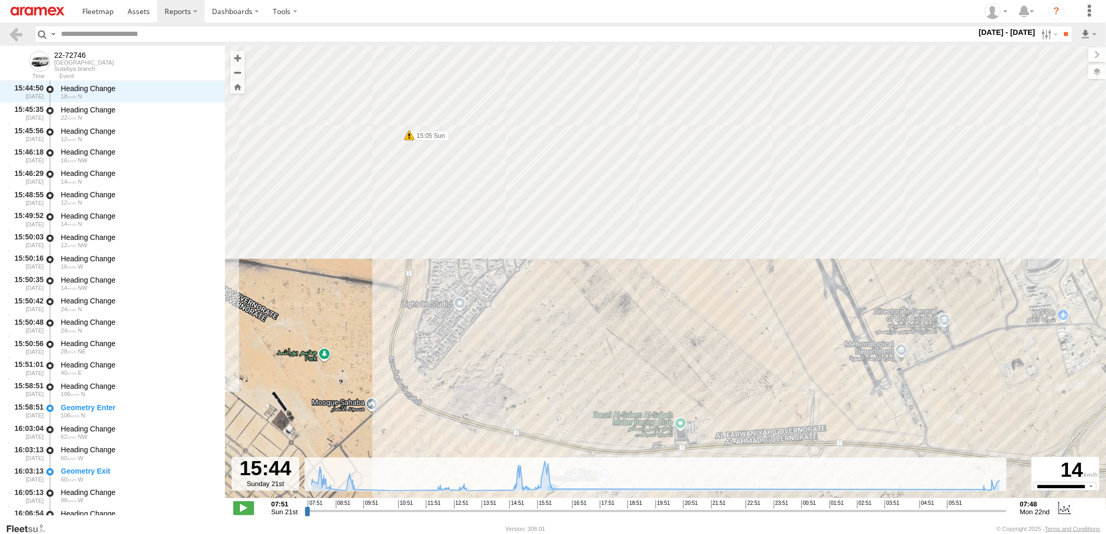
drag, startPoint x: 638, startPoint y: 186, endPoint x: 613, endPoint y: 398, distance: 213.3
click at [618, 416] on div "22-72746 07:52 Sun 08:04 Sun 08:20 Sun 08:20 Sun 08:26 Sun 08:31 Sun 08:41 Sun …" at bounding box center [665, 277] width 881 height 463
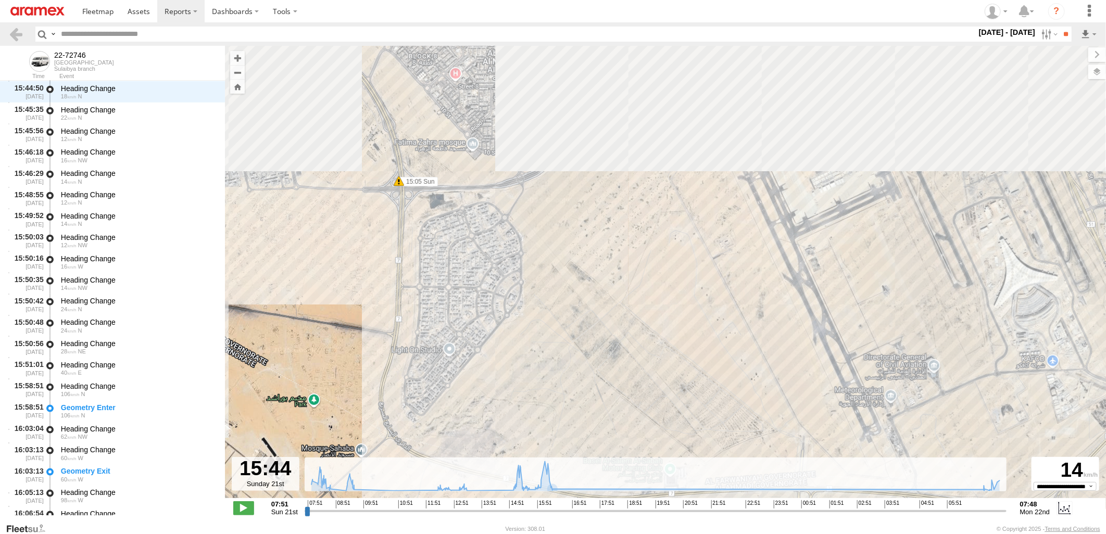
drag, startPoint x: 560, startPoint y: 259, endPoint x: 554, endPoint y: 447, distance: 188.0
click at [554, 447] on div "22-72746 07:52 Sun 08:04 Sun 08:20 Sun 08:20 Sun 08:26 Sun 08:31 Sun 08:41 Sun …" at bounding box center [665, 277] width 881 height 463
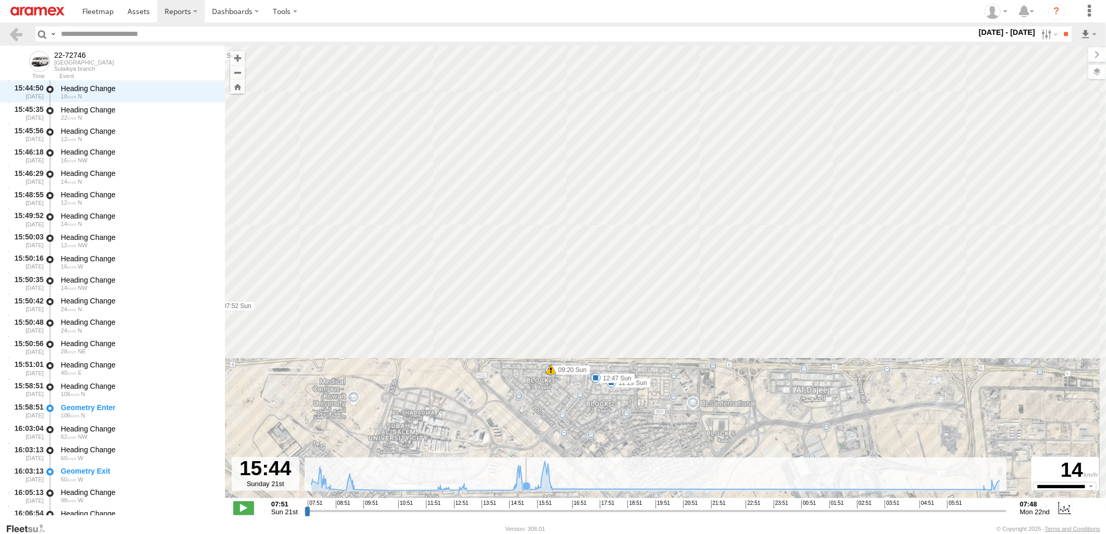
drag, startPoint x: 572, startPoint y: 284, endPoint x: 526, endPoint y: 479, distance: 200.5
click at [526, 479] on div "← Move left → Move right ↑ Move up ↓ Move down + Zoom in - Zoom out Home Jump l…" at bounding box center [665, 284] width 881 height 477
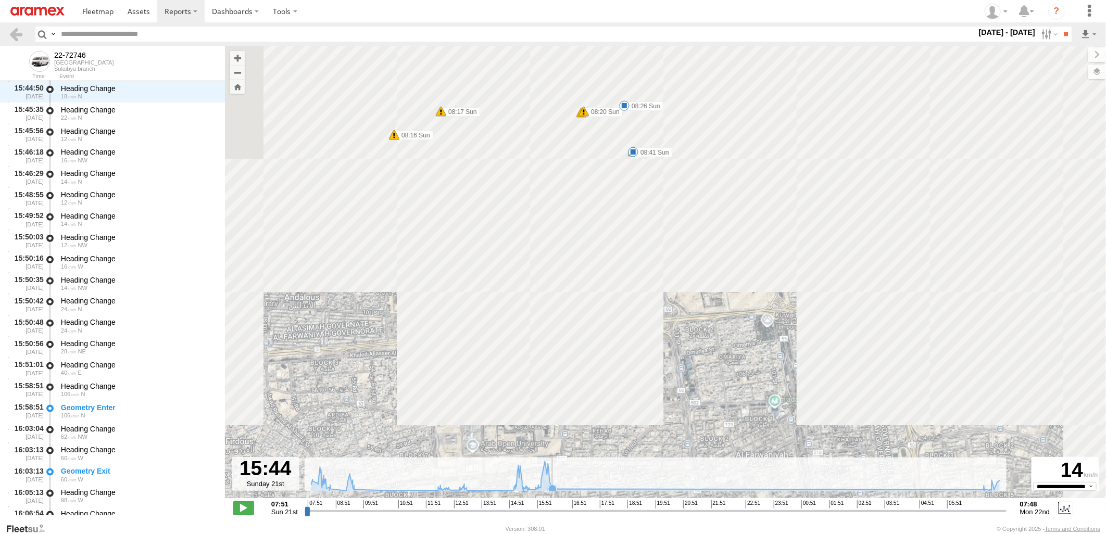
drag, startPoint x: 589, startPoint y: 295, endPoint x: 568, endPoint y: 481, distance: 187.6
click at [568, 481] on div "← Move left → Move right ↑ Move up ↓ Move down + Zoom in - Zoom out Home Jump l…" at bounding box center [665, 284] width 881 height 477
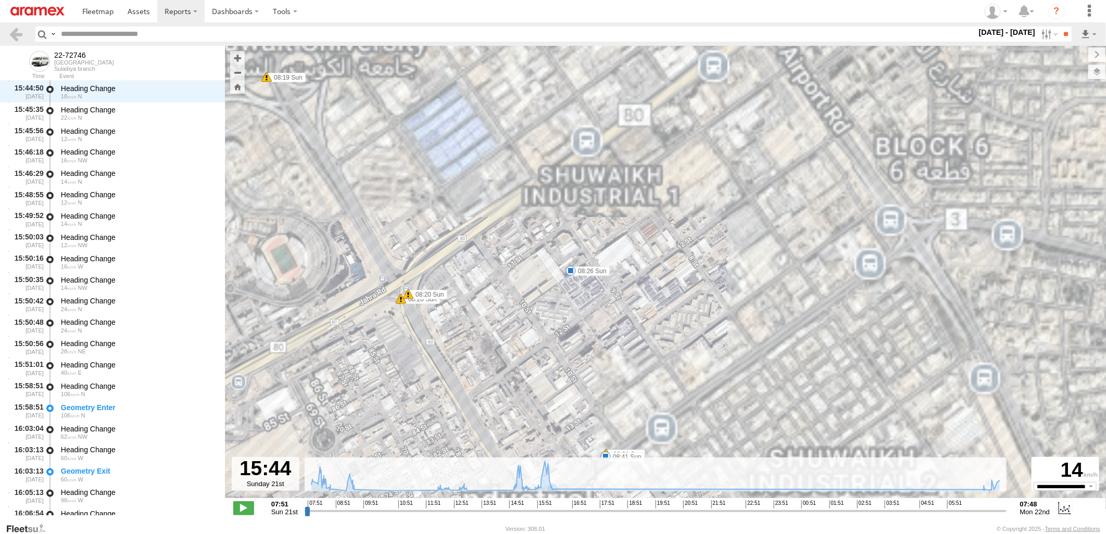
drag, startPoint x: 714, startPoint y: 186, endPoint x: 592, endPoint y: 324, distance: 184.4
click at [592, 324] on div "22-72746 07:52 Sun 08:04 Sun 08:20 Sun 08:20 Sun 08:26 Sun 08:31 Sun 08:41 Sun …" at bounding box center [665, 277] width 881 height 463
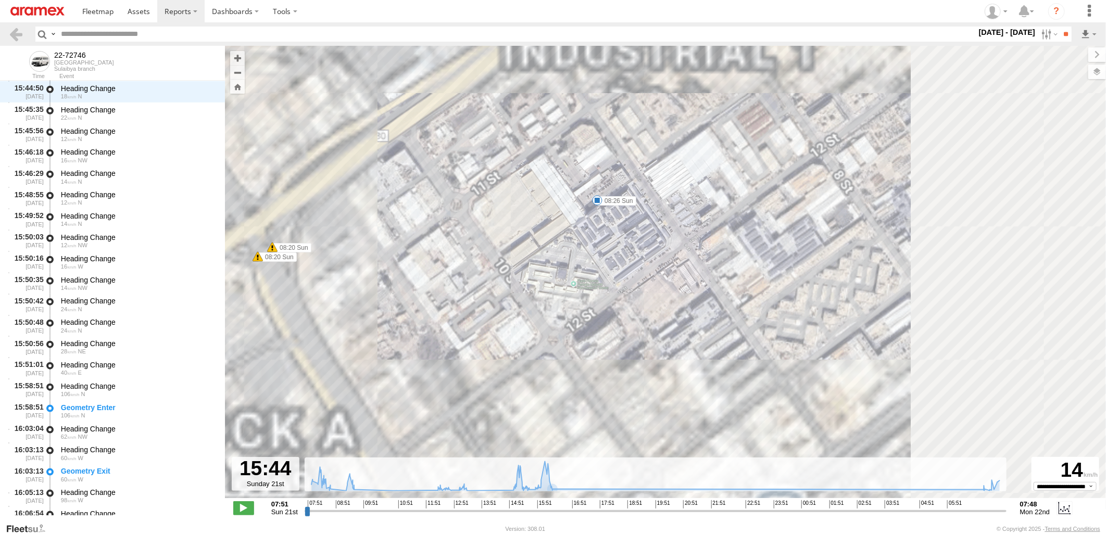
drag, startPoint x: 613, startPoint y: 346, endPoint x: 625, endPoint y: 238, distance: 108.9
click at [622, 246] on div "22-72746 07:52 Sun 08:04 Sun 08:20 Sun 08:20 Sun 08:26 Sun 08:31 Sun 08:41 Sun …" at bounding box center [665, 277] width 881 height 463
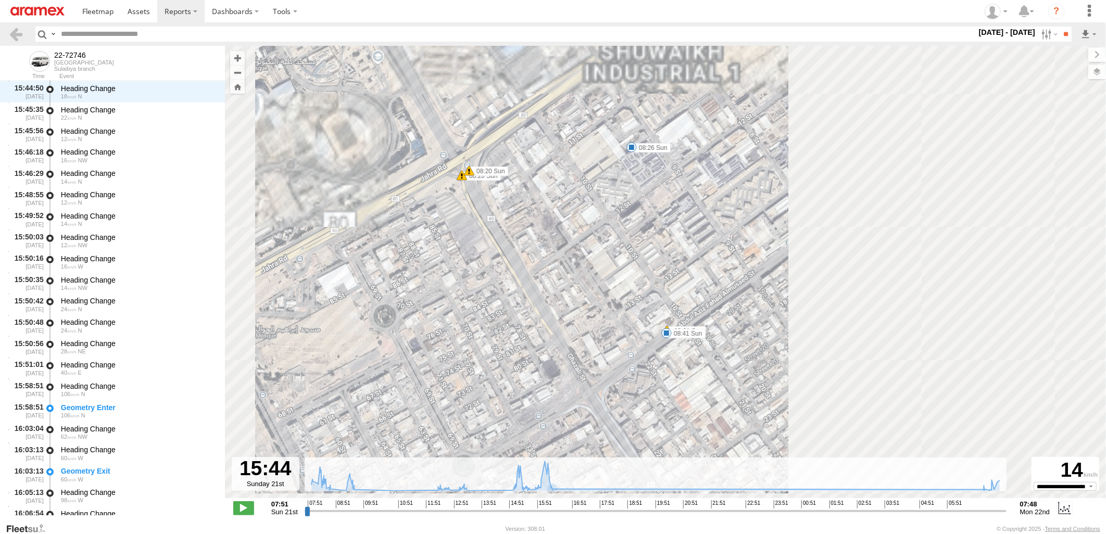
drag, startPoint x: 654, startPoint y: 296, endPoint x: 659, endPoint y: 273, distance: 23.3
click at [659, 273] on div "22-72746 07:52 Sun 08:04 Sun 08:20 Sun 08:20 Sun 08:26 Sun 08:31 Sun 08:41 Sun …" at bounding box center [665, 277] width 881 height 463
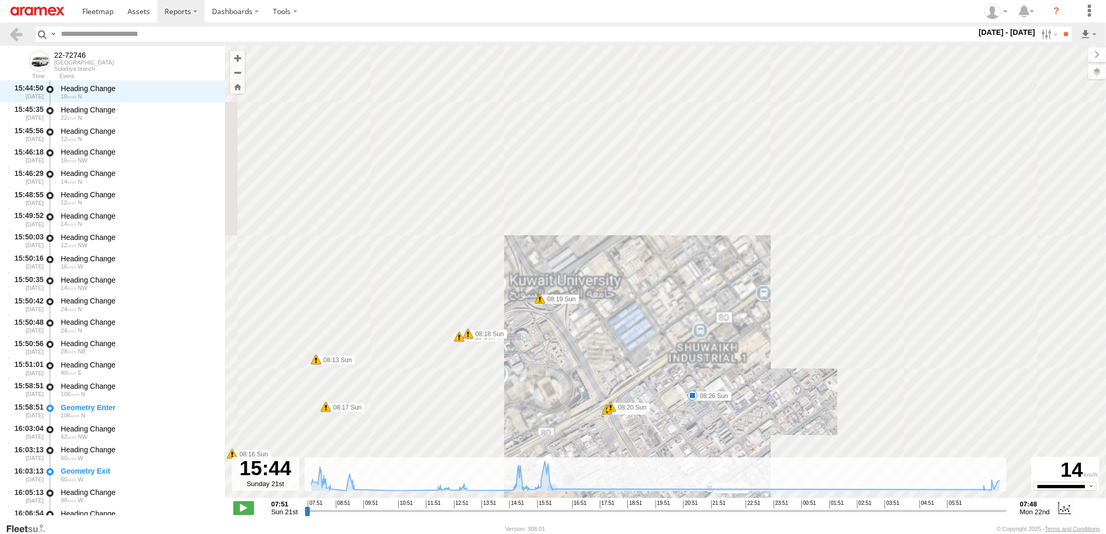
drag, startPoint x: 476, startPoint y: 221, endPoint x: 584, endPoint y: 439, distance: 243.3
click at [584, 439] on div "22-72746 07:52 Sun 08:04 Sun 08:20 Sun 08:20 Sun 08:26 Sun 08:31 Sun 08:41 Sun …" at bounding box center [665, 277] width 881 height 463
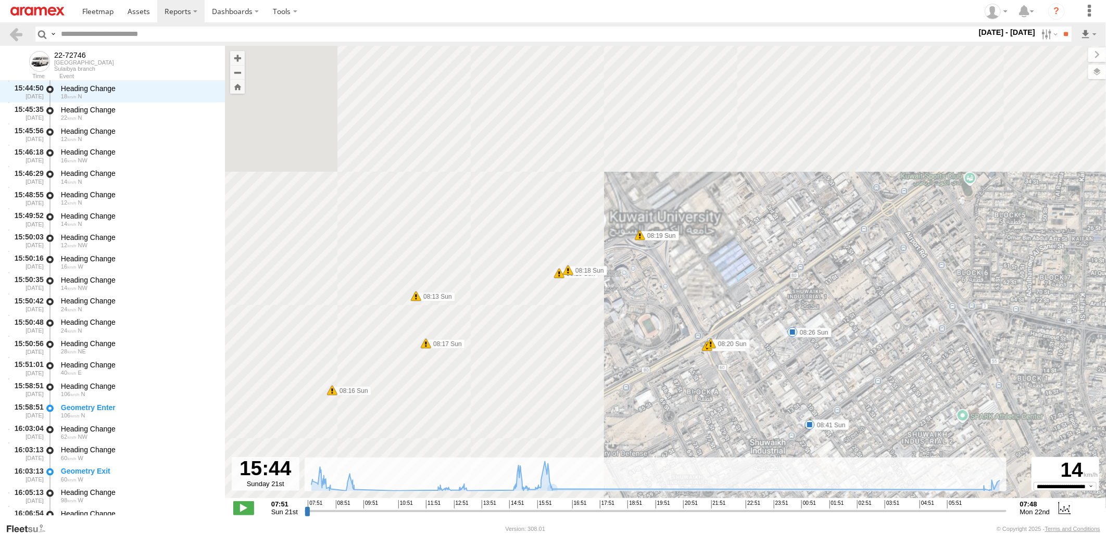
drag, startPoint x: 417, startPoint y: 363, endPoint x: 510, endPoint y: 253, distance: 144.0
click at [510, 253] on div "22-72746 07:52 Sun 08:04 Sun 08:20 Sun 08:20 Sun 08:26 Sun 08:31 Sun 08:41 Sun …" at bounding box center [665, 277] width 881 height 463
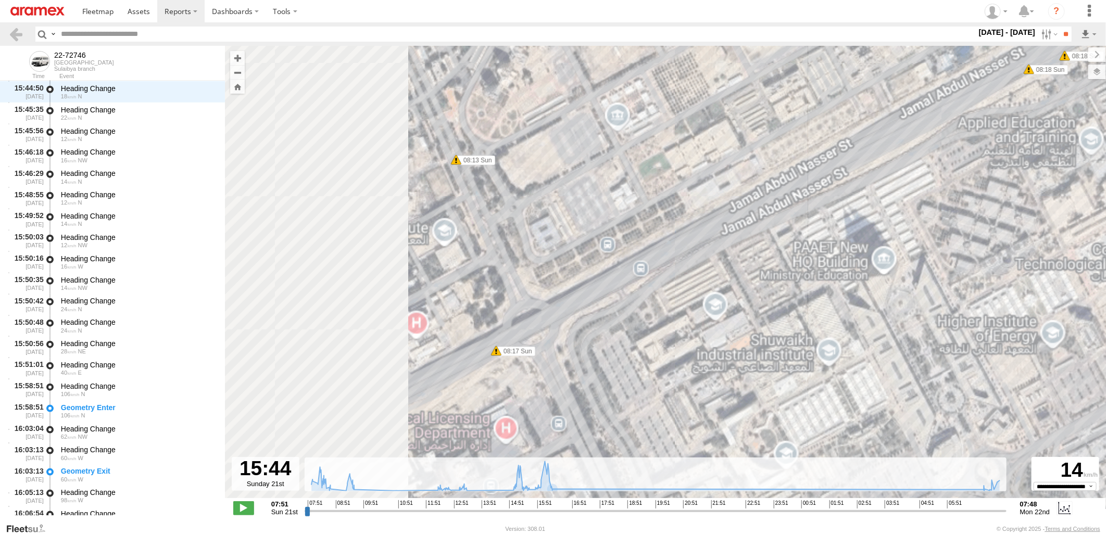
drag, startPoint x: 448, startPoint y: 277, endPoint x: 487, endPoint y: 251, distance: 47.2
click at [487, 251] on div "22-72746 07:52 Sun 08:04 Sun 08:20 Sun 08:20 Sun 08:26 Sun 08:31 Sun 08:41 Sun …" at bounding box center [665, 277] width 881 height 463
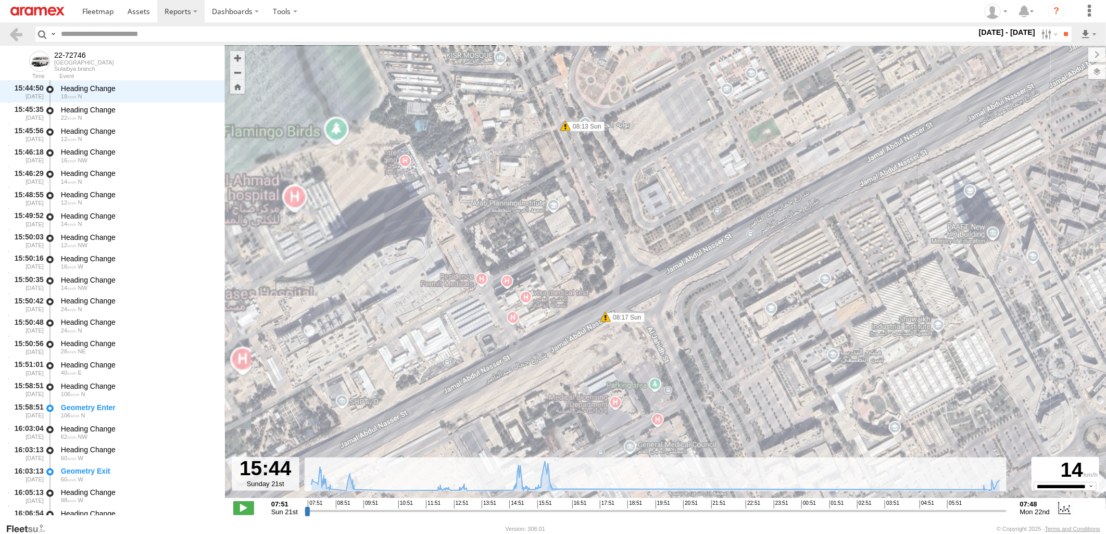
drag, startPoint x: 589, startPoint y: 352, endPoint x: 591, endPoint y: 280, distance: 72.4
click at [591, 280] on div "22-72746 07:52 Sun 08:04 Sun 08:20 Sun 08:20 Sun 08:26 Sun 08:31 Sun 08:41 Sun …" at bounding box center [665, 277] width 881 height 463
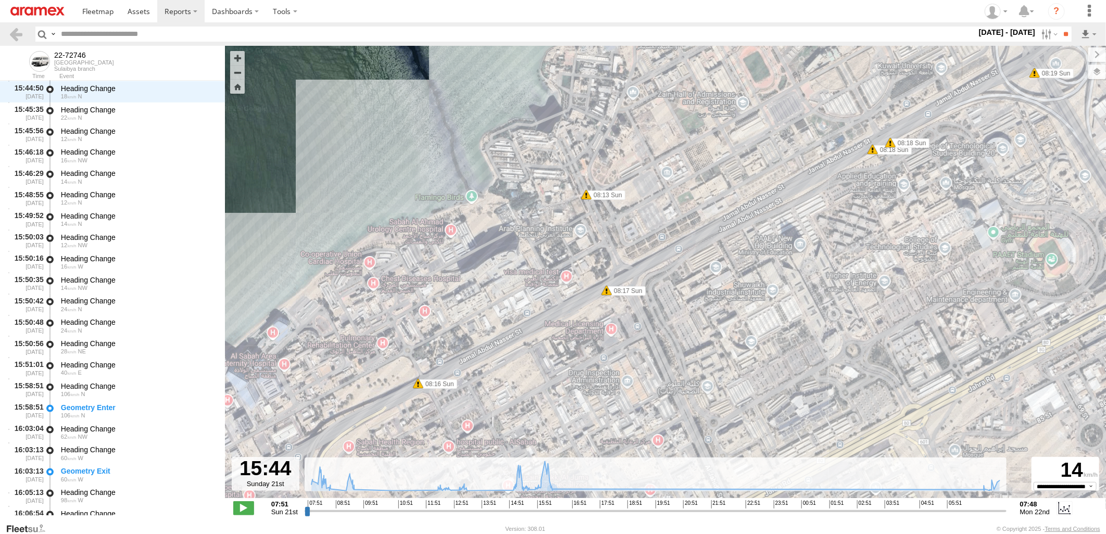
drag, startPoint x: 622, startPoint y: 370, endPoint x: 620, endPoint y: 302, distance: 67.7
click at [620, 302] on div "22-72746 07:52 Sun 08:04 Sun 08:20 Sun 08:20 Sun 08:26 Sun 08:31 Sun 08:41 Sun …" at bounding box center [665, 277] width 881 height 463
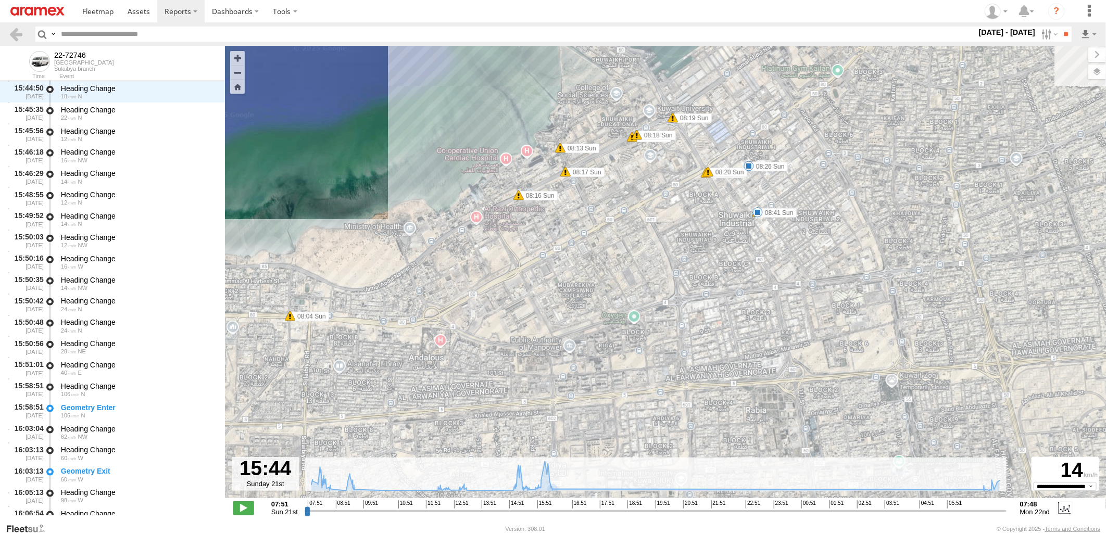
drag, startPoint x: 660, startPoint y: 382, endPoint x: 589, endPoint y: 250, distance: 150.0
click at [589, 250] on div "22-72746 07:52 Sun 08:04 Sun 08:20 Sun 08:20 Sun 08:26 Sun 08:31 Sun 08:41 Sun …" at bounding box center [665, 277] width 881 height 463
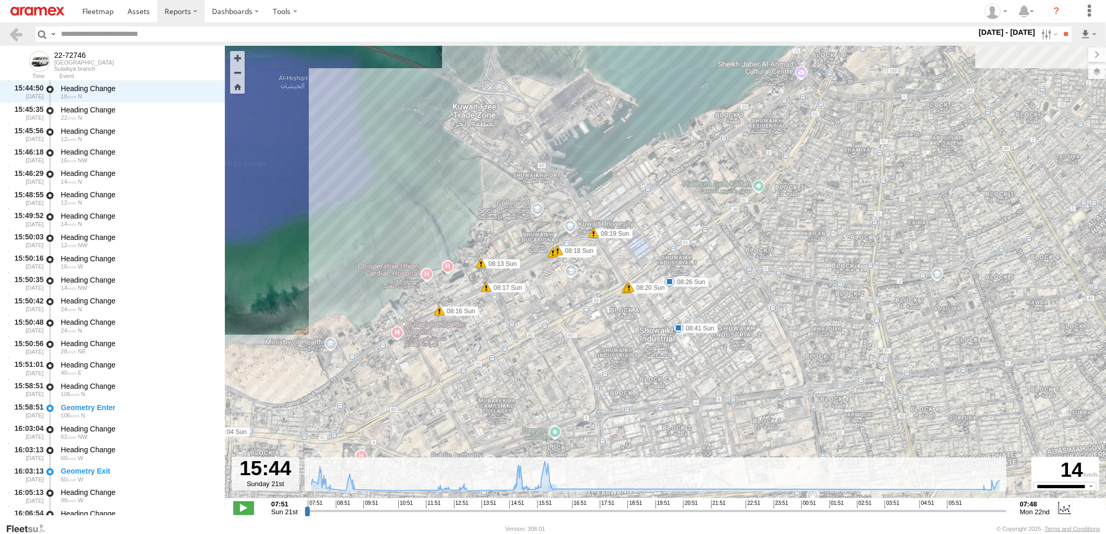
drag, startPoint x: 564, startPoint y: 249, endPoint x: 492, endPoint y: 383, distance: 151.9
click at [492, 383] on div "22-72746 07:52 Sun 08:04 Sun 08:20 Sun 08:20 Sun 08:26 Sun 08:31 Sun 08:41 Sun …" at bounding box center [665, 277] width 881 height 463
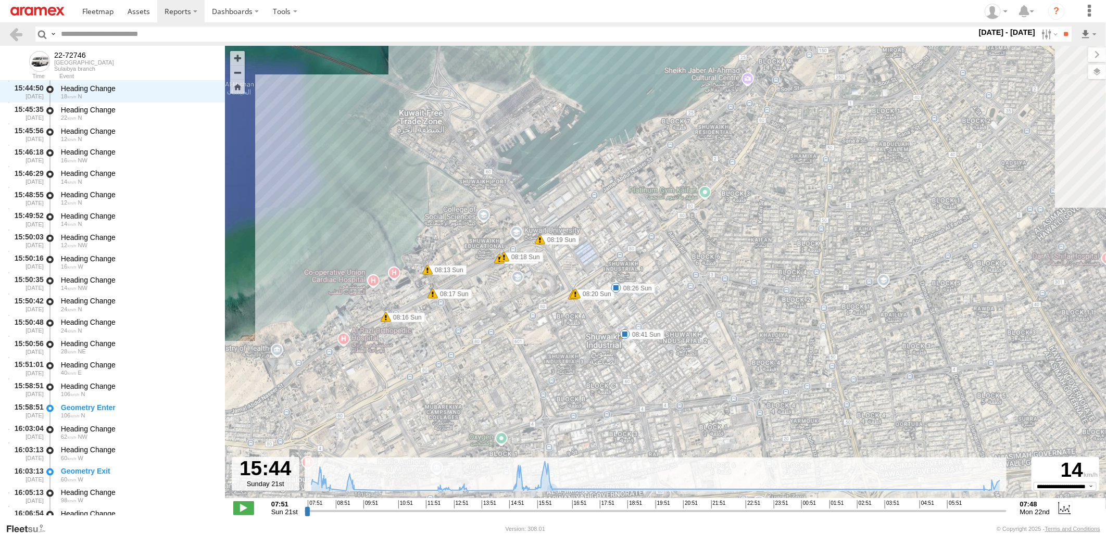
drag, startPoint x: 599, startPoint y: 358, endPoint x: 514, endPoint y: 377, distance: 86.9
click at [514, 377] on div "22-72746 07:52 Sun 08:04 Sun 08:20 Sun 08:20 Sun 08:26 Sun 08:31 Sun 08:41 Sun …" at bounding box center [665, 277] width 881 height 463
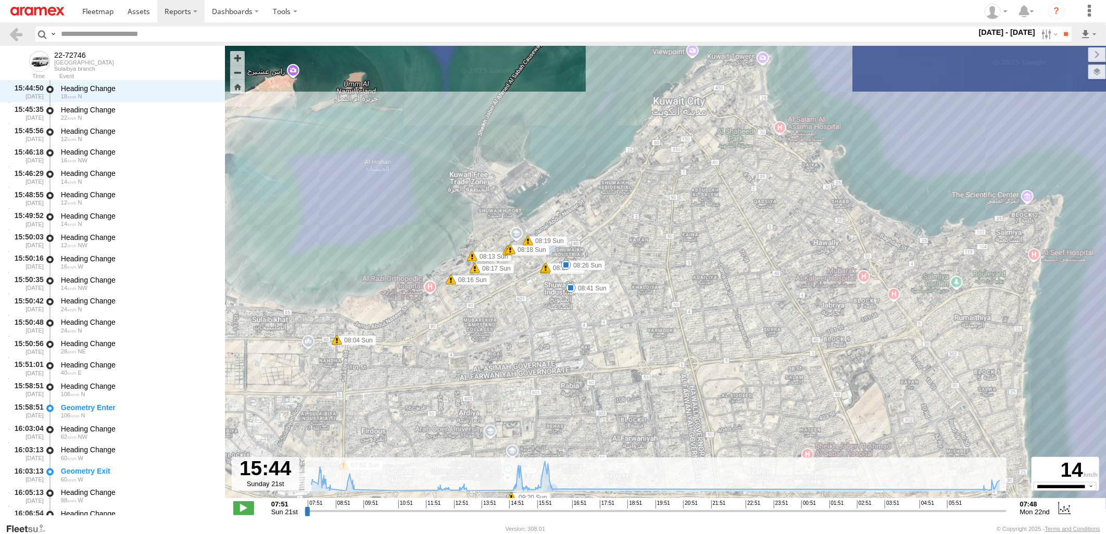
drag, startPoint x: 550, startPoint y: 381, endPoint x: 535, endPoint y: 330, distance: 53.1
click at [535, 330] on div "22-72746 07:52 Sun 08:04 Sun 08:20 Sun 08:20 Sun 08:26 Sun 08:31 Sun 08:41 Sun …" at bounding box center [665, 277] width 881 height 463
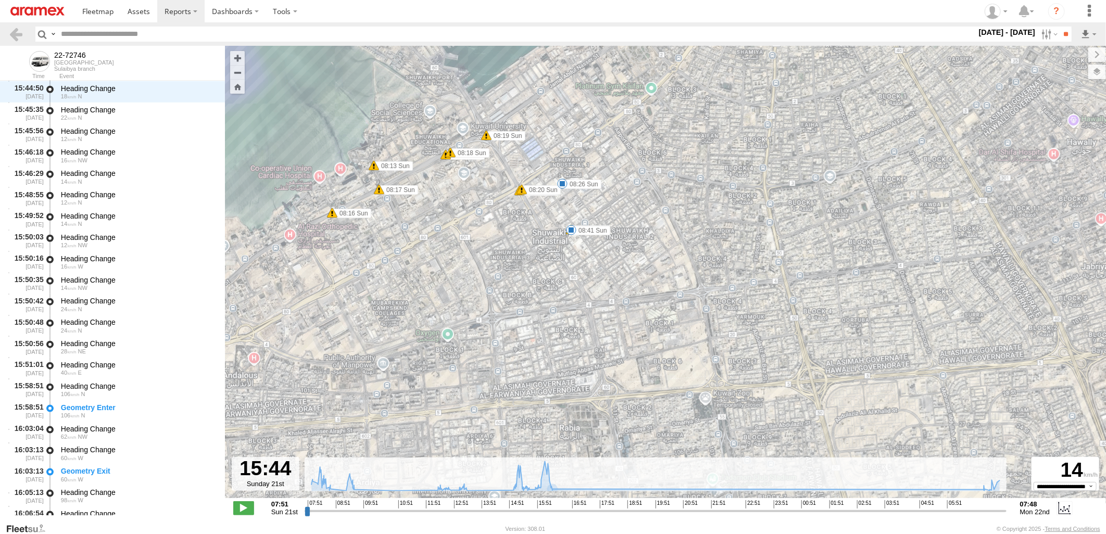
drag, startPoint x: 581, startPoint y: 421, endPoint x: 569, endPoint y: 267, distance: 154.6
click at [569, 287] on div "22-72746 07:52 Sun 08:04 Sun 08:20 Sun 08:20 Sun 08:26 Sun 08:31 Sun 08:41 Sun …" at bounding box center [665, 277] width 881 height 463
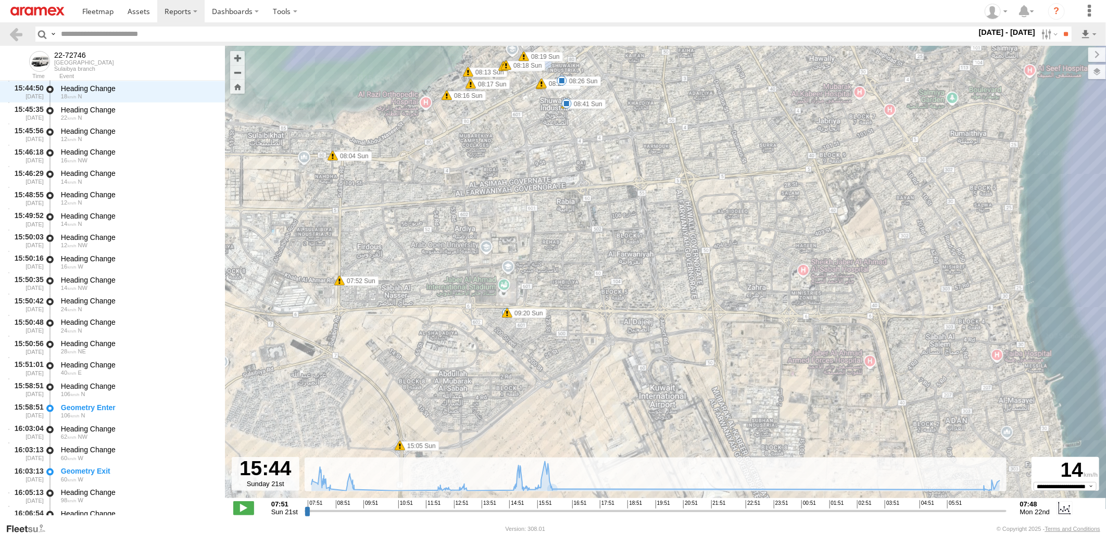
drag, startPoint x: 576, startPoint y: 352, endPoint x: 625, endPoint y: 256, distance: 108.3
click at [625, 256] on div "22-72746 07:52 Sun 08:04 Sun 08:20 Sun 08:20 Sun 08:26 Sun 08:31 Sun 08:41 Sun …" at bounding box center [665, 277] width 881 height 463
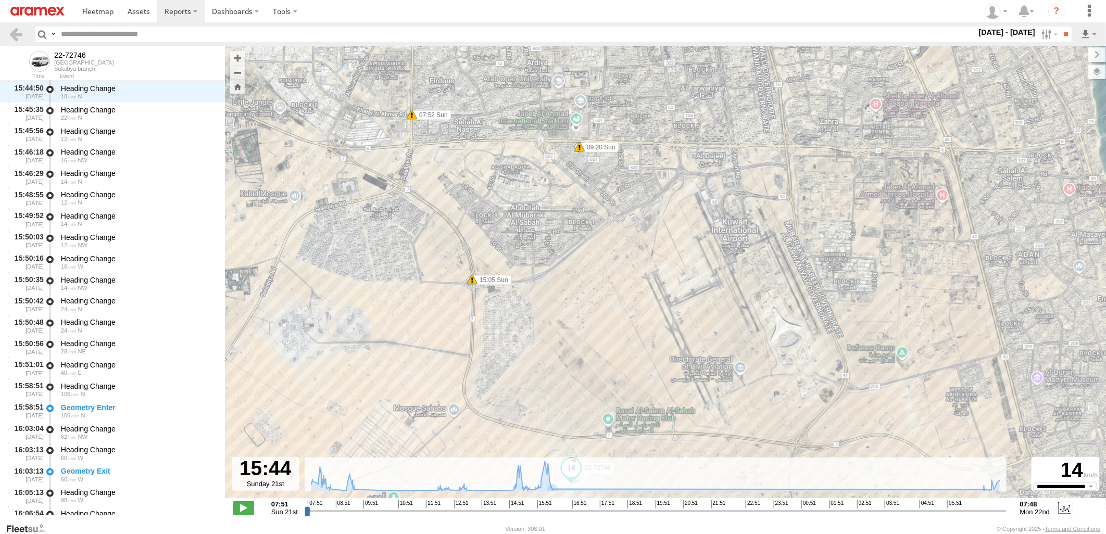
drag, startPoint x: 566, startPoint y: 409, endPoint x: 576, endPoint y: 310, distance: 99.5
click at [576, 310] on div "22-72746 07:52 Sun 08:04 Sun 08:20 Sun 08:20 Sun 08:26 Sun 08:31 Sun 08:41 Sun …" at bounding box center [665, 277] width 881 height 463
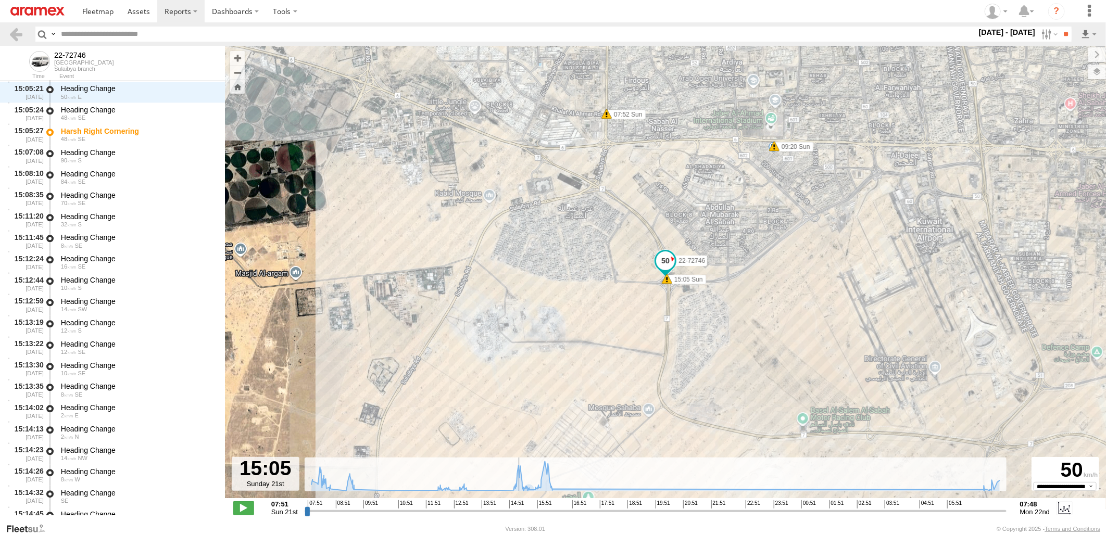
drag, startPoint x: 537, startPoint y: 512, endPoint x: 517, endPoint y: 511, distance: 19.8
type input "**********"
click at [517, 511] on input "range" at bounding box center [656, 511] width 702 height 10
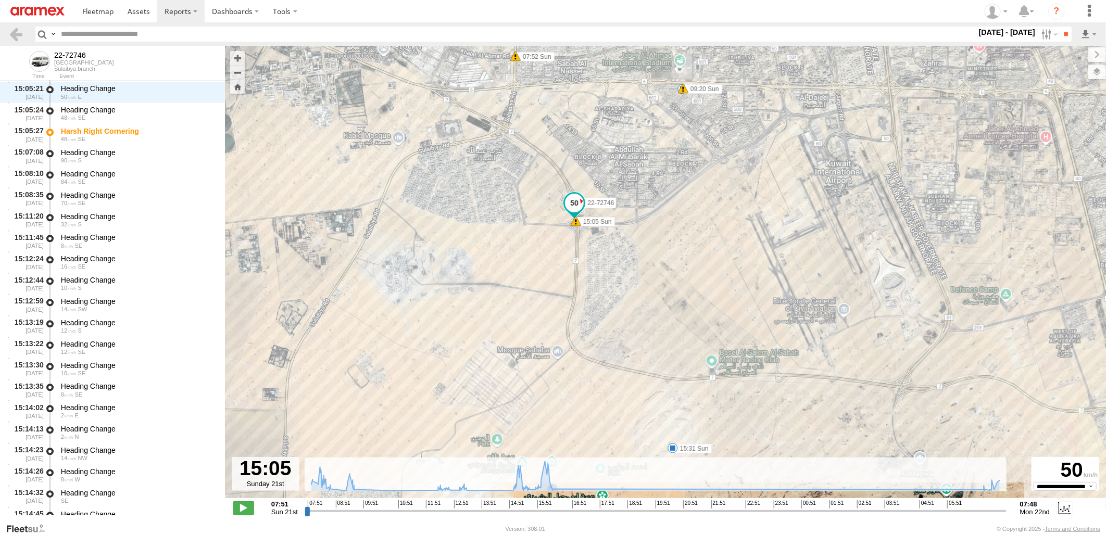
drag, startPoint x: 681, startPoint y: 415, endPoint x: 532, endPoint y: 299, distance: 189.1
click at [533, 300] on div "22-72746 07:52 Sun 08:04 Sun 08:20 Sun 08:20 Sun 08:26 Sun 08:31 Sun 08:41 Sun …" at bounding box center [665, 277] width 881 height 463
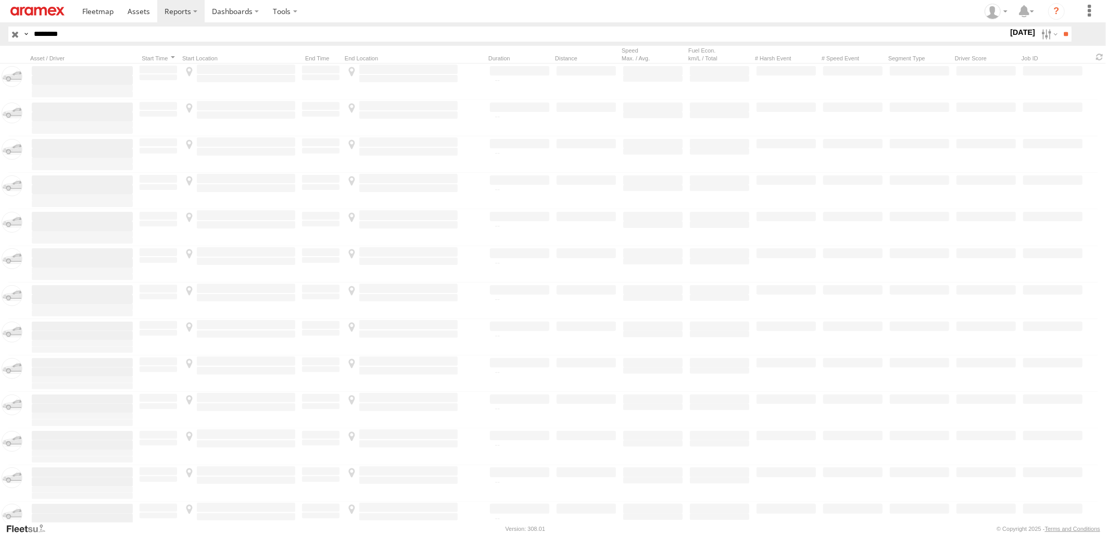
drag, startPoint x: 130, startPoint y: 34, endPoint x: 0, endPoint y: 61, distance: 133.0
click at [0, 61] on html at bounding box center [553, 267] width 1106 height 534
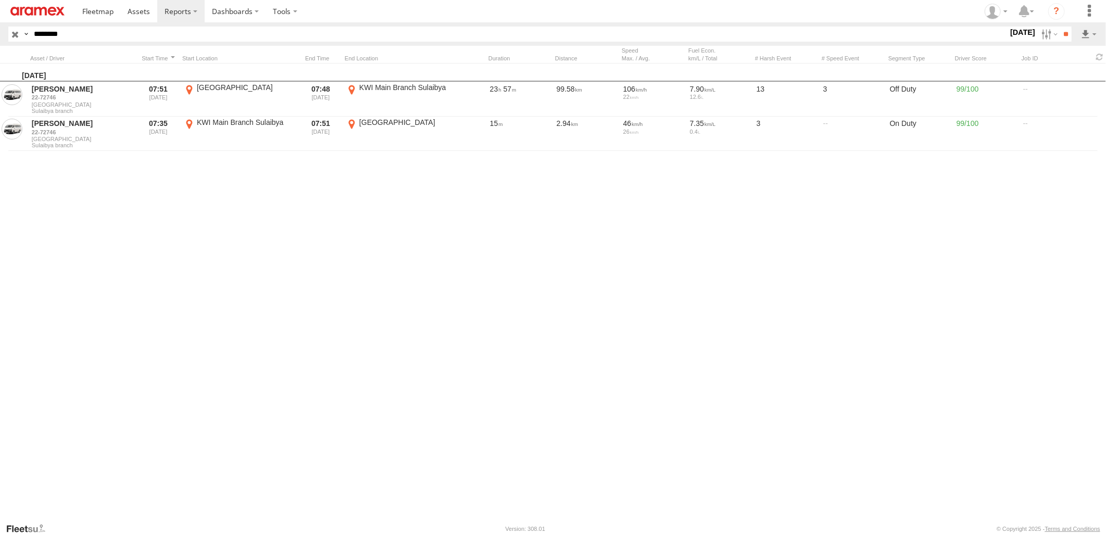
paste input "text"
type input "********"
click at [1059, 27] on input "**" at bounding box center [1065, 34] width 12 height 15
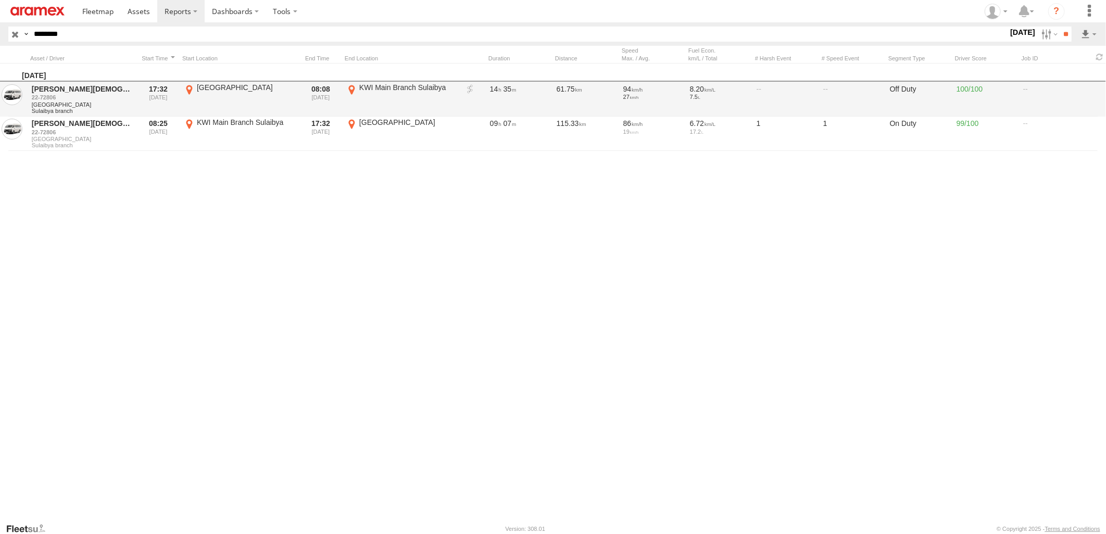
click at [471, 86] on link at bounding box center [470, 89] width 10 height 10
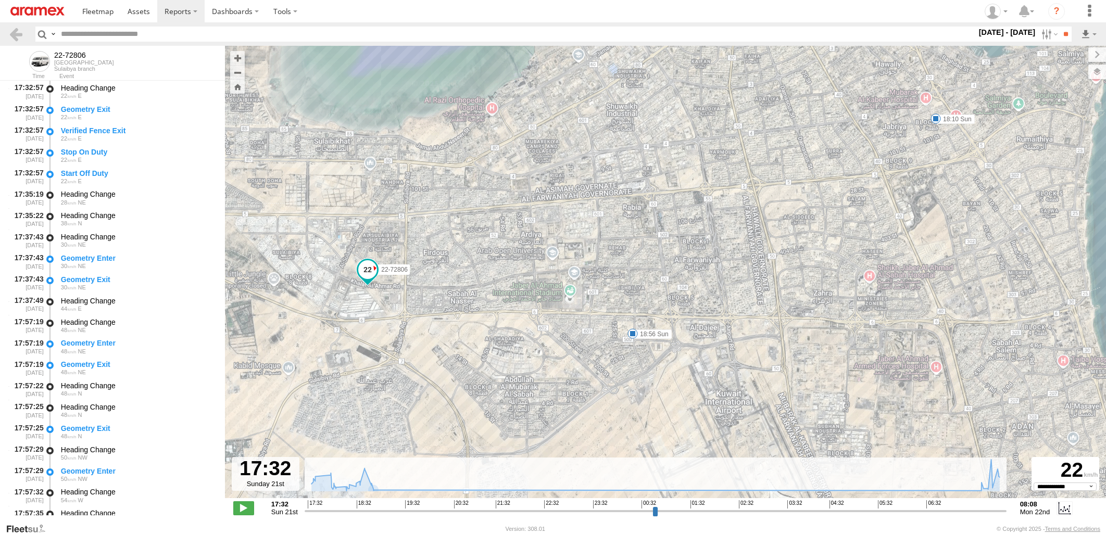
select select "**********"
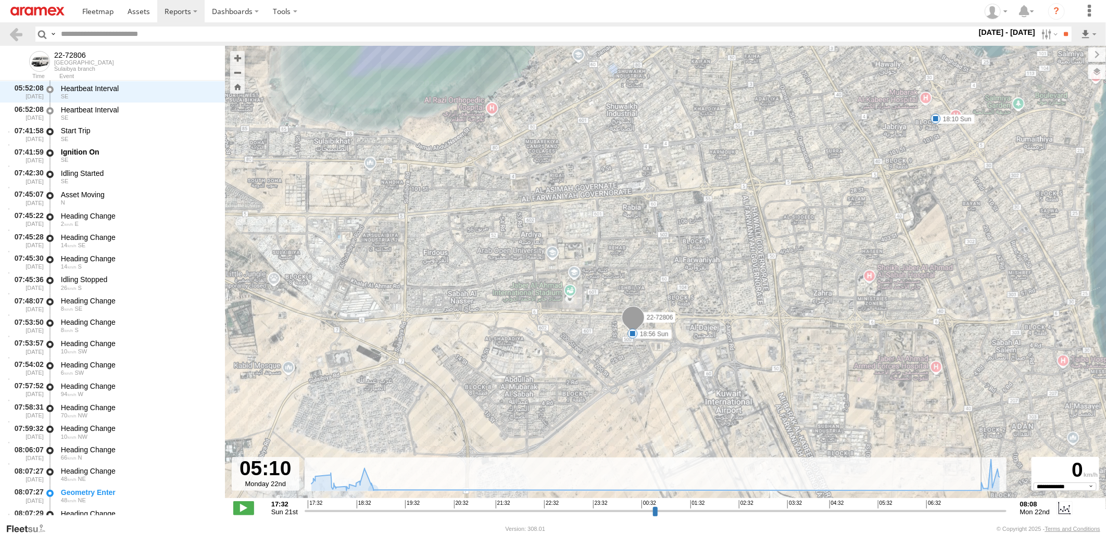
drag, startPoint x: 307, startPoint y: 511, endPoint x: 861, endPoint y: 511, distance: 553.9
type input "**********"
click at [861, 511] on input "range" at bounding box center [656, 511] width 702 height 10
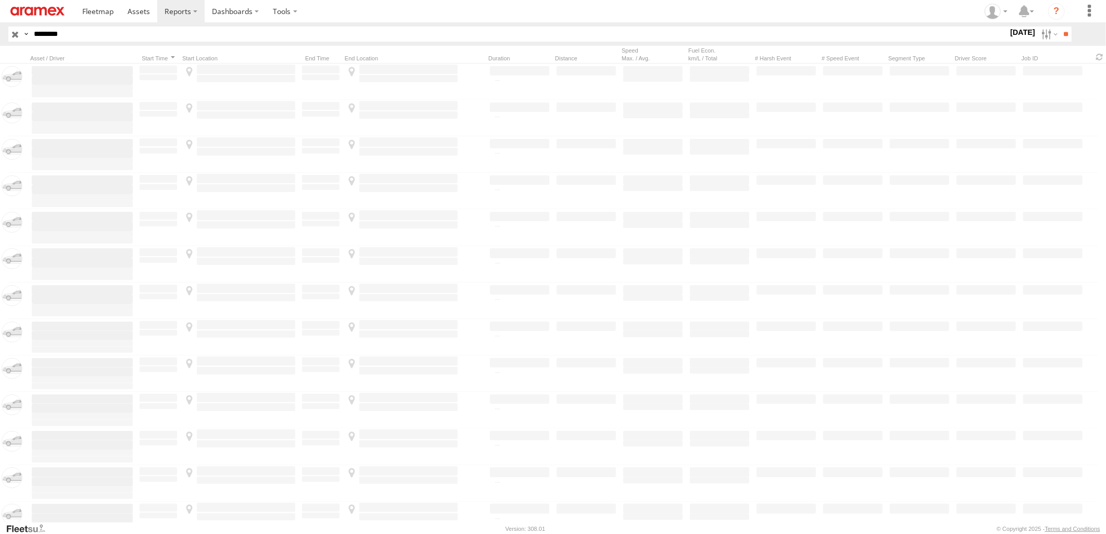
drag, startPoint x: 245, startPoint y: 33, endPoint x: -3, endPoint y: 70, distance: 250.0
click at [0, 70] on html at bounding box center [553, 267] width 1106 height 534
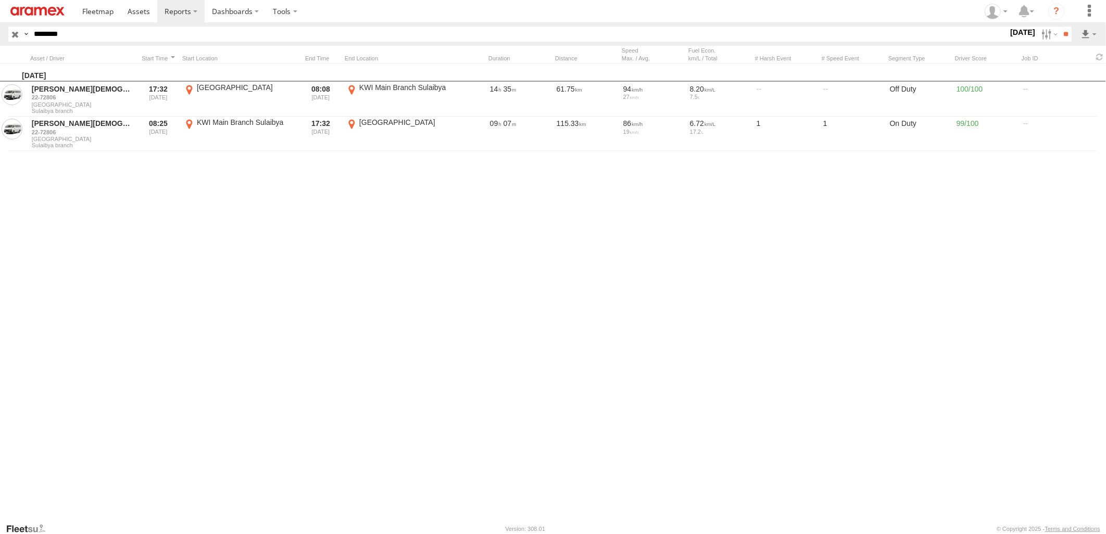
paste input "text"
type input "********"
click at [1059, 27] on input "**" at bounding box center [1065, 34] width 12 height 15
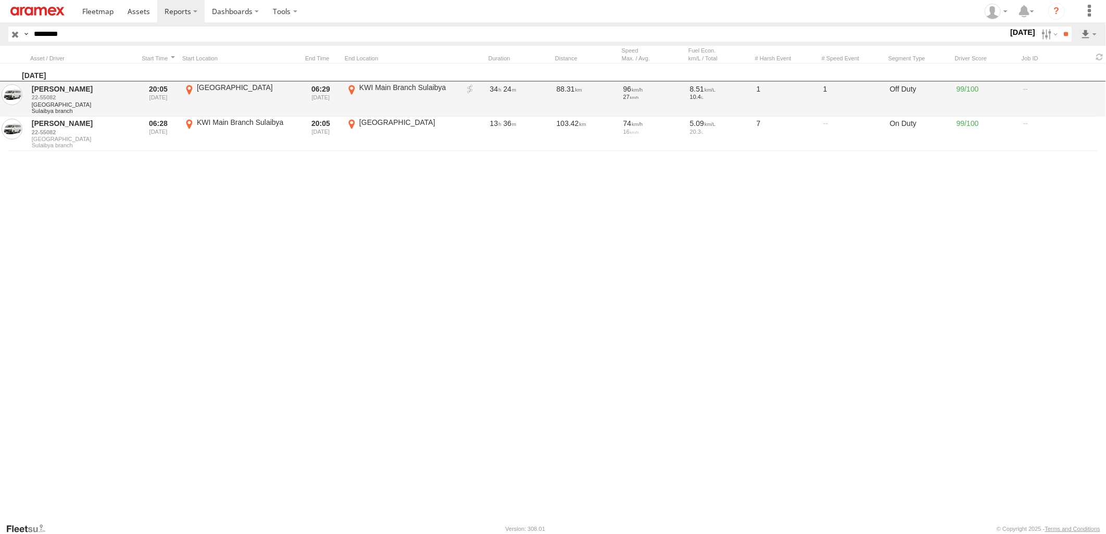
click at [469, 90] on link at bounding box center [470, 89] width 10 height 10
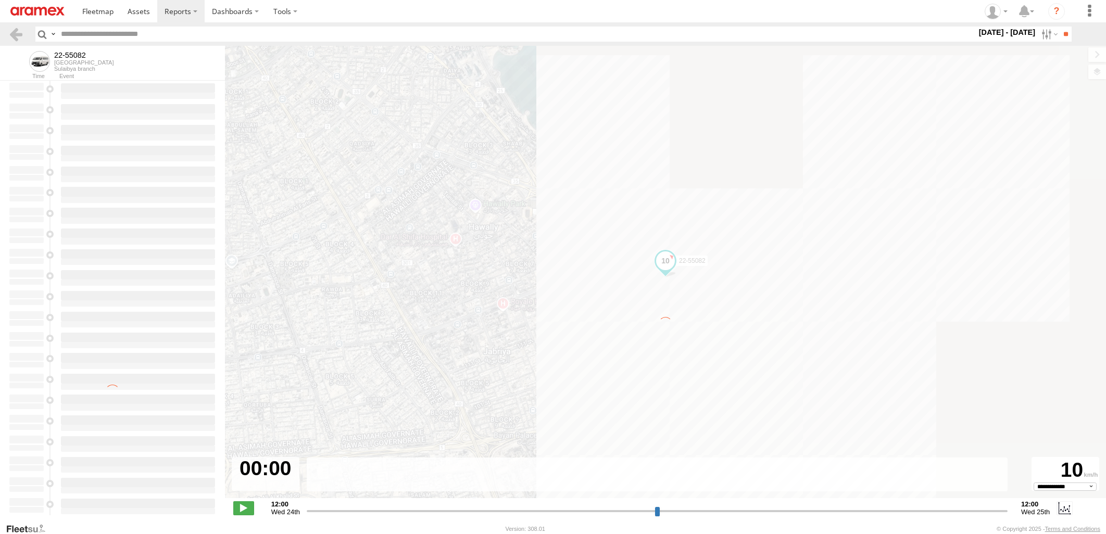
select select "**********"
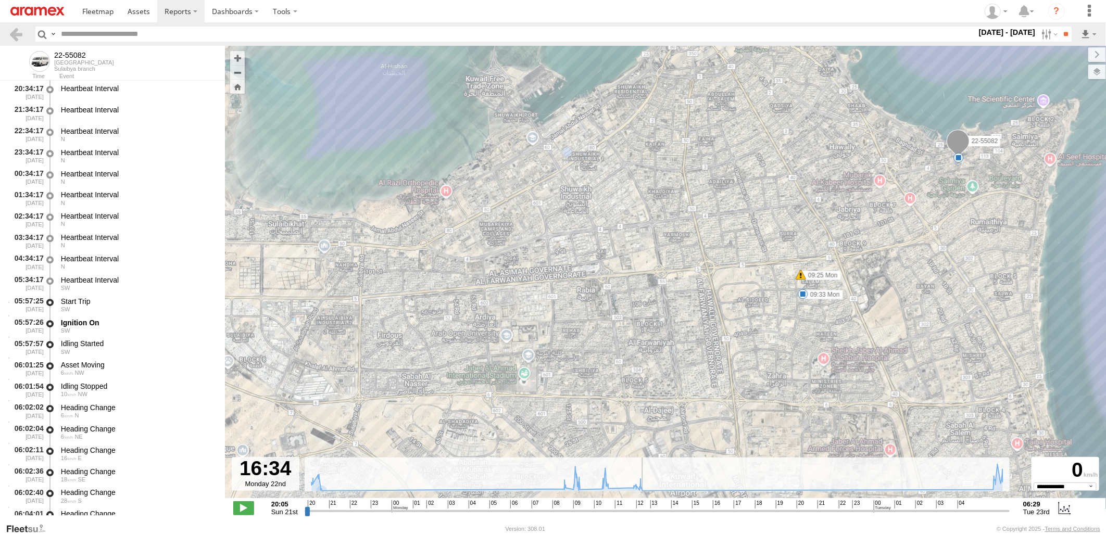
drag, startPoint x: 306, startPoint y: 508, endPoint x: 777, endPoint y: 492, distance: 471.4
click at [769, 506] on input "range" at bounding box center [657, 511] width 705 height 10
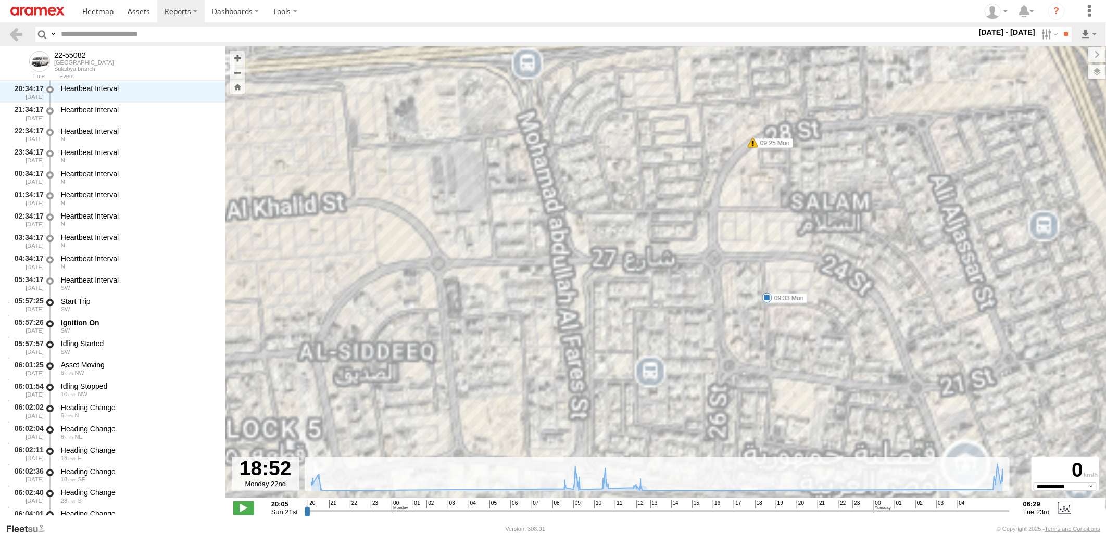
drag, startPoint x: 837, startPoint y: 391, endPoint x: 825, endPoint y: 244, distance: 147.9
click at [825, 249] on div "22-55082 09:25 Mon 09:33 Mon" at bounding box center [665, 277] width 881 height 463
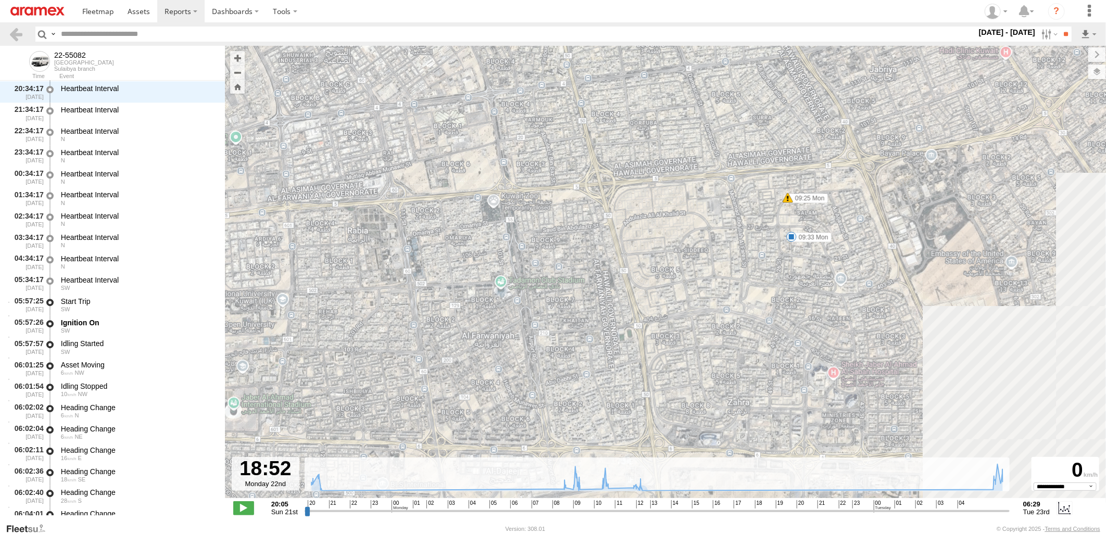
drag, startPoint x: 880, startPoint y: 241, endPoint x: 865, endPoint y: 258, distance: 23.3
click at [871, 259] on div "22-55082 09:25 Mon 09:33 Mon" at bounding box center [665, 277] width 881 height 463
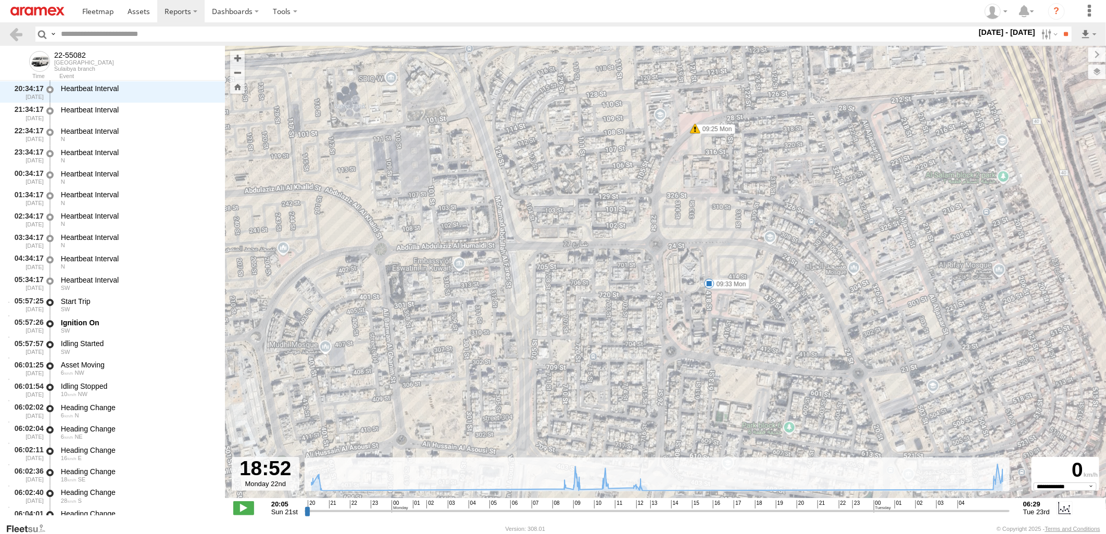
drag, startPoint x: 741, startPoint y: 268, endPoint x: 737, endPoint y: 181, distance: 87.0
click at [737, 181] on div "22-55082 09:25 Mon 09:33 Mon 08:52 Mon" at bounding box center [665, 277] width 881 height 463
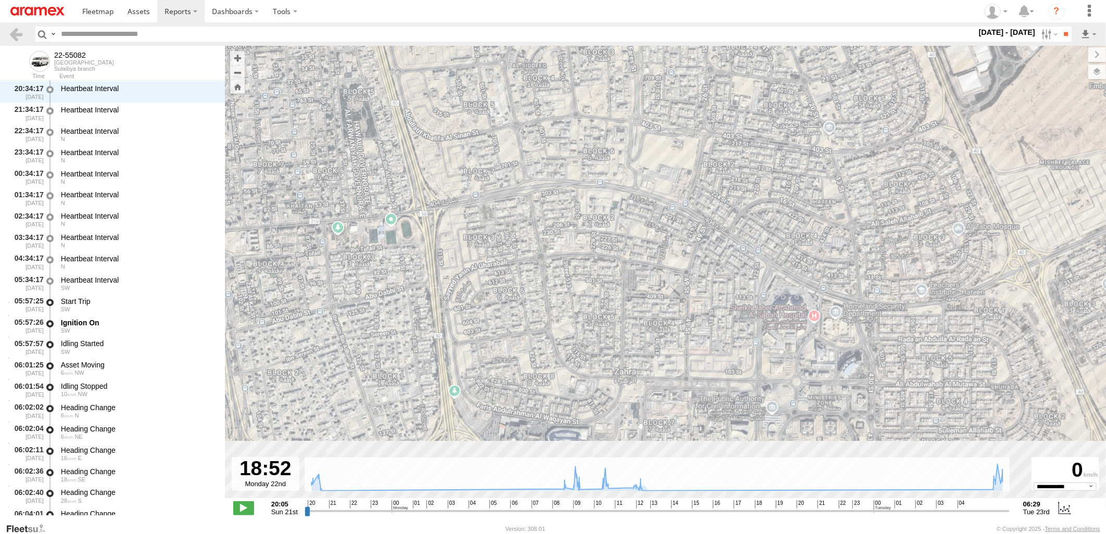
drag, startPoint x: 801, startPoint y: 382, endPoint x: 805, endPoint y: 214, distance: 167.7
click at [805, 214] on div "22-55082 09:25 Mon 09:33 Mon 08:52 Mon" at bounding box center [665, 277] width 881 height 463
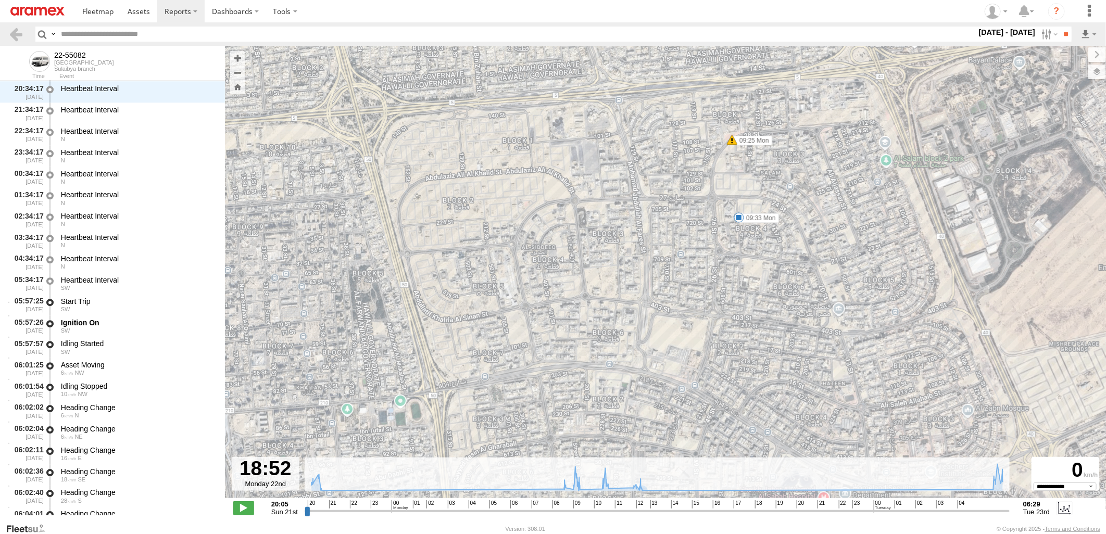
drag, startPoint x: 814, startPoint y: 212, endPoint x: 824, endPoint y: 388, distance: 176.2
click at [824, 388] on div "22-55082 09:25 Mon 09:33 Mon 08:52 Mon" at bounding box center [665, 277] width 881 height 463
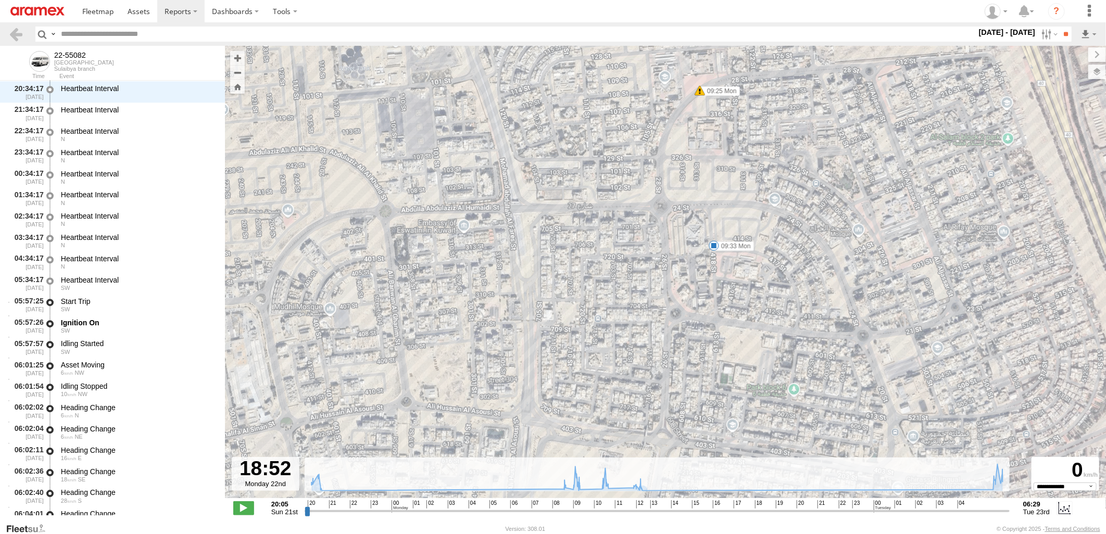
drag, startPoint x: 705, startPoint y: 207, endPoint x: 707, endPoint y: 263, distance: 55.7
click at [707, 263] on div "22-55082 09:25 Mon 09:33 Mon 08:52 Mon" at bounding box center [665, 277] width 881 height 463
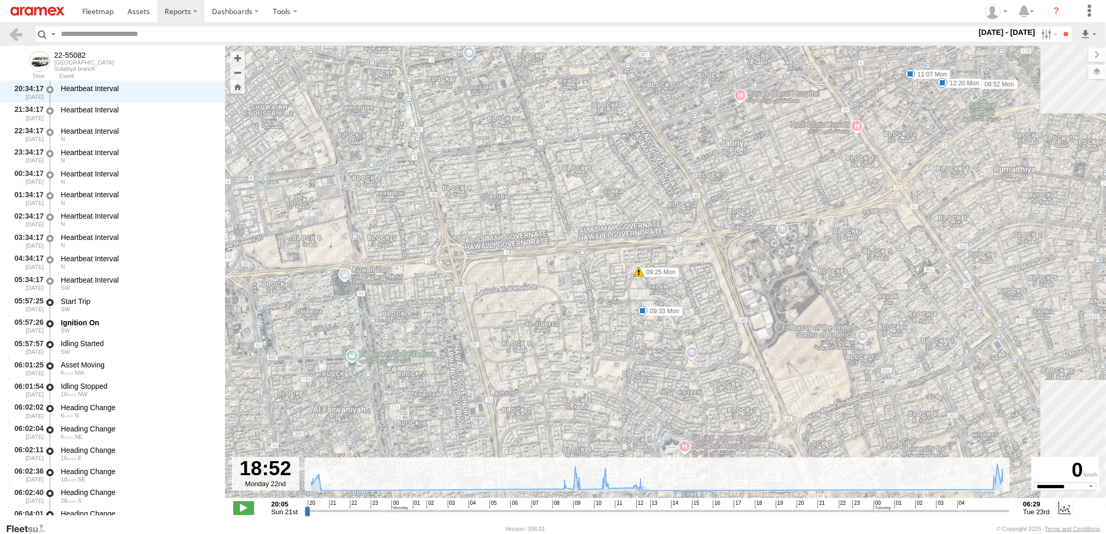
drag, startPoint x: 986, startPoint y: 279, endPoint x: 764, endPoint y: 322, distance: 226.9
click at [764, 322] on div "22-55082 09:25 Mon 09:33 Mon 08:52 Mon 11:07 Mon 12:20 Mon" at bounding box center [665, 277] width 881 height 463
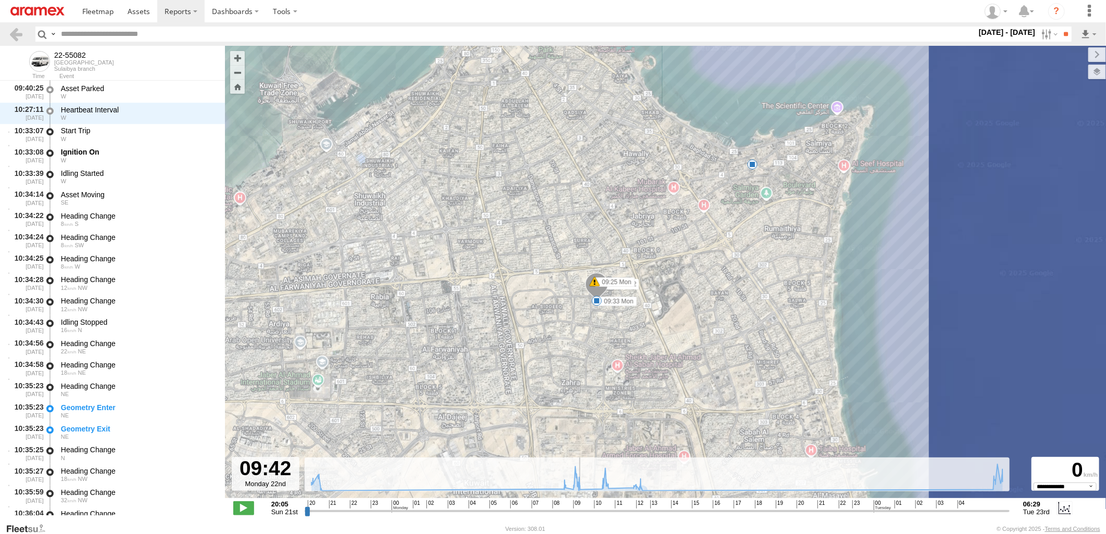
scroll to position [4020, 0]
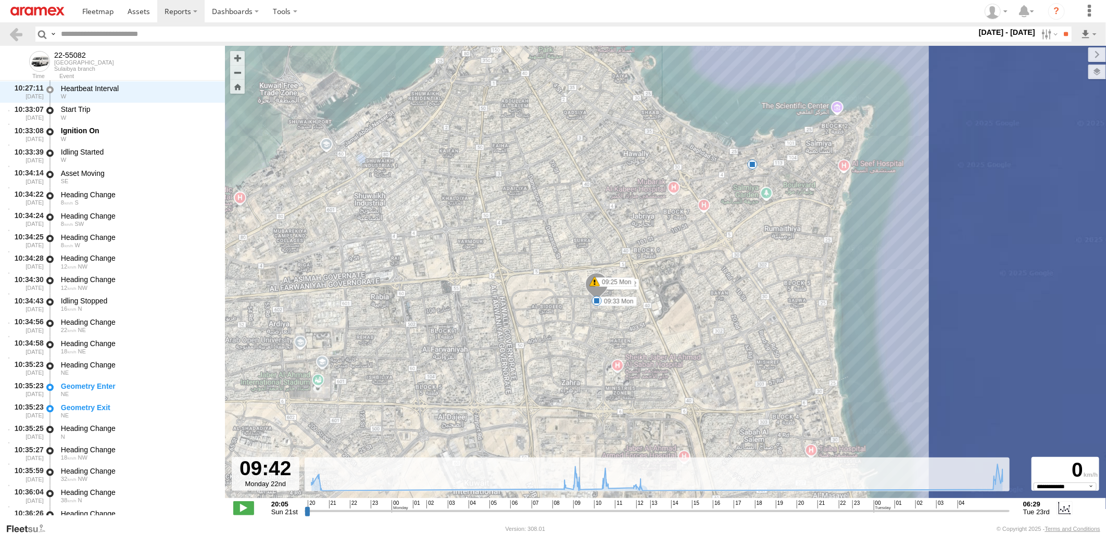
drag, startPoint x: 612, startPoint y: 509, endPoint x: 584, endPoint y: 510, distance: 28.7
type input "**********"
click at [584, 510] on input "range" at bounding box center [657, 511] width 705 height 10
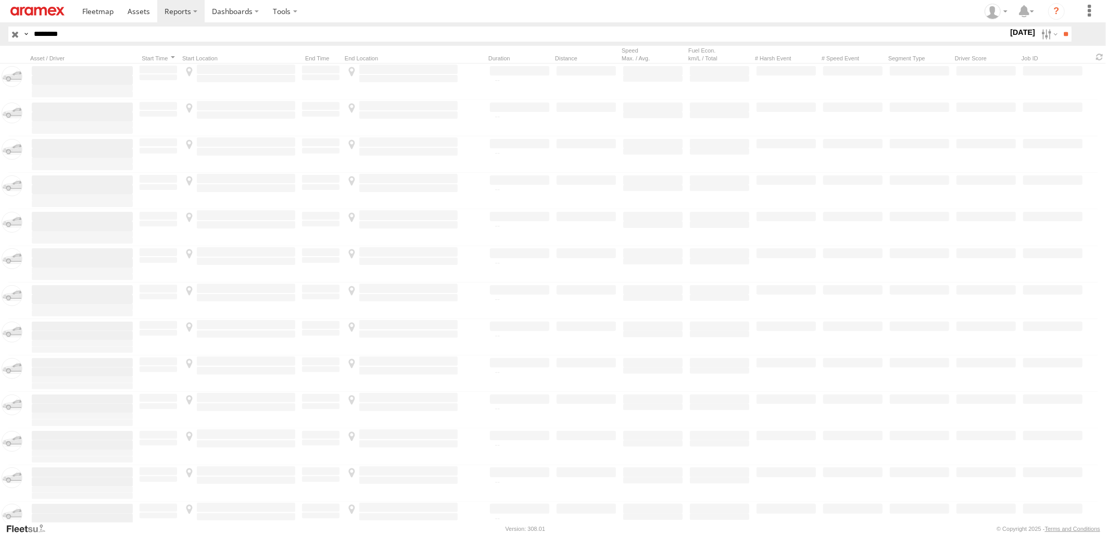
click at [0, 59] on html at bounding box center [553, 267] width 1106 height 534
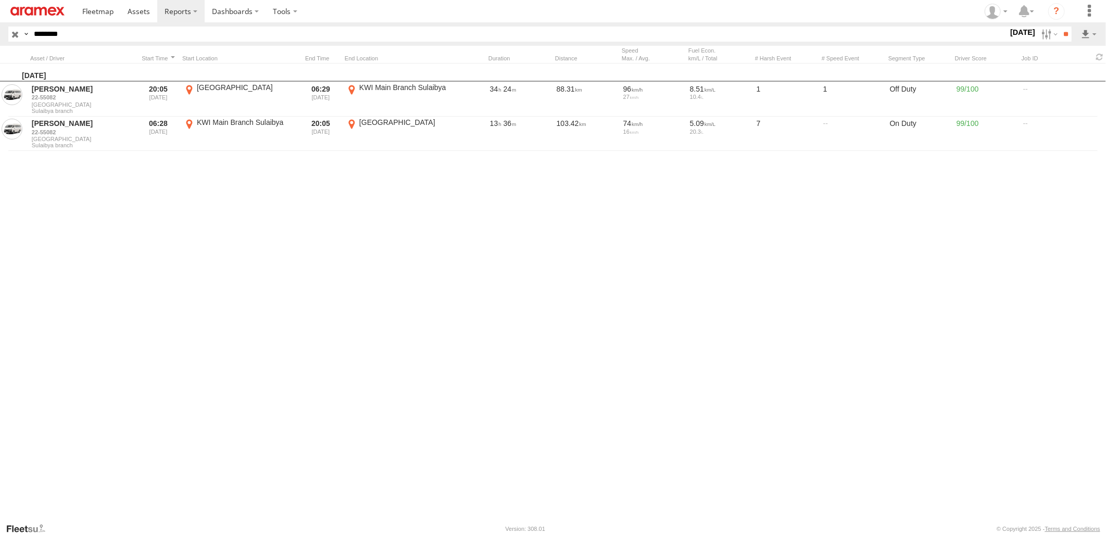
type input "********"
click at [1059, 27] on input "**" at bounding box center [1065, 34] width 12 height 15
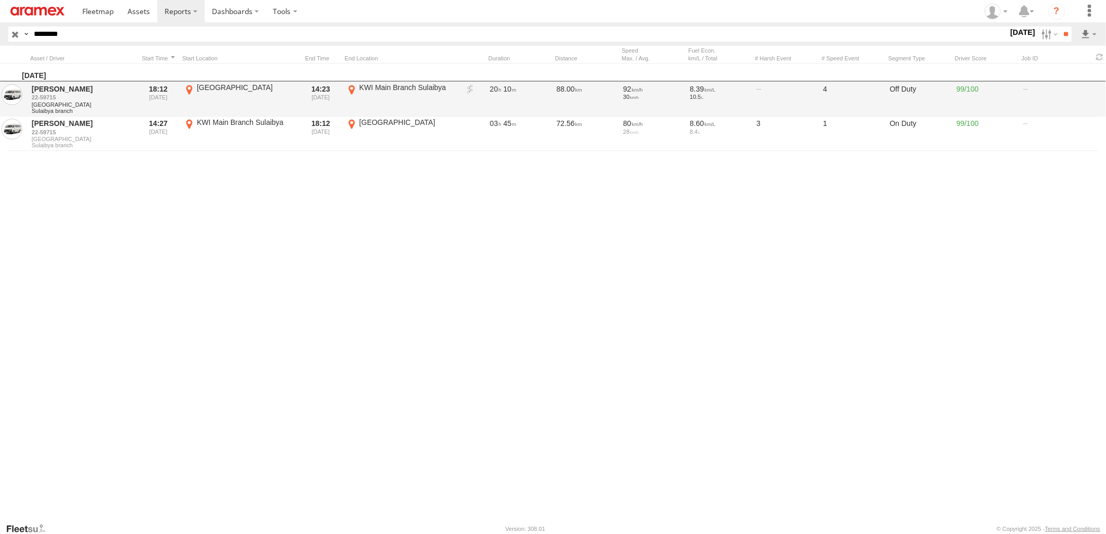
click at [469, 90] on link at bounding box center [470, 89] width 10 height 10
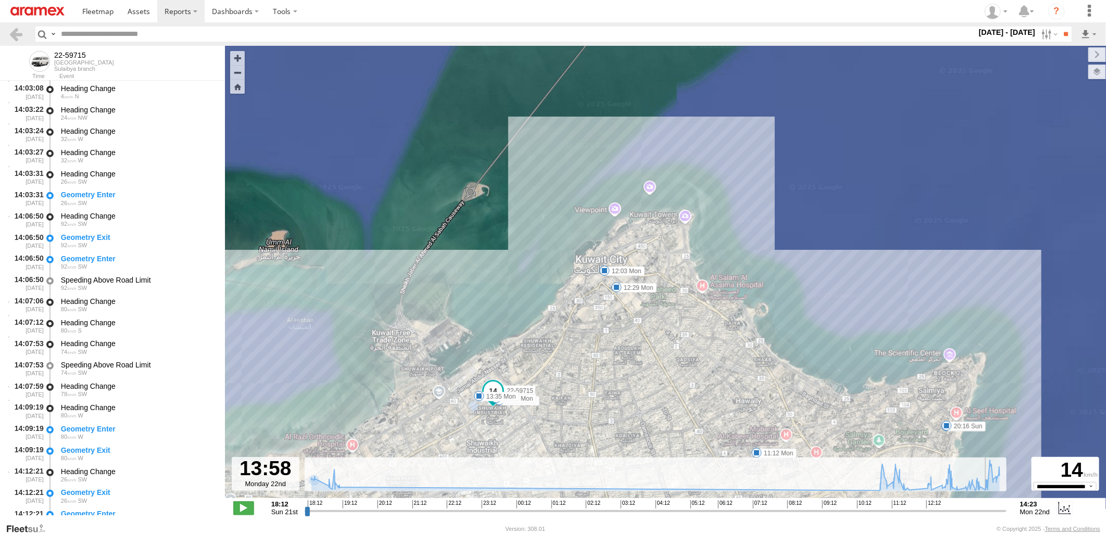
scroll to position [8241, 0]
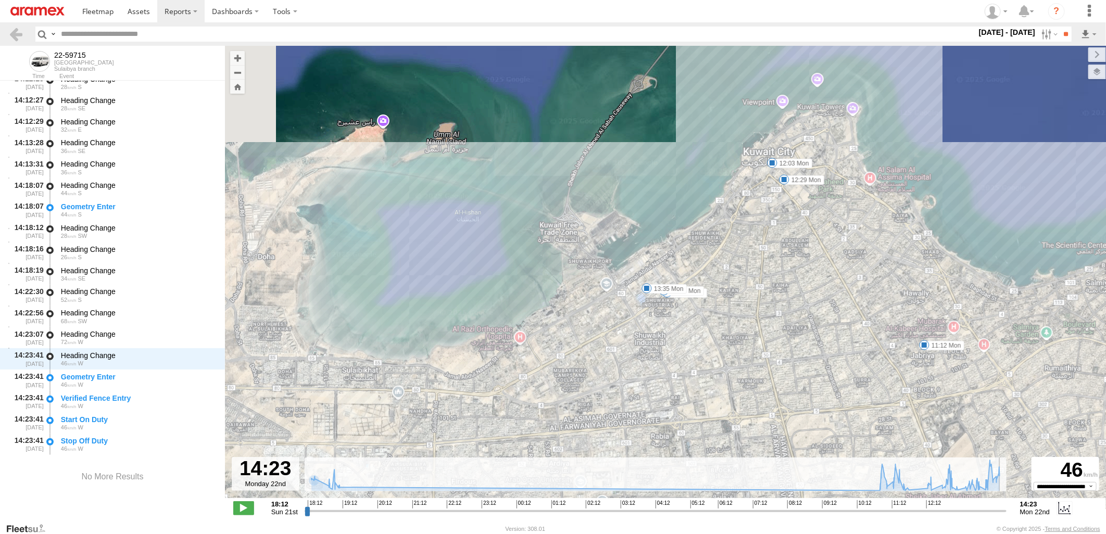
drag, startPoint x: 308, startPoint y: 510, endPoint x: 1034, endPoint y: 511, distance: 725.7
type input "**********"
click at [1006, 511] on input "range" at bounding box center [656, 511] width 702 height 10
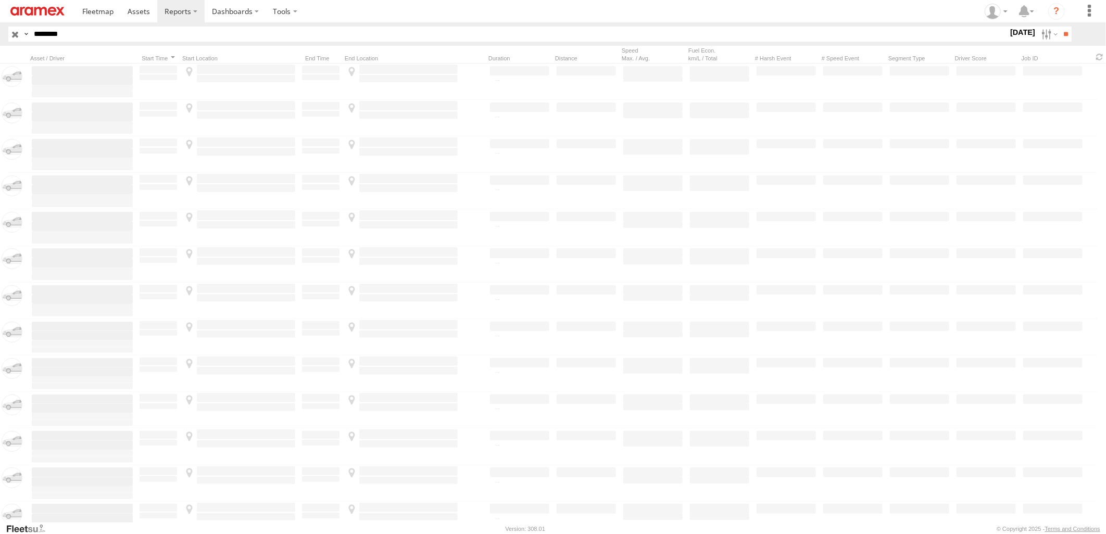
drag, startPoint x: 160, startPoint y: 35, endPoint x: -3, endPoint y: 55, distance: 164.1
click at [0, 55] on html at bounding box center [553, 267] width 1106 height 534
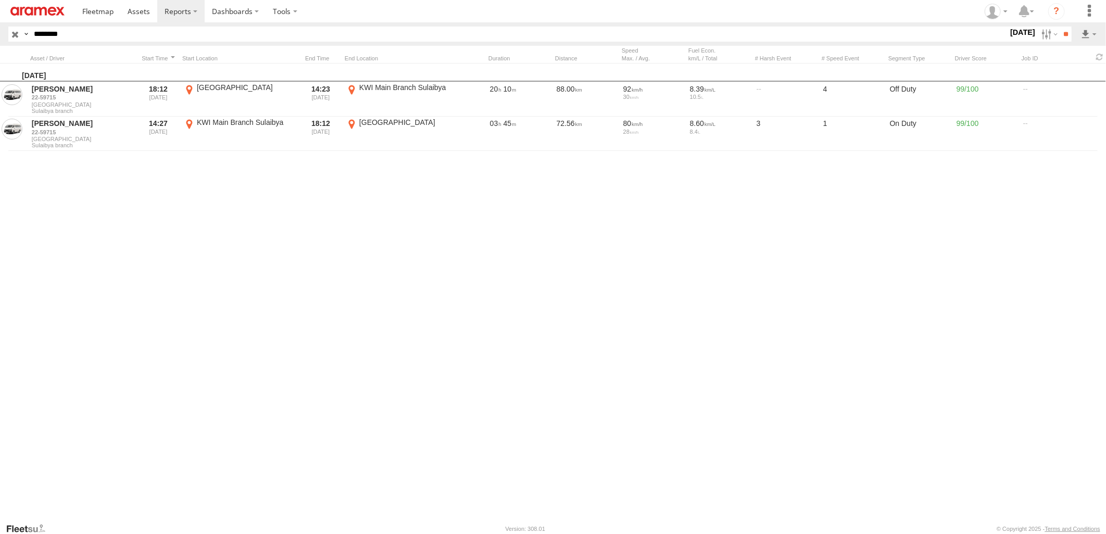
paste input "text"
type input "********"
click at [1059, 27] on input "**" at bounding box center [1065, 34] width 12 height 15
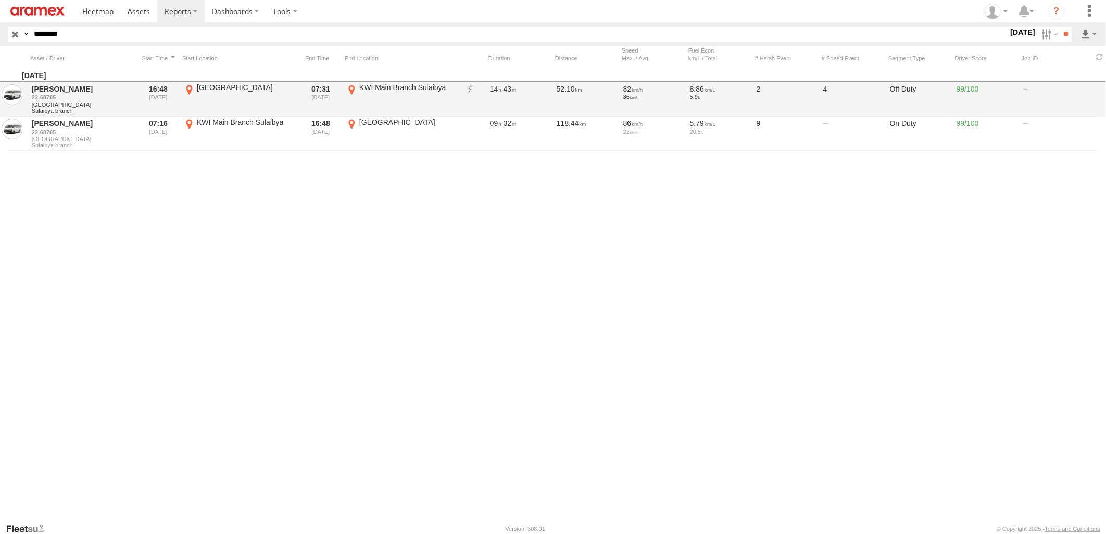
click at [469, 91] on link at bounding box center [470, 89] width 10 height 10
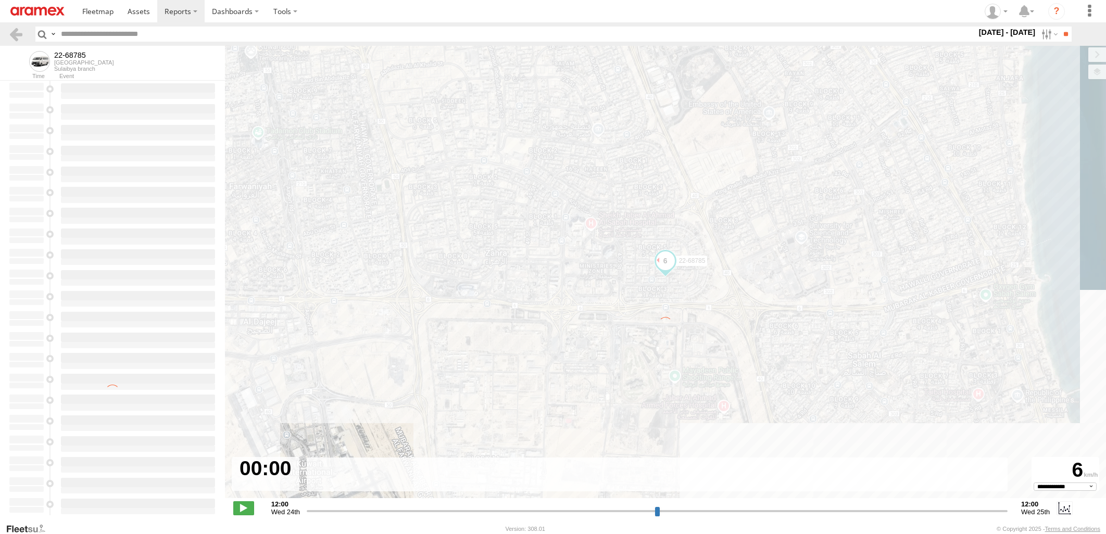
select select "**********"
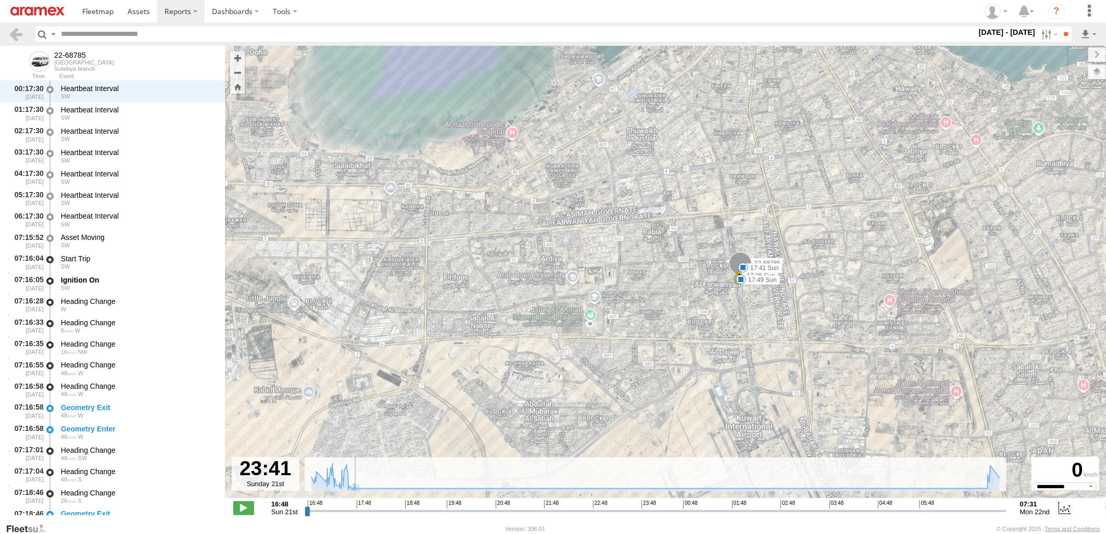
scroll to position [3190, 0]
drag, startPoint x: 306, startPoint y: 511, endPoint x: 682, endPoint y: 517, distance: 376.9
type input "**********"
click at [682, 516] on input "range" at bounding box center [656, 511] width 702 height 10
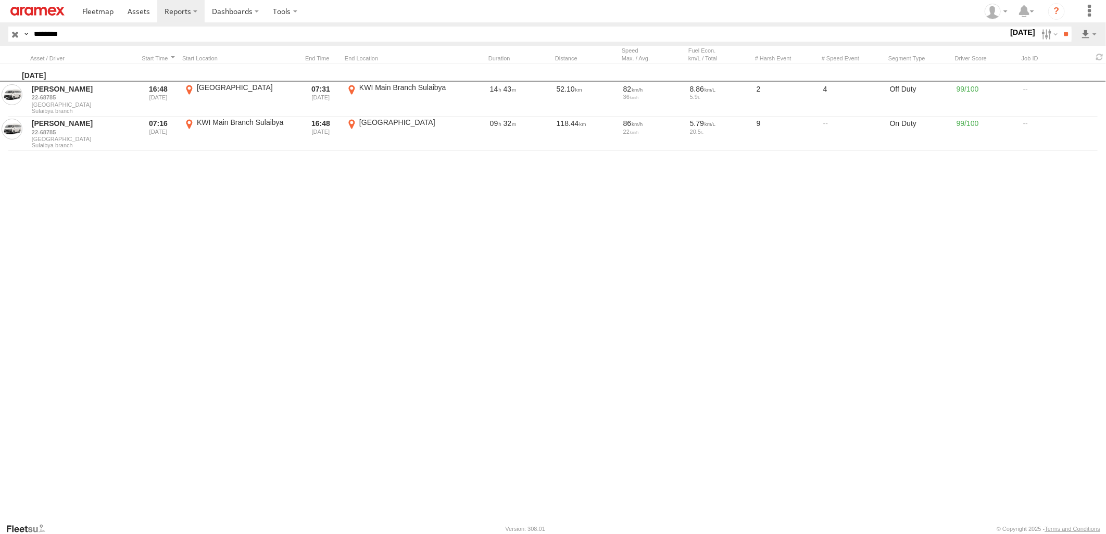
drag, startPoint x: 122, startPoint y: 38, endPoint x: -3, endPoint y: 38, distance: 124.4
click at [0, 38] on html at bounding box center [553, 267] width 1106 height 534
paste input "text"
type input "********"
click at [1059, 27] on input "**" at bounding box center [1065, 34] width 12 height 15
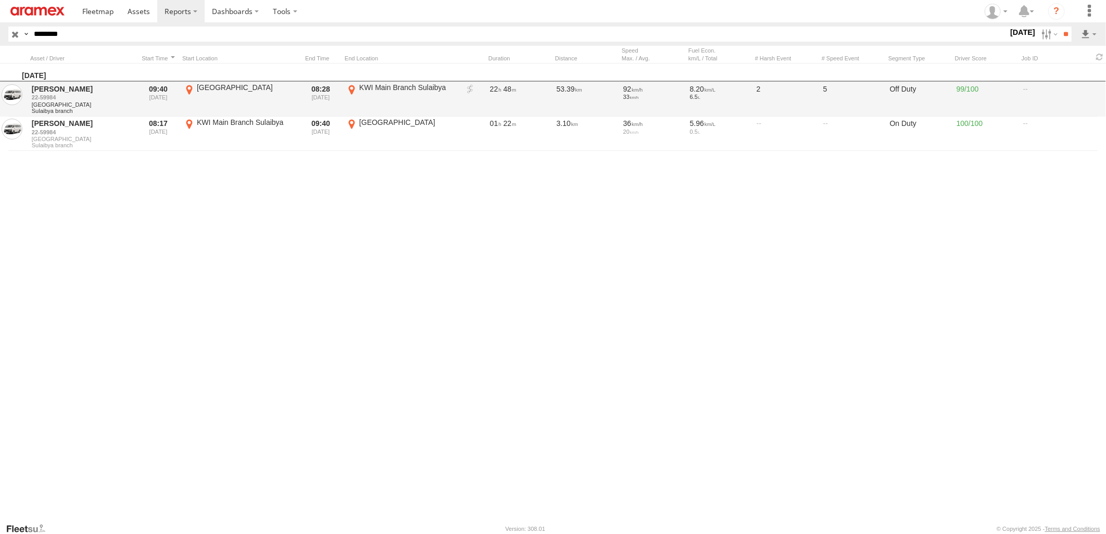
click at [472, 87] on link at bounding box center [470, 89] width 10 height 10
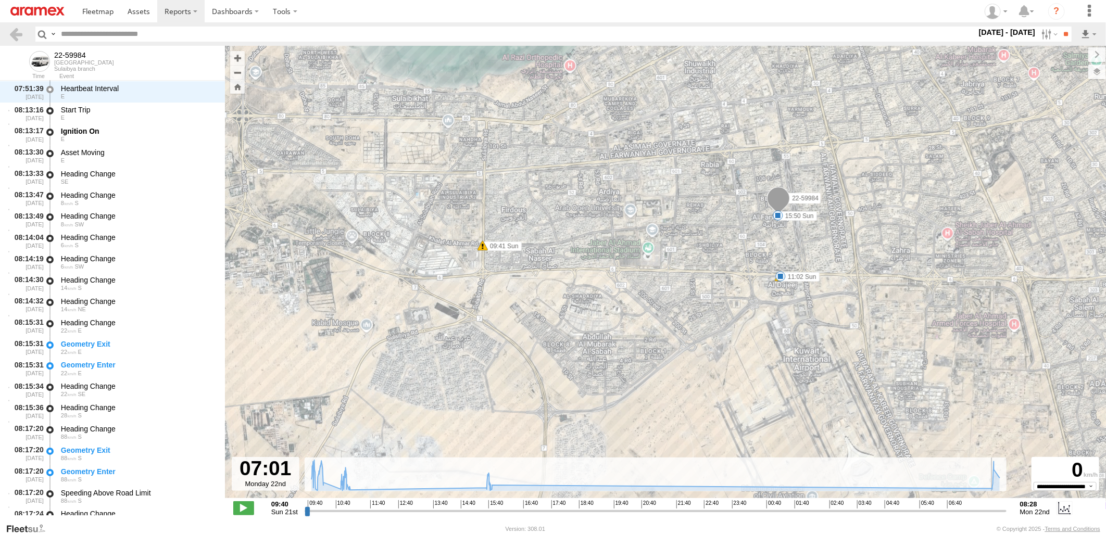
drag, startPoint x: 308, startPoint y: 512, endPoint x: 958, endPoint y: 509, distance: 650.2
type input "**********"
click at [958, 509] on input "range" at bounding box center [656, 511] width 702 height 10
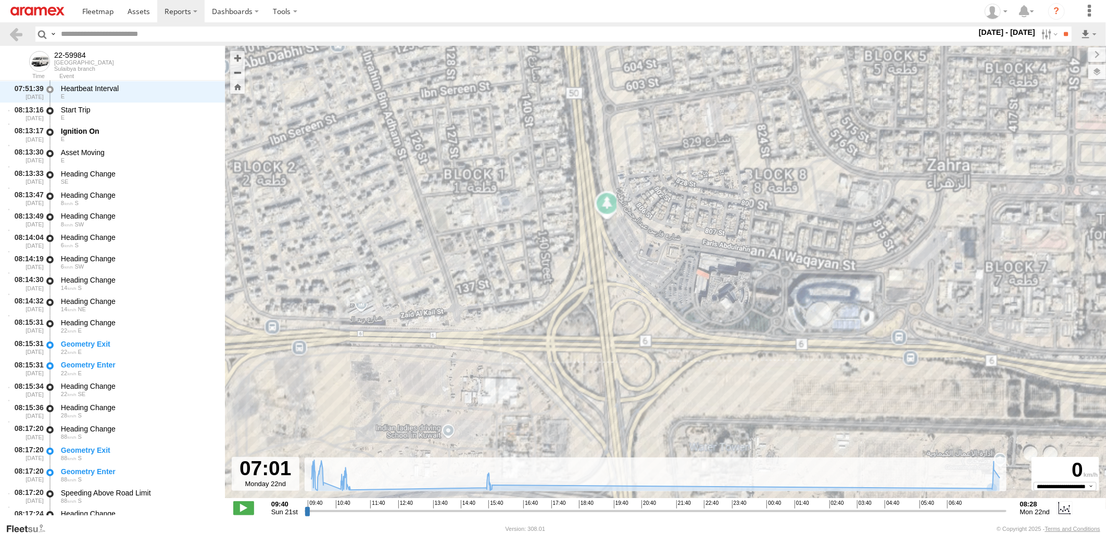
drag, startPoint x: 966, startPoint y: 294, endPoint x: 914, endPoint y: 285, distance: 52.2
click at [914, 285] on div "22-59984 09:41 Sun 11:02 Sun 15:28 Sun 15:50 Sun" at bounding box center [665, 277] width 881 height 463
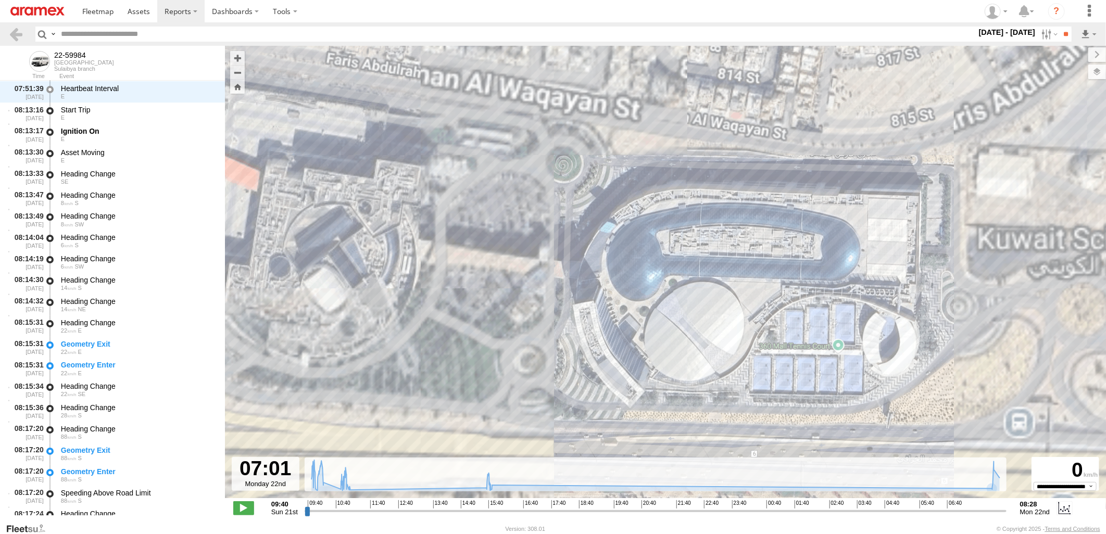
drag, startPoint x: 856, startPoint y: 339, endPoint x: 954, endPoint y: 328, distance: 98.5
click at [954, 328] on div "22-59984 09:41 Sun 11:02 Sun 15:28 Sun 15:50 Sun" at bounding box center [665, 277] width 881 height 463
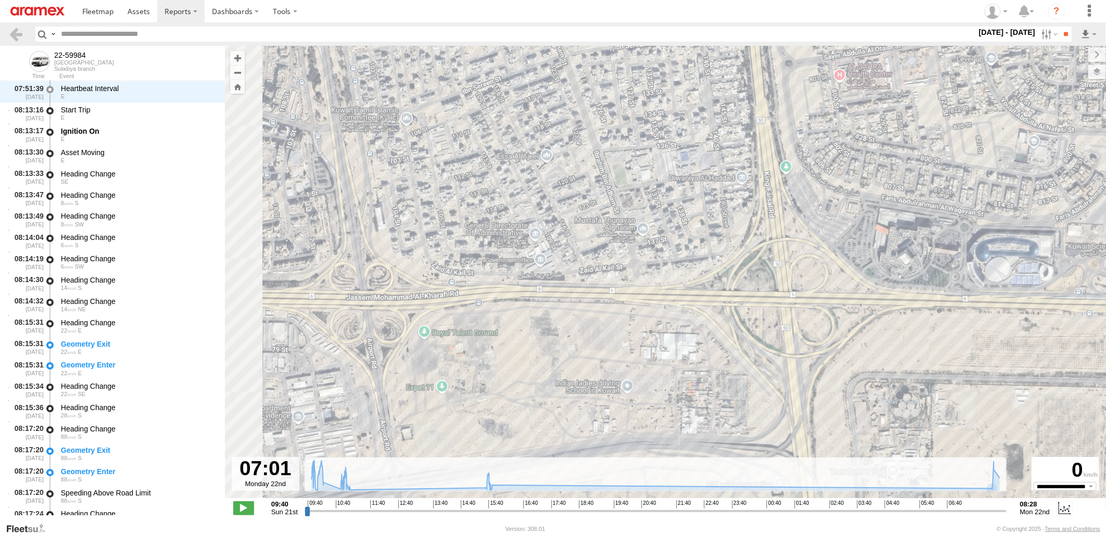
drag, startPoint x: 723, startPoint y: 385, endPoint x: 920, endPoint y: 315, distance: 209.3
click at [925, 315] on div "22-59984 09:41 Sun 11:02 Sun 15:28 Sun 15:50 Sun" at bounding box center [665, 277] width 881 height 463
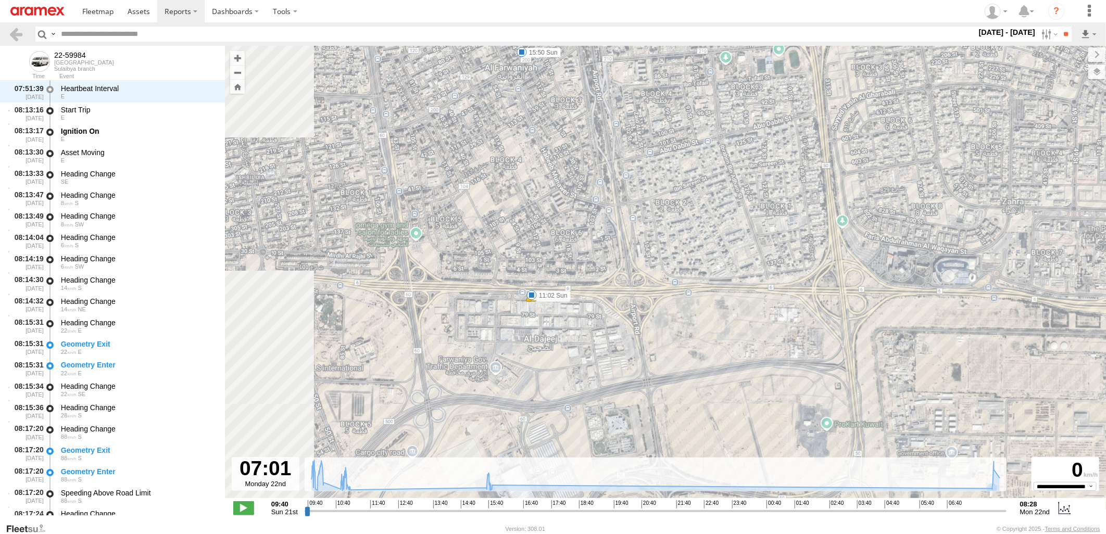
drag, startPoint x: 722, startPoint y: 333, endPoint x: 744, endPoint y: 331, distance: 22.5
click at [744, 331] on div "22-59984 09:41 Sun 11:02 Sun 15:28 Sun 15:50 Sun" at bounding box center [665, 277] width 881 height 463
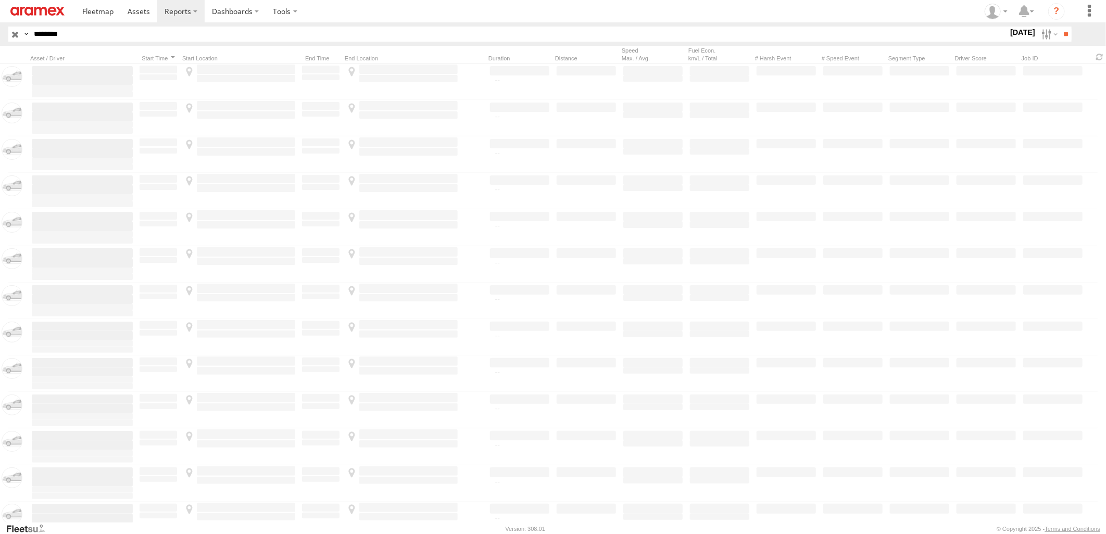
click at [0, 49] on html at bounding box center [553, 267] width 1106 height 534
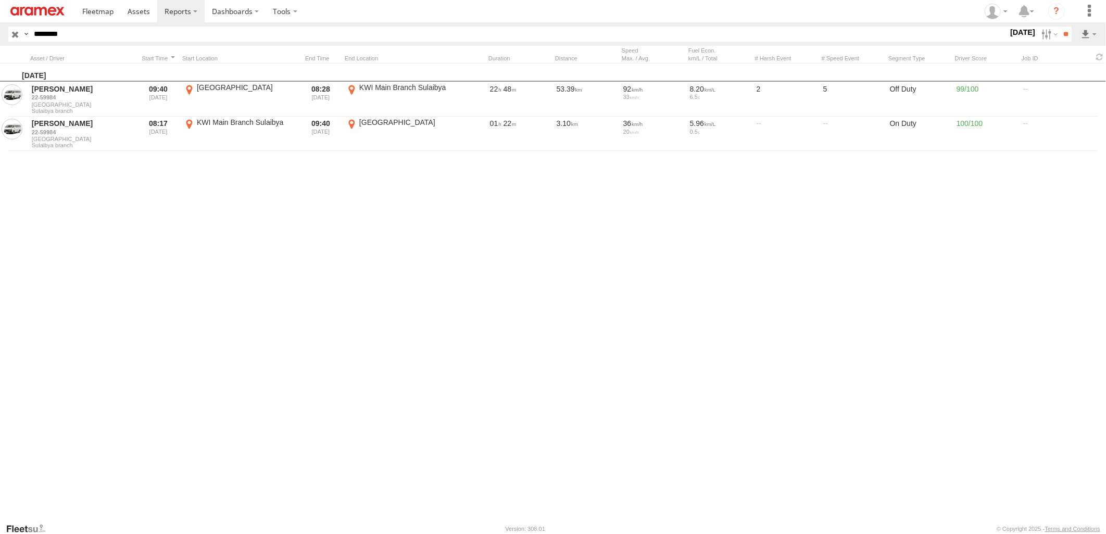
type input "********"
click at [1059, 27] on input "**" at bounding box center [1065, 34] width 12 height 15
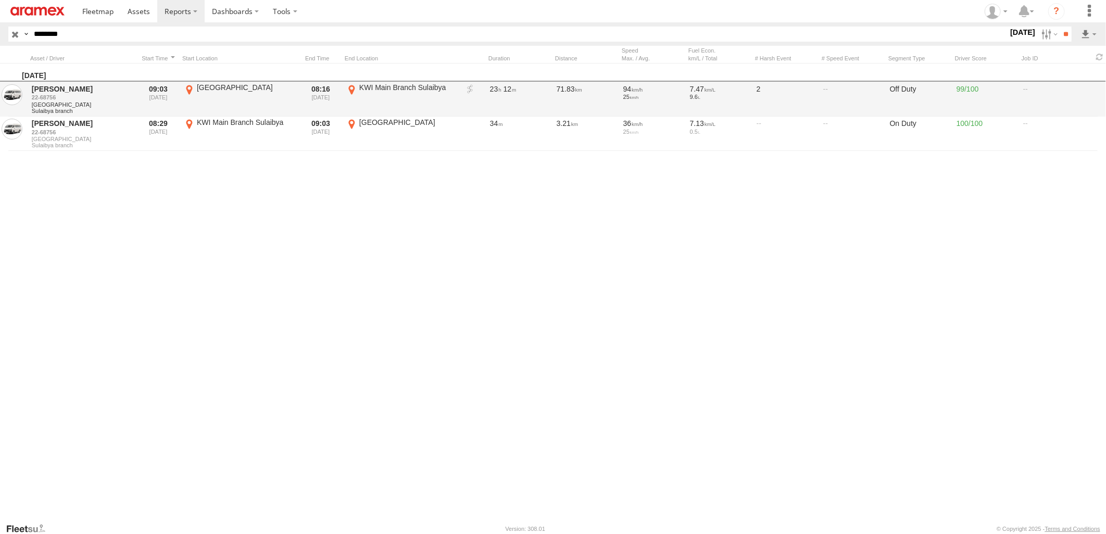
click at [467, 87] on link at bounding box center [470, 89] width 10 height 10
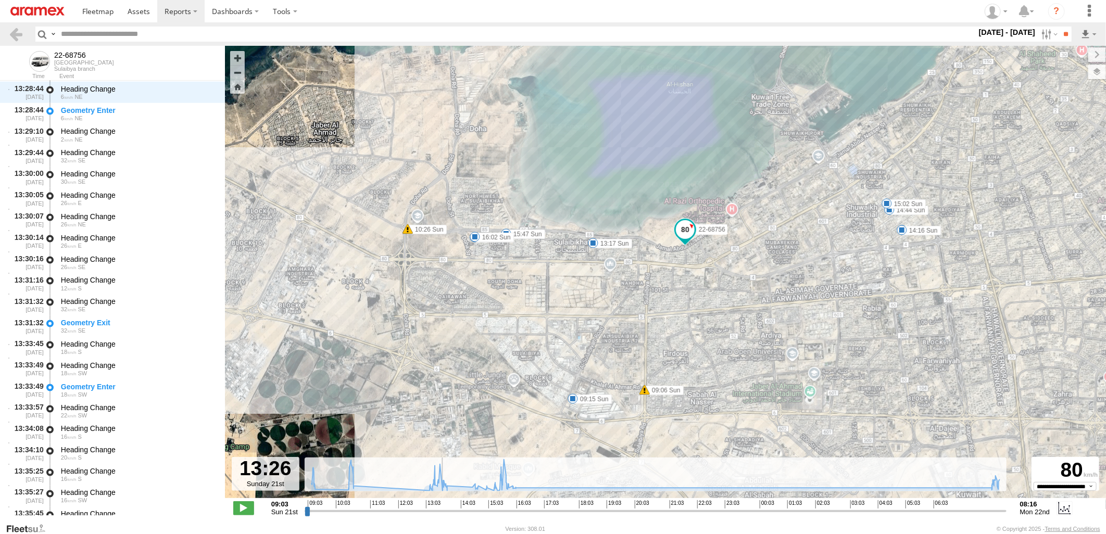
scroll to position [3594, 0]
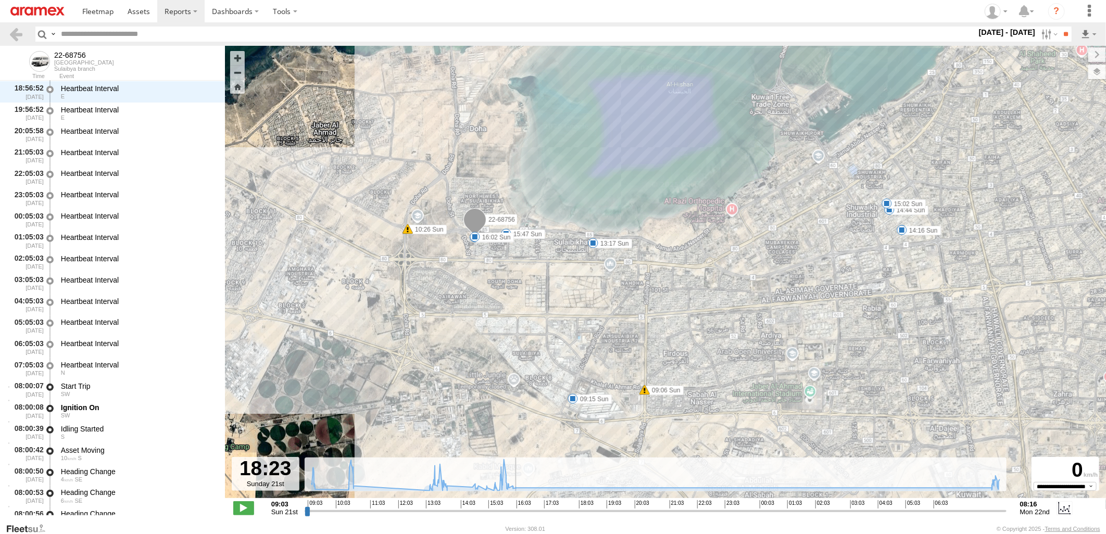
drag, startPoint x: 308, startPoint y: 513, endPoint x: 602, endPoint y: 513, distance: 293.6
type input "**********"
click at [602, 513] on input "range" at bounding box center [656, 511] width 702 height 10
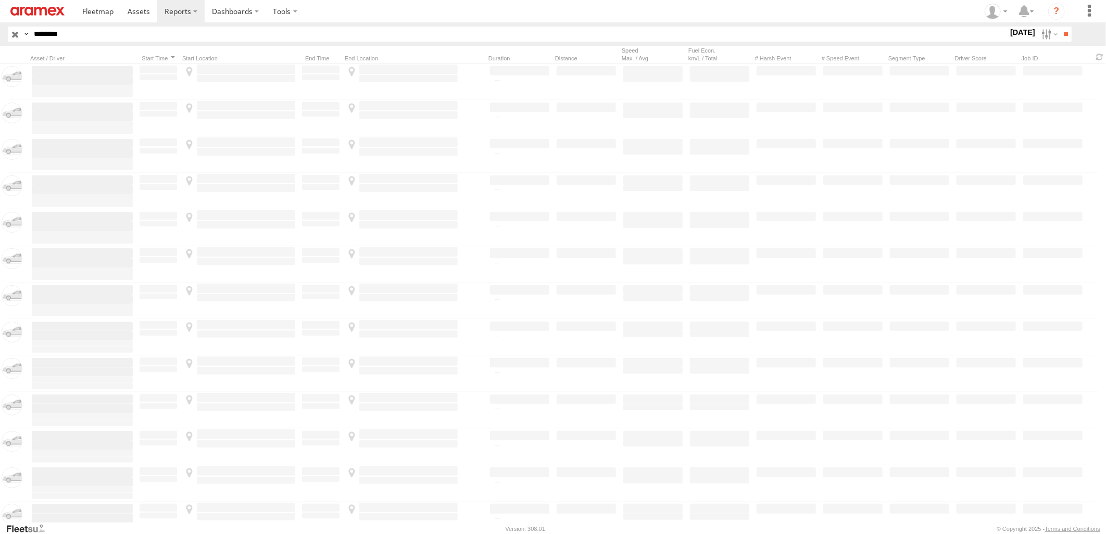
drag, startPoint x: 116, startPoint y: 39, endPoint x: -3, endPoint y: 39, distance: 118.7
click at [0, 39] on html at bounding box center [553, 267] width 1106 height 534
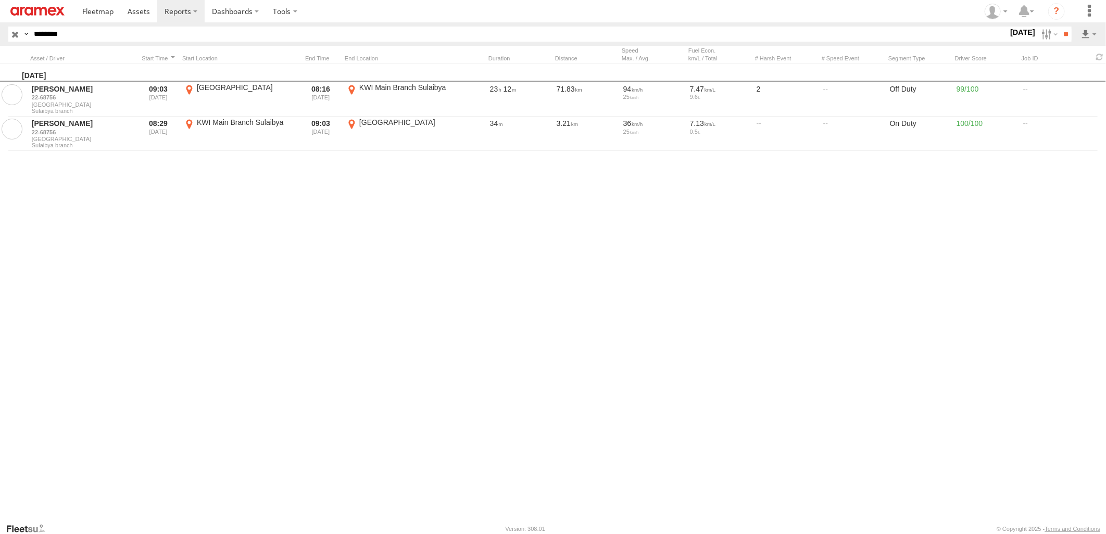
paste input "text"
type input "********"
click at [1059, 27] on input "**" at bounding box center [1065, 34] width 12 height 15
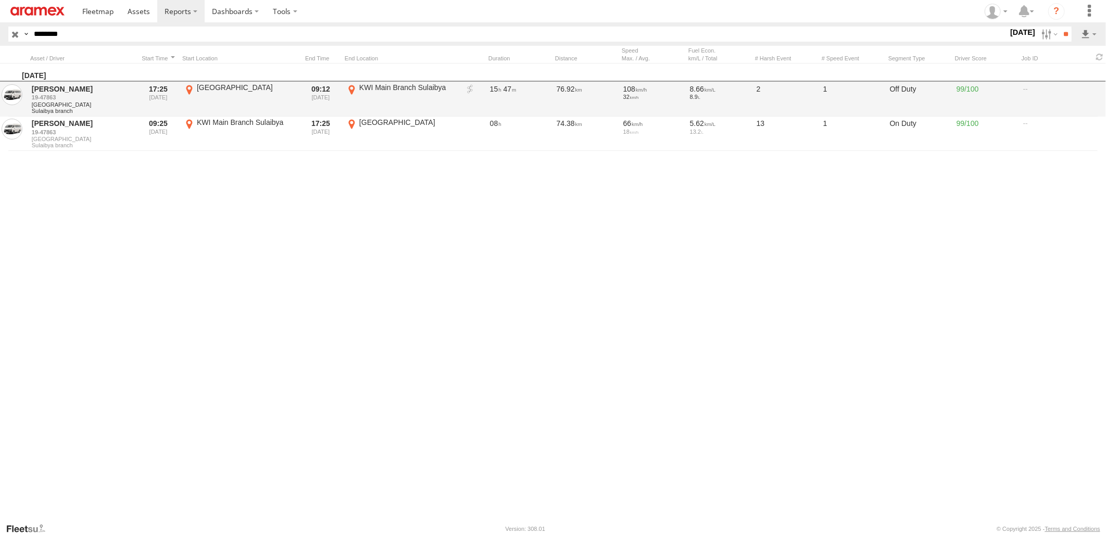
click at [471, 85] on link at bounding box center [470, 89] width 10 height 10
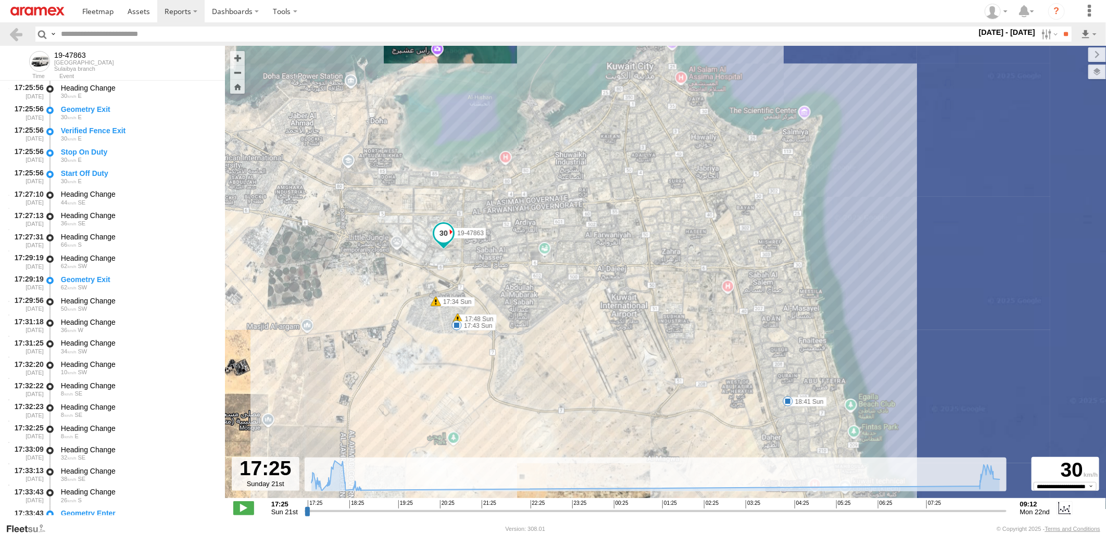
drag, startPoint x: 580, startPoint y: 384, endPoint x: 555, endPoint y: 388, distance: 25.3
click at [555, 388] on div "19-47863 17:34 Sun 17:43 Sun 17:48 Sun 18:41 Sun" at bounding box center [665, 277] width 881 height 463
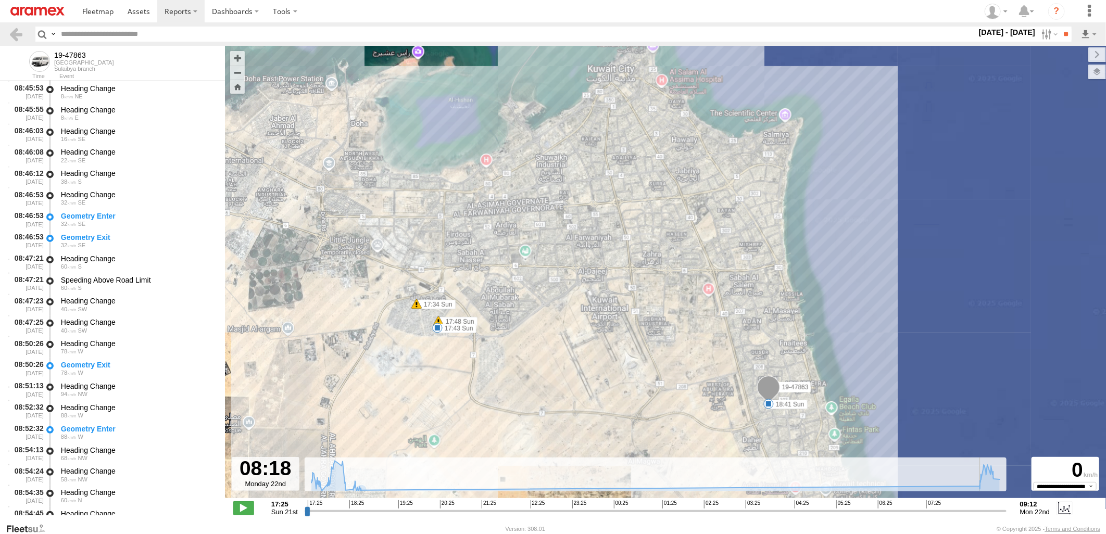
scroll to position [4561, 0]
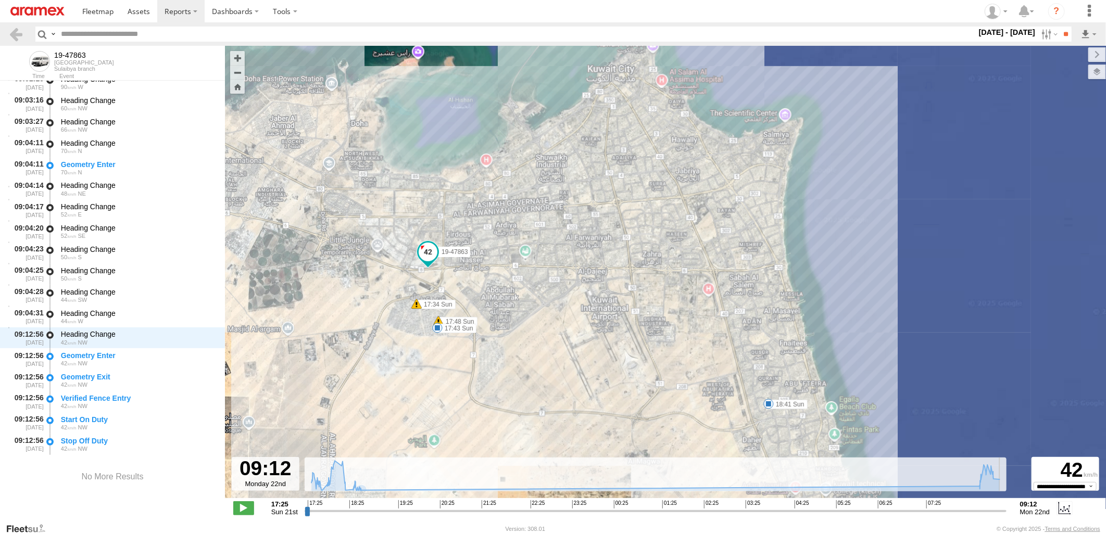
drag, startPoint x: 306, startPoint y: 511, endPoint x: 1029, endPoint y: 511, distance: 722.6
type input "**********"
click at [1006, 511] on input "range" at bounding box center [656, 511] width 702 height 10
click at [127, 15] on link at bounding box center [139, 11] width 37 height 22
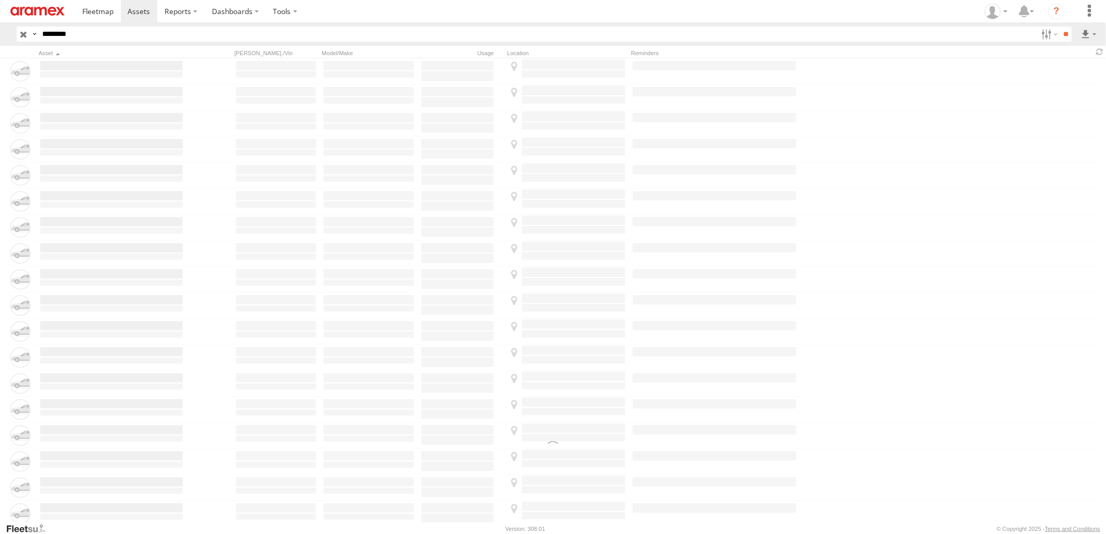
click at [0, 34] on html at bounding box center [553, 267] width 1106 height 534
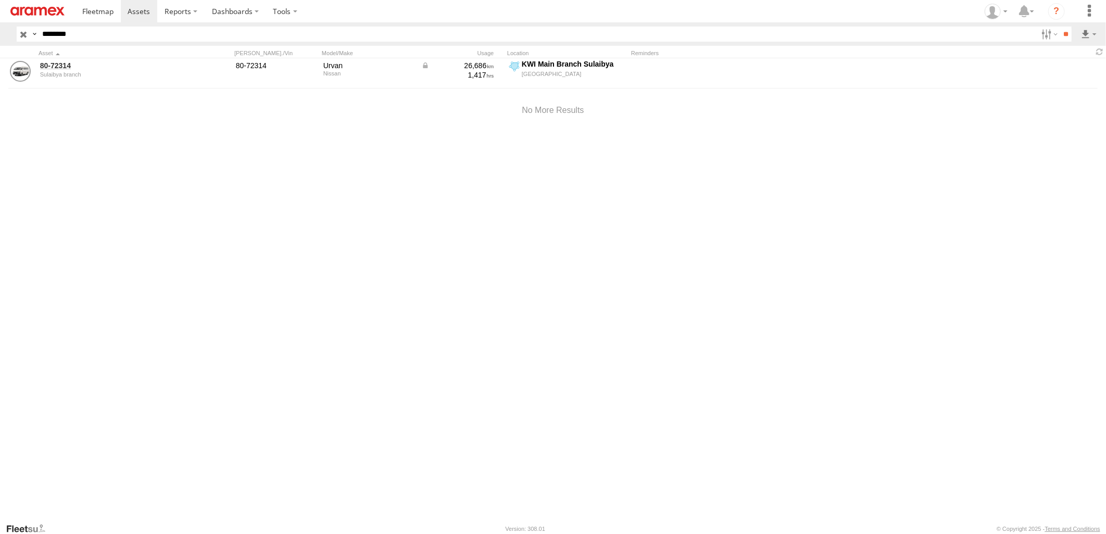
type input "********"
click at [1059, 27] on input "**" at bounding box center [1065, 34] width 12 height 15
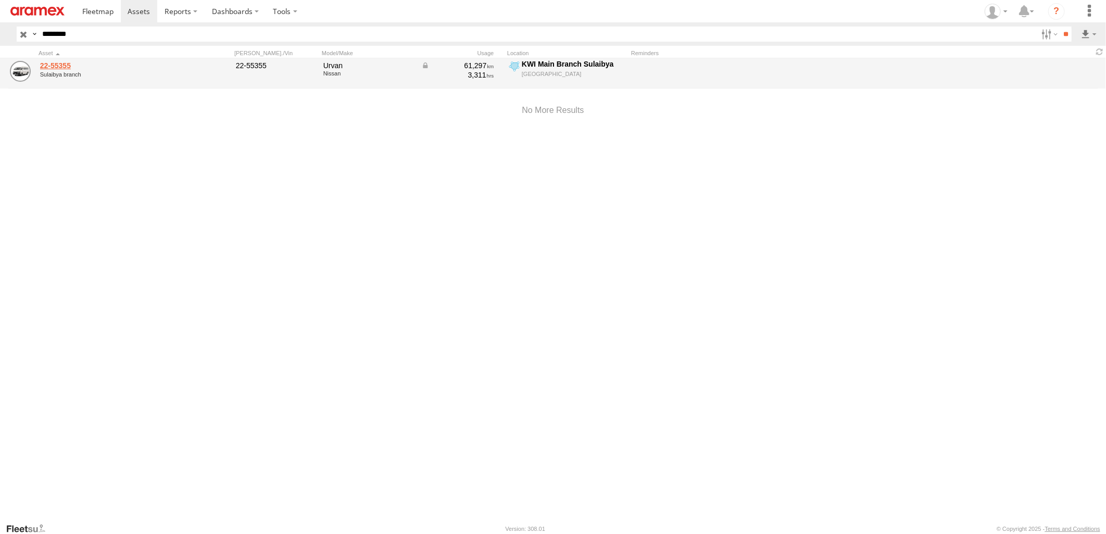
click at [55, 64] on link "22-55355" at bounding box center [111, 65] width 143 height 9
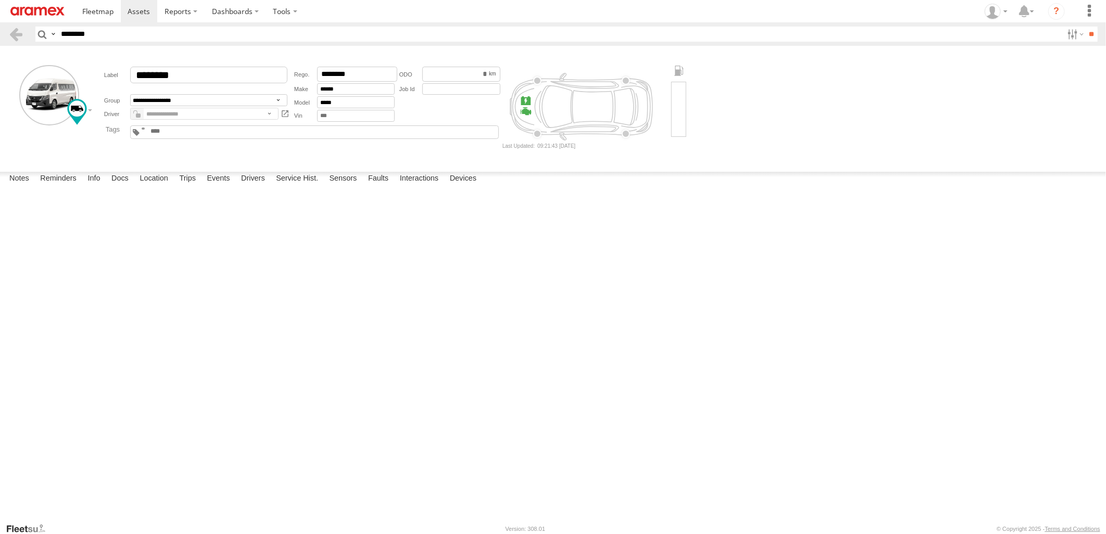
click at [137, 113] on em at bounding box center [138, 115] width 5 height 4
click at [157, 113] on select "**********" at bounding box center [204, 114] width 148 height 12
select select "*****"
click at [130, 108] on select "**********" at bounding box center [204, 114] width 148 height 12
click at [137, 116] on em at bounding box center [138, 115] width 5 height 4
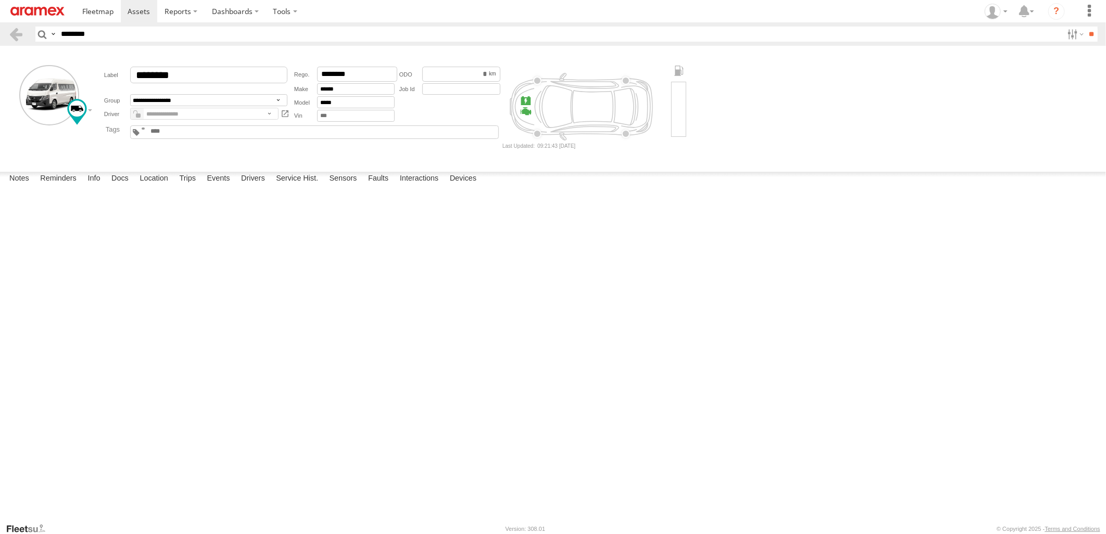
click at [266, 150] on form "**********" at bounding box center [553, 106] width 1098 height 115
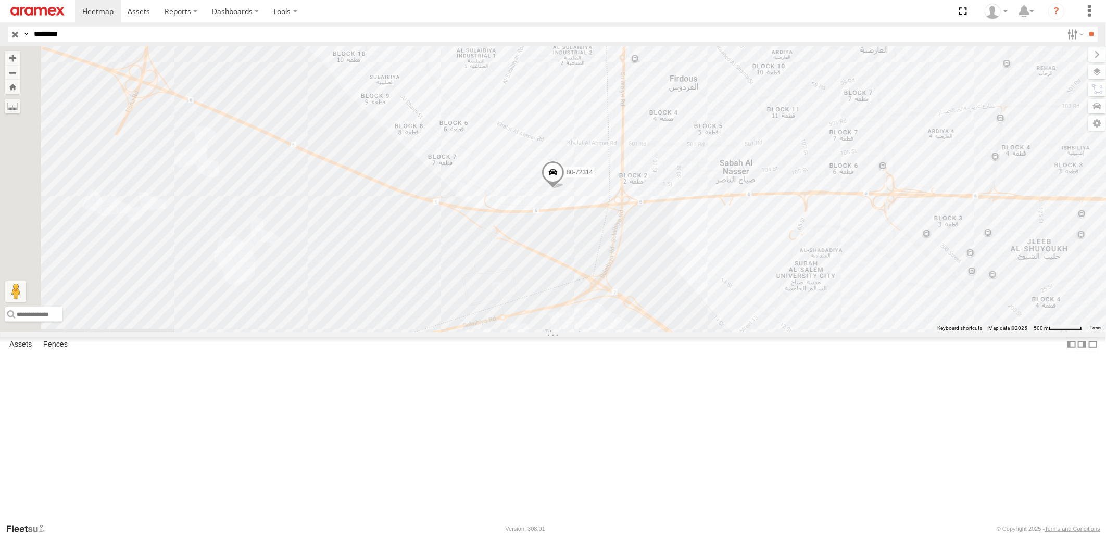
click at [16, 33] on input "button" at bounding box center [15, 34] width 14 height 15
